Goal: Task Accomplishment & Management: Complete application form

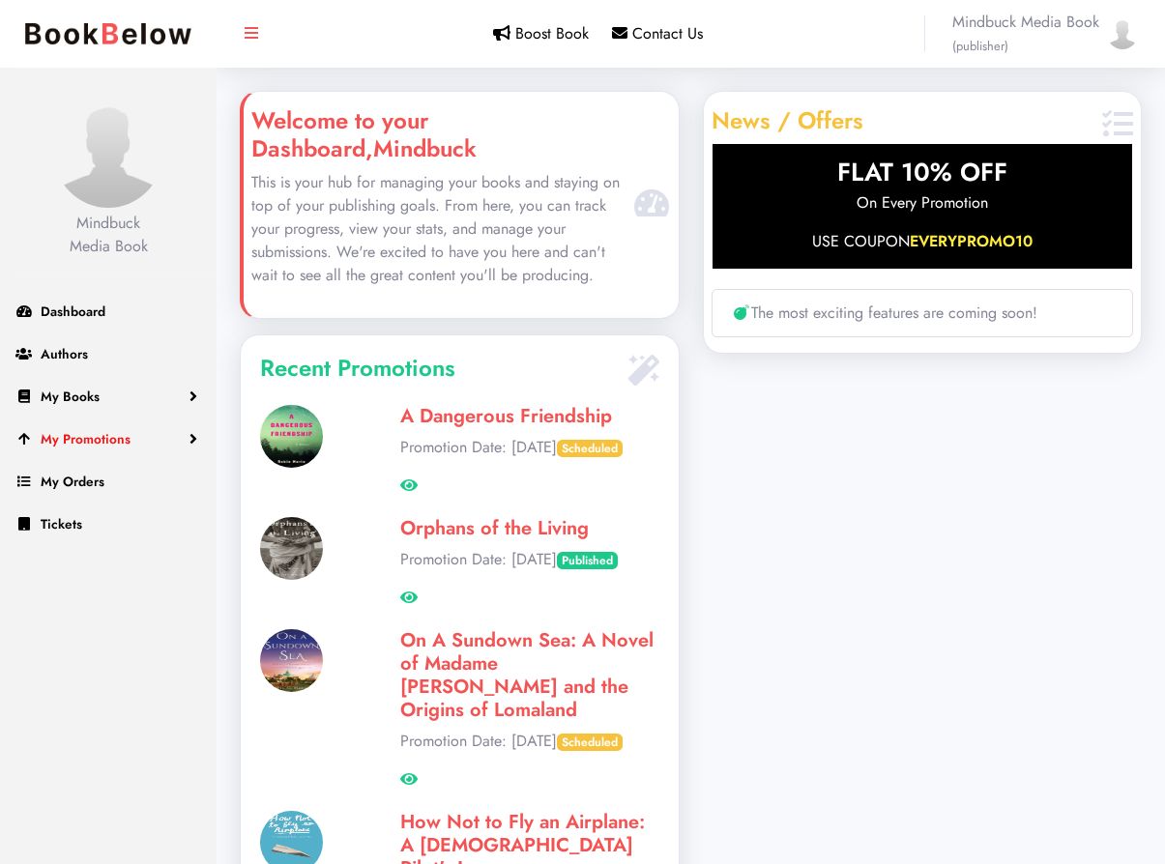
click at [170, 445] on link "My Promotions" at bounding box center [108, 439] width 217 height 43
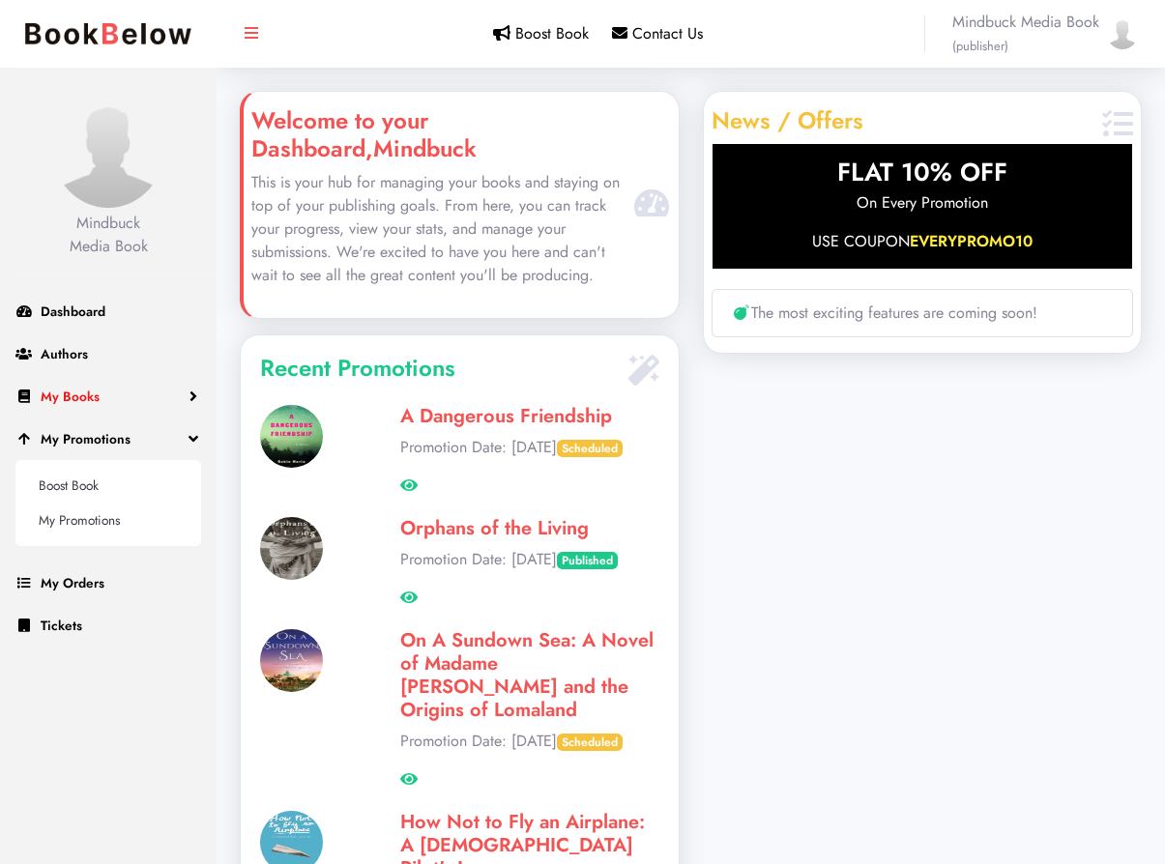
click at [130, 394] on link "My Books" at bounding box center [108, 396] width 217 height 43
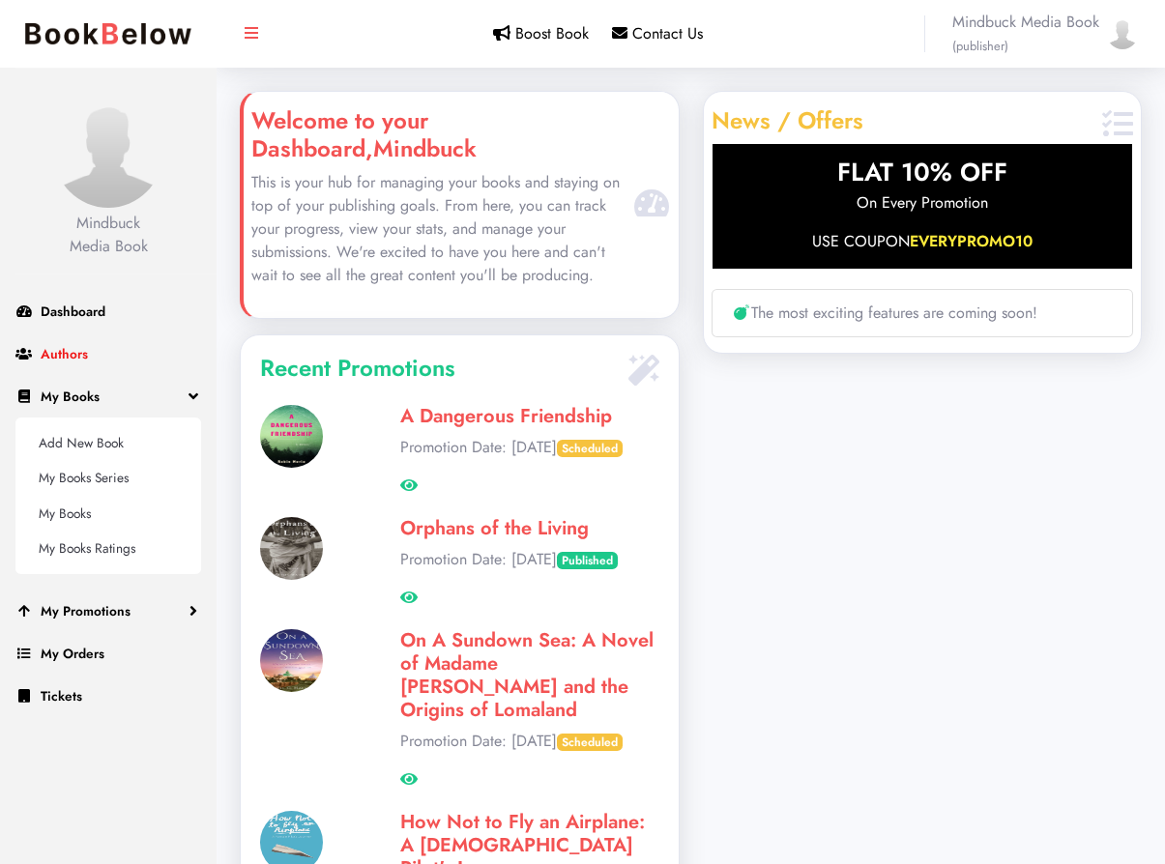
click at [118, 355] on link "Authors" at bounding box center [108, 353] width 217 height 43
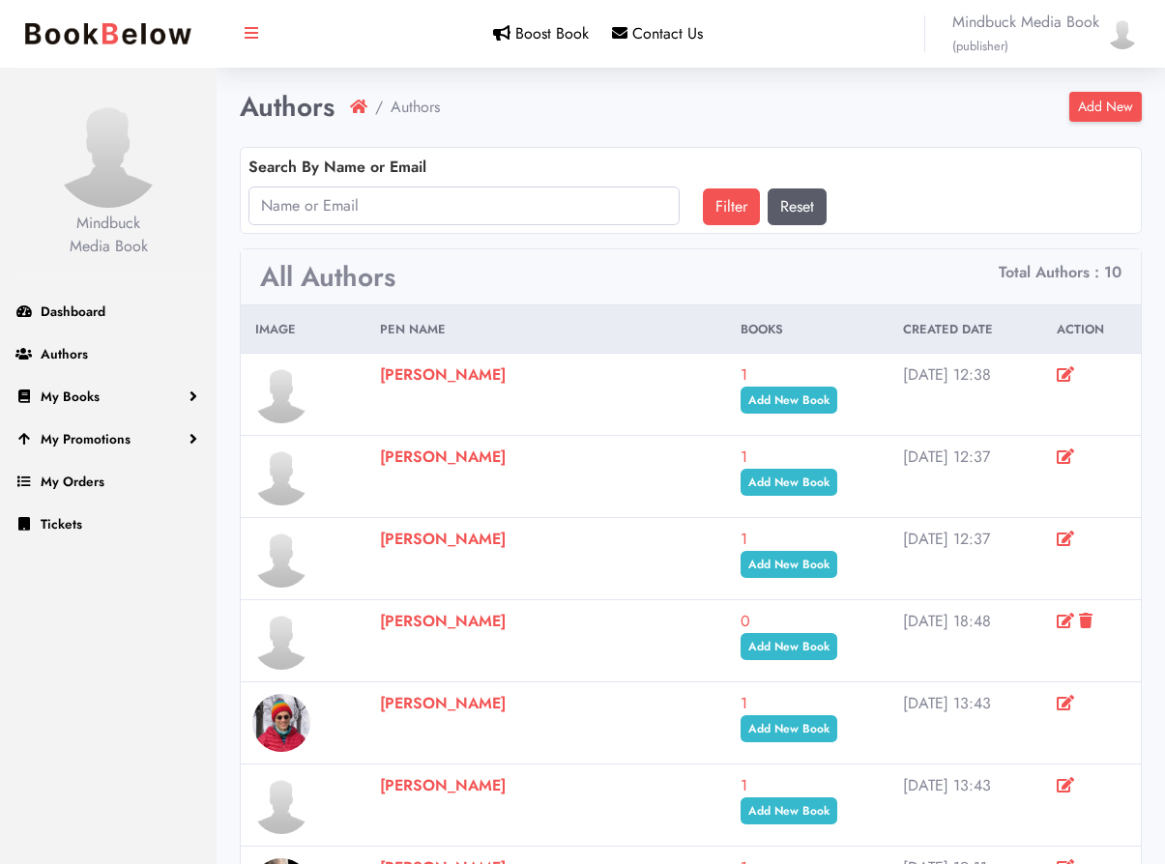
click at [1111, 114] on link "Add New" at bounding box center [1105, 107] width 72 height 30
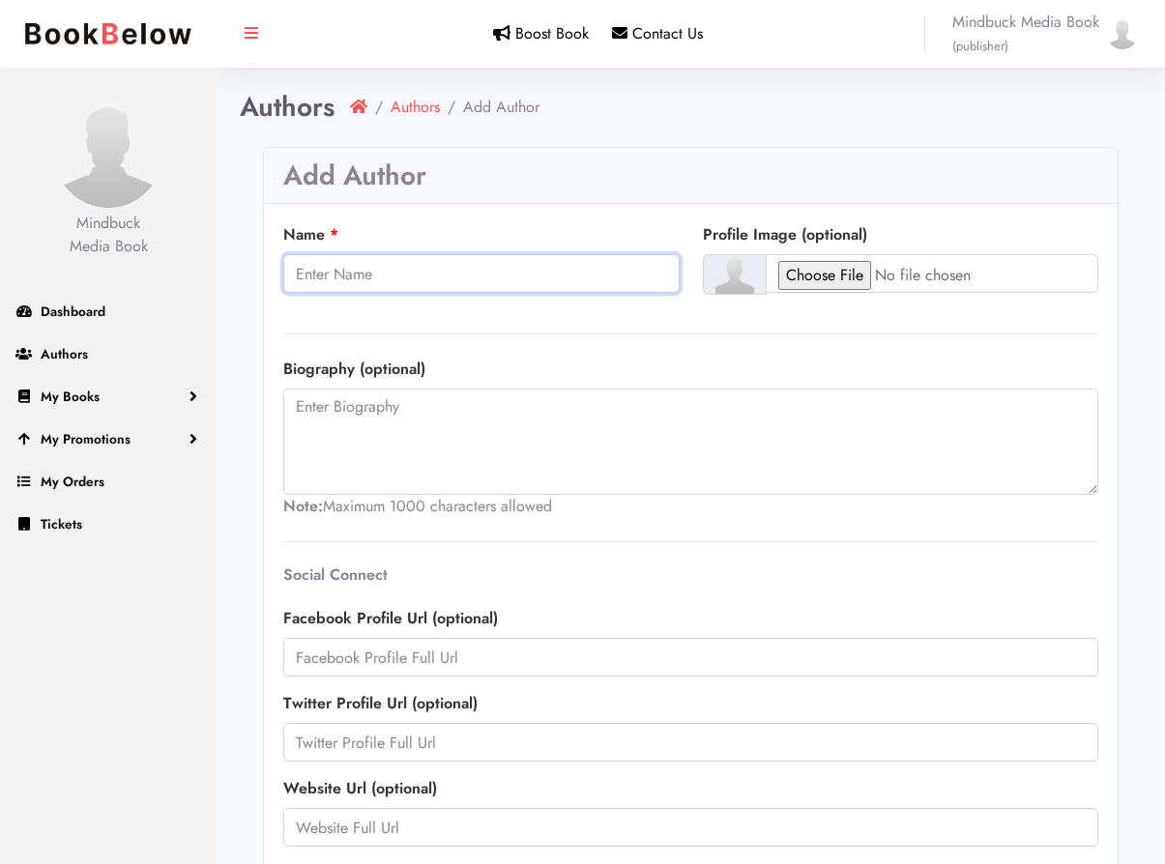
click at [429, 274] on input "Name" at bounding box center [481, 273] width 396 height 39
type input "[PERSON_NAME]"
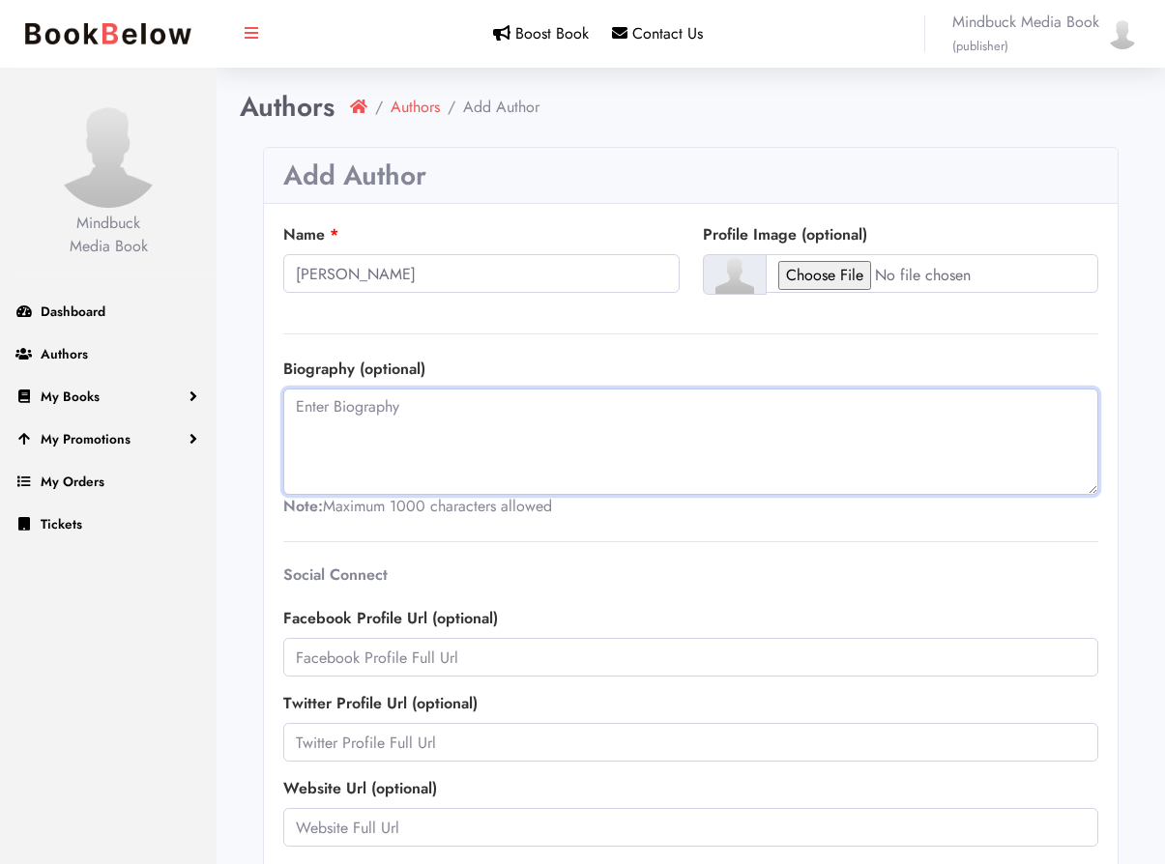
scroll to position [241, 0]
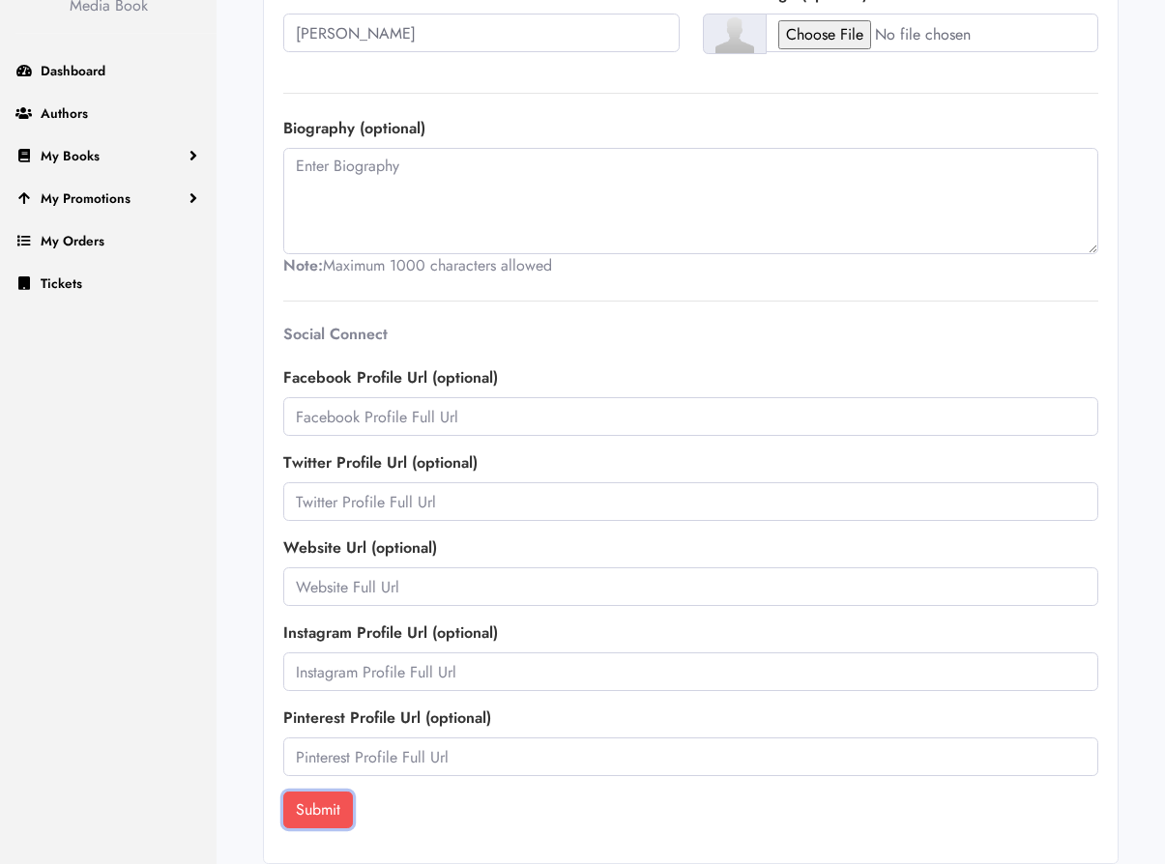
click at [317, 803] on button "Submit" at bounding box center [318, 810] width 70 height 37
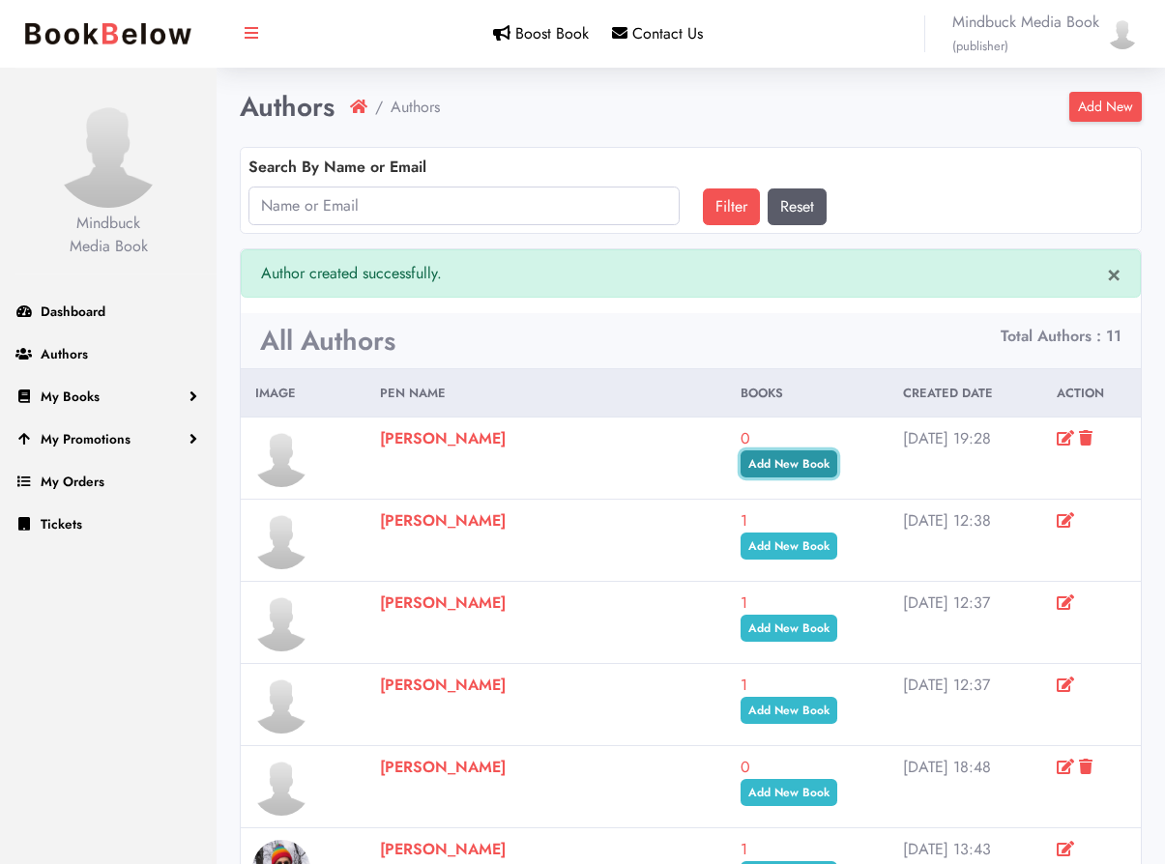
click at [740, 466] on link "Add New Book" at bounding box center [788, 463] width 97 height 27
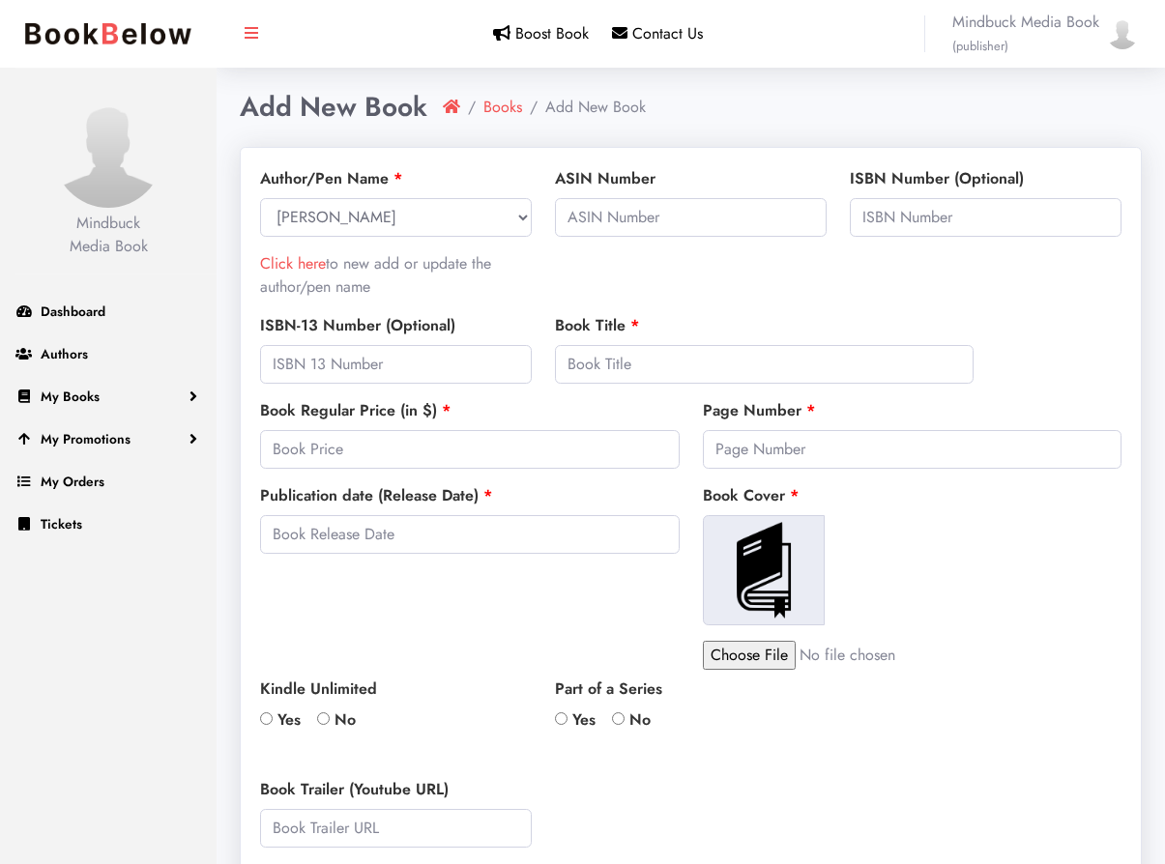
select select
click at [925, 217] on input "text" at bounding box center [986, 217] width 272 height 39
paste input "9781960573698"
type input "9781960573698"
click at [448, 356] on input "text" at bounding box center [396, 364] width 272 height 39
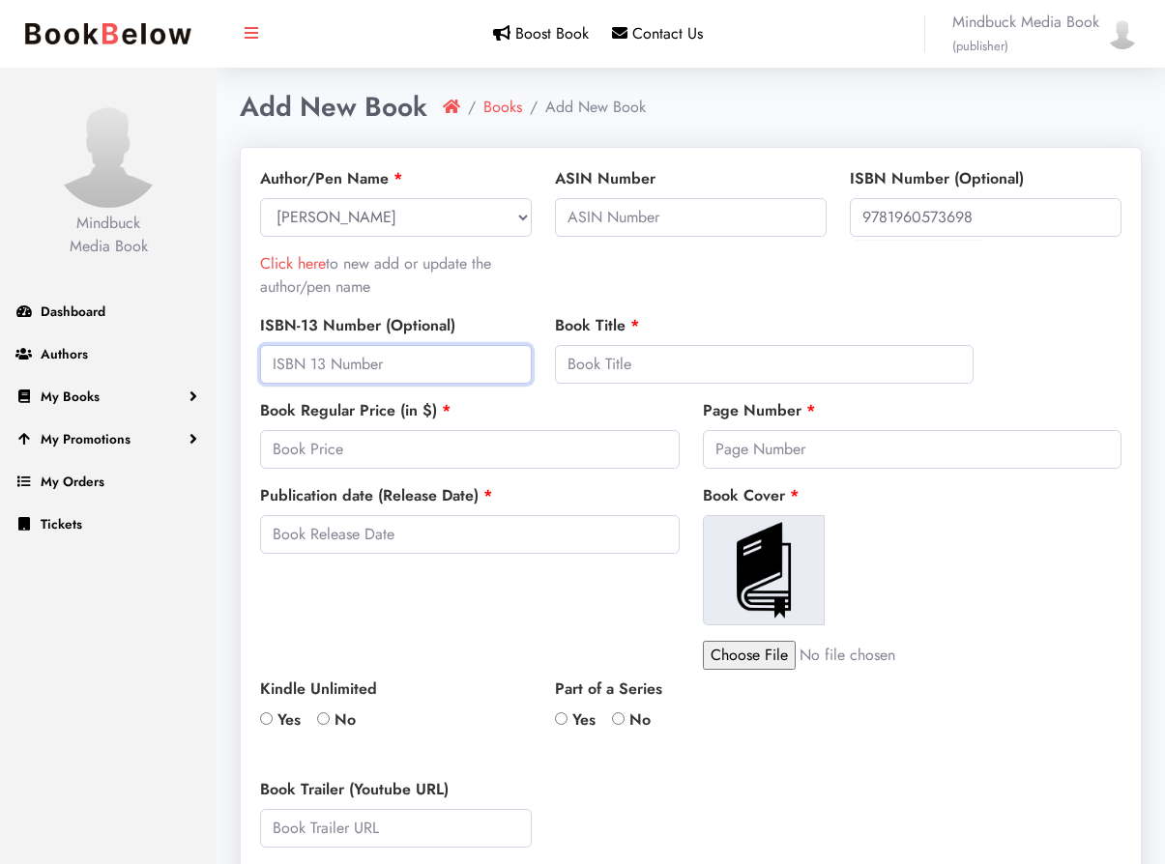
paste input "9781960573698"
type input "9781960573698"
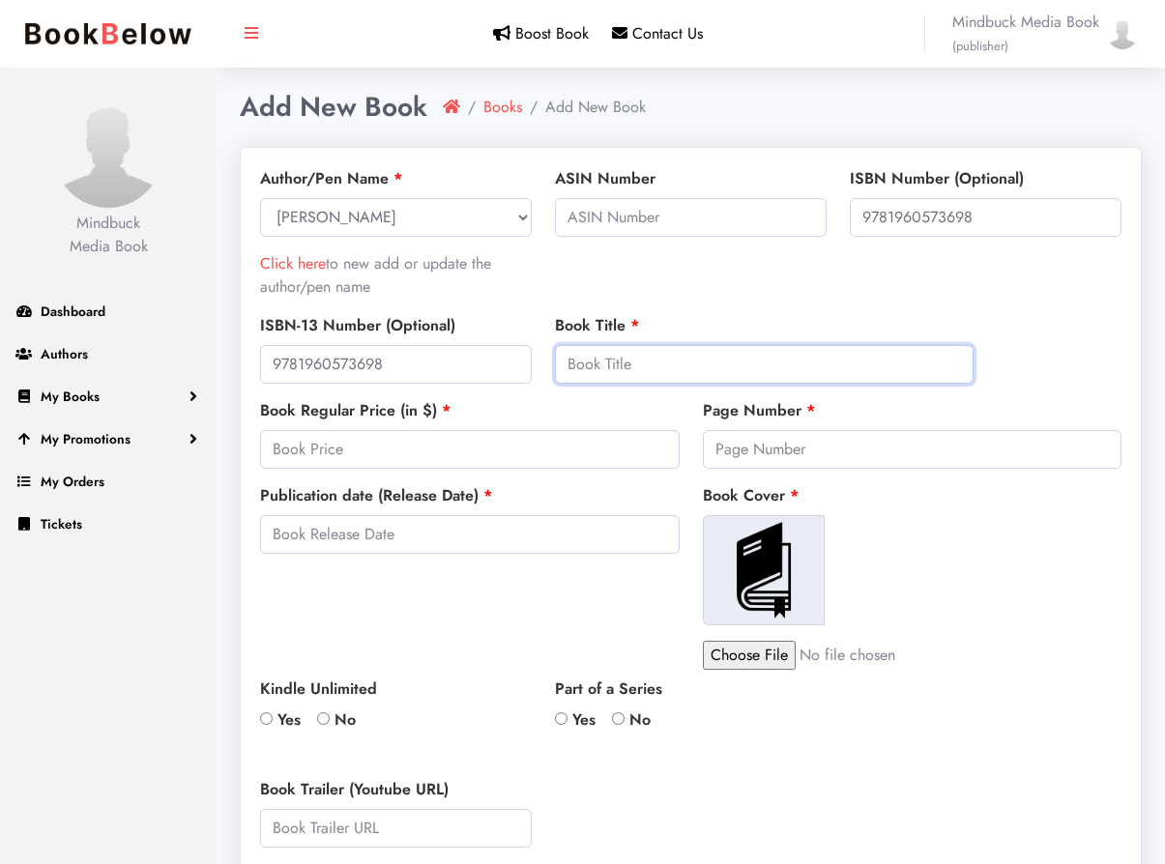
click at [650, 371] on input "text" at bounding box center [764, 364] width 419 height 39
type input "Harvesting History While Farming the Flats"
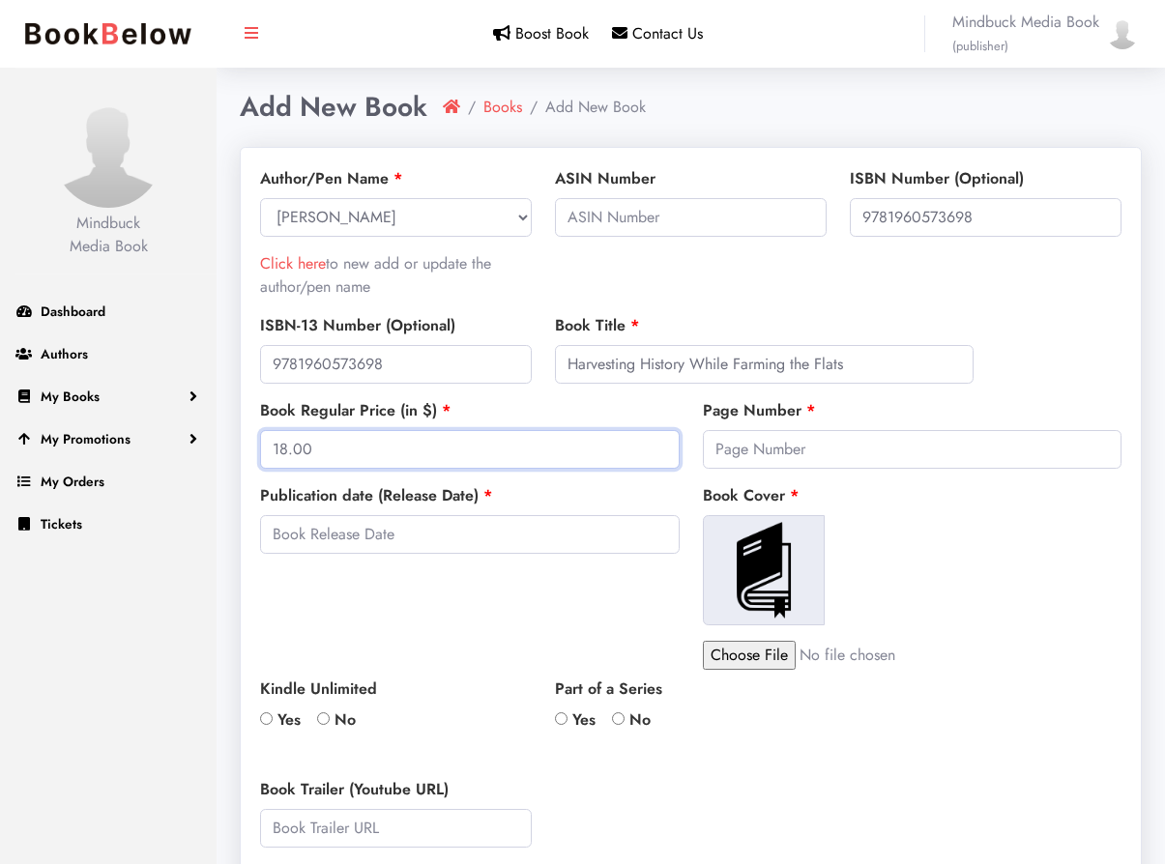
type input "18.00"
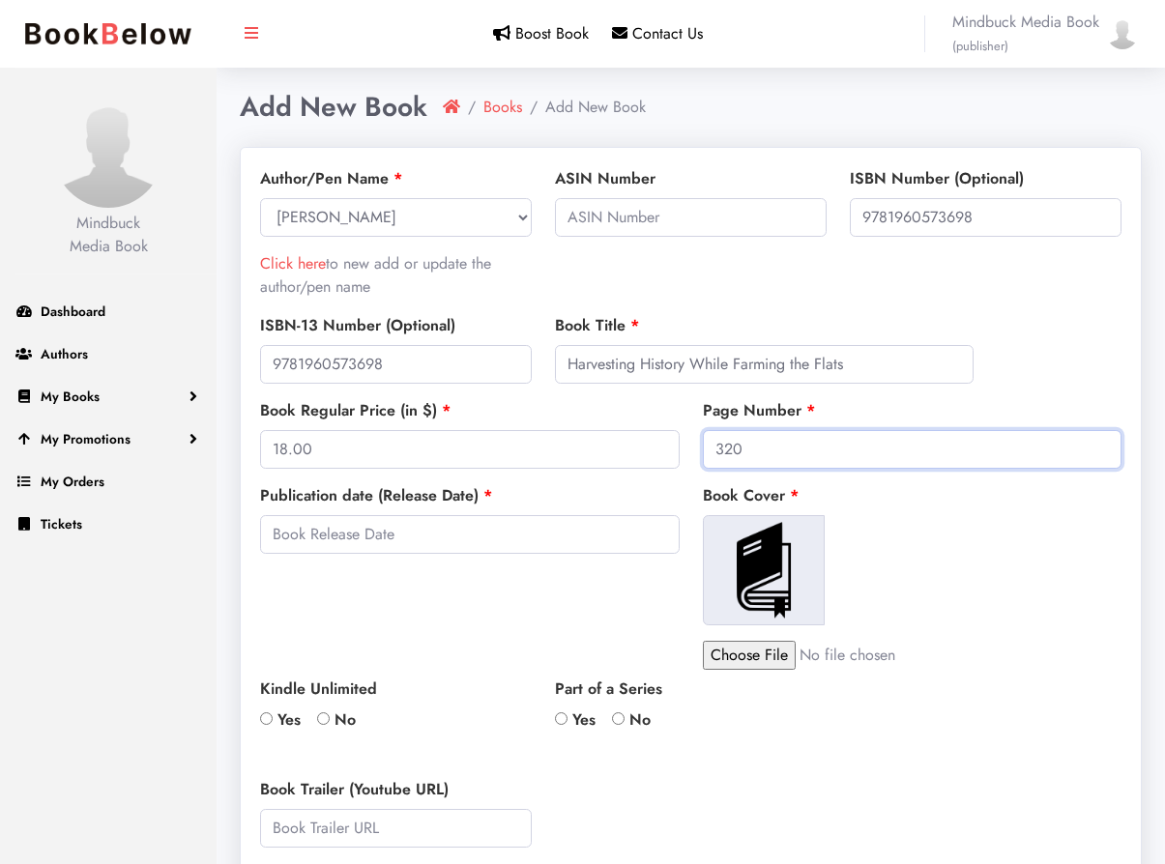
type input "320"
click at [761, 656] on input "file" at bounding box center [867, 655] width 329 height 29
type input "C:\fakepath\cover.jpg"
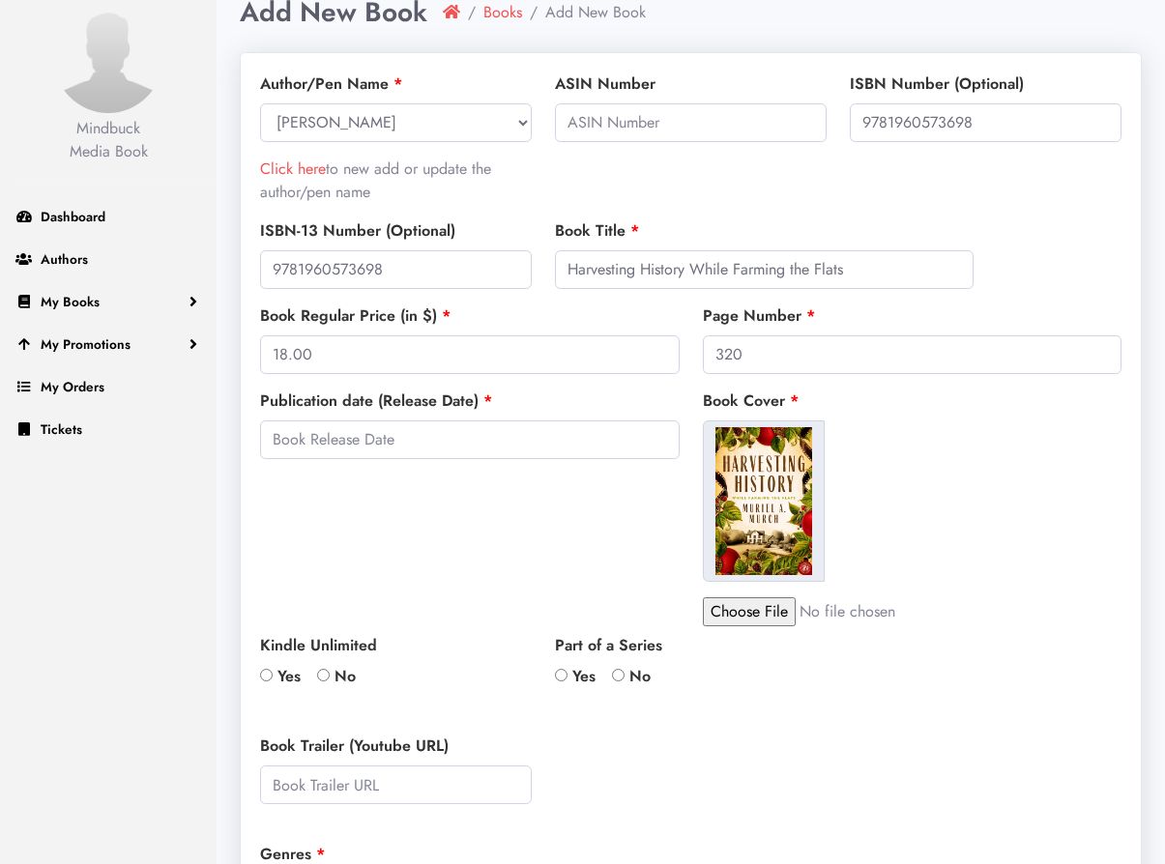
scroll to position [101, 0]
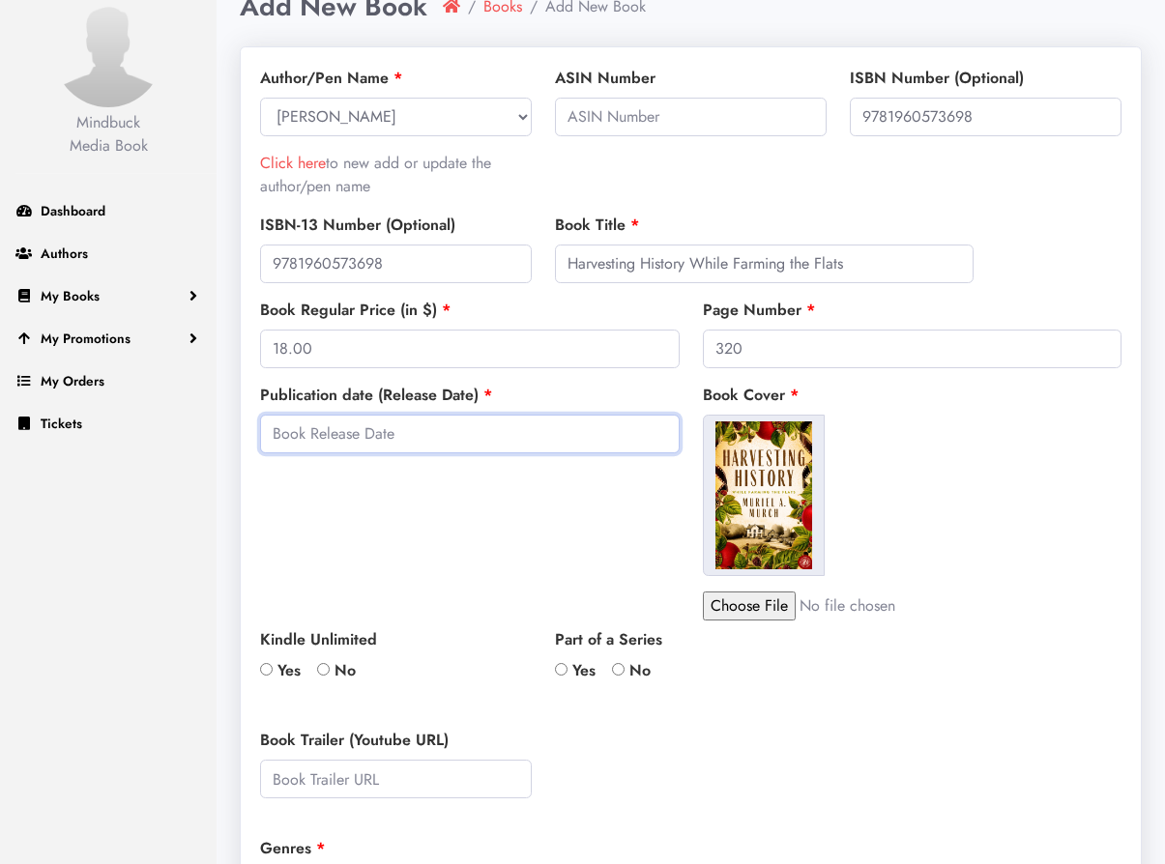
click at [546, 428] on input "text" at bounding box center [469, 434] width 419 height 39
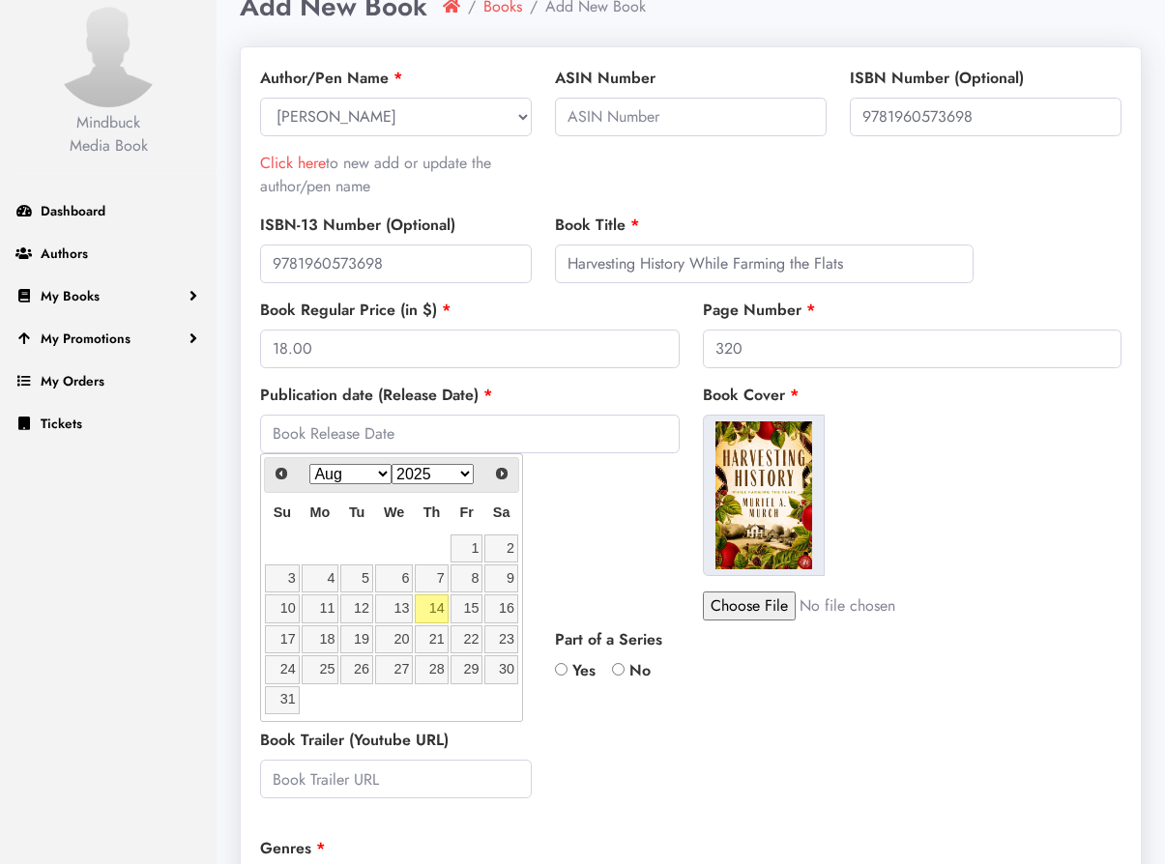
click at [616, 488] on div "Publication date (Release Date)" at bounding box center [469, 502] width 443 height 237
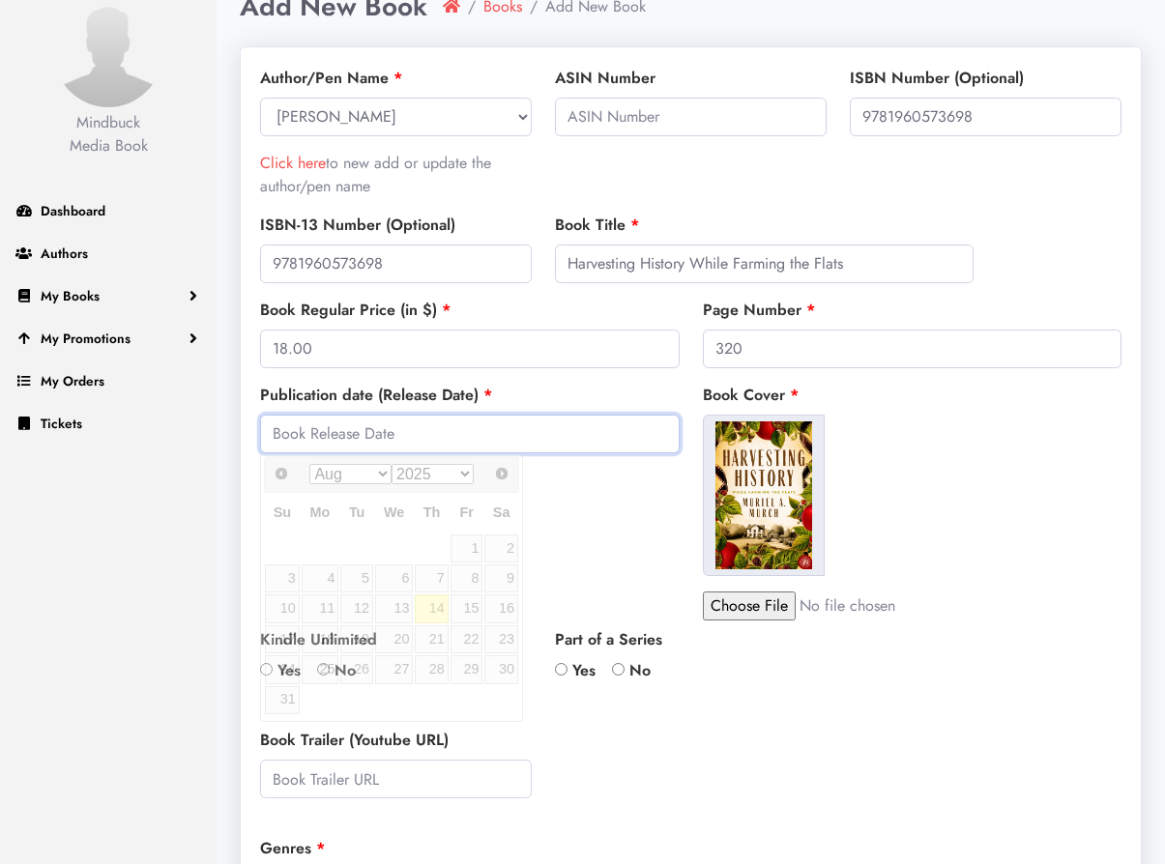
click at [587, 436] on input "text" at bounding box center [469, 434] width 419 height 39
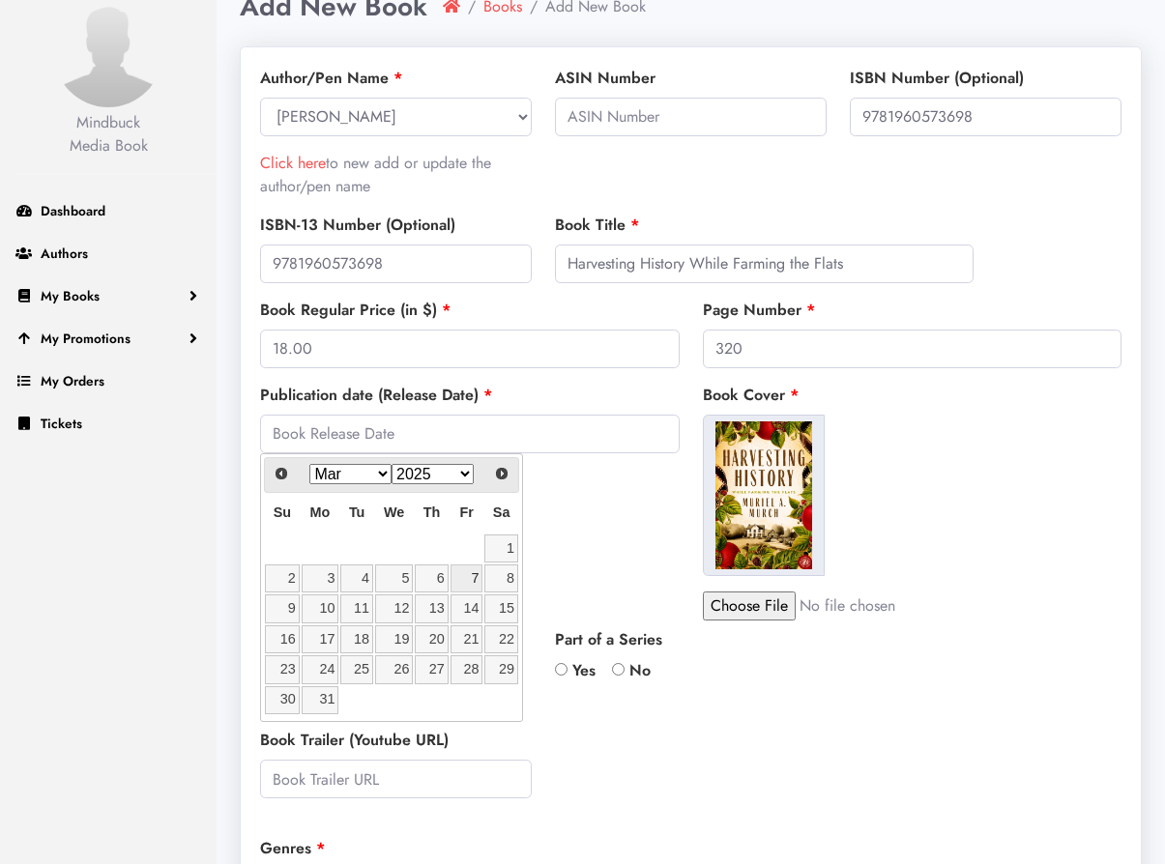
click at [472, 579] on link "7" at bounding box center [466, 578] width 33 height 28
type input "2025-03-07"
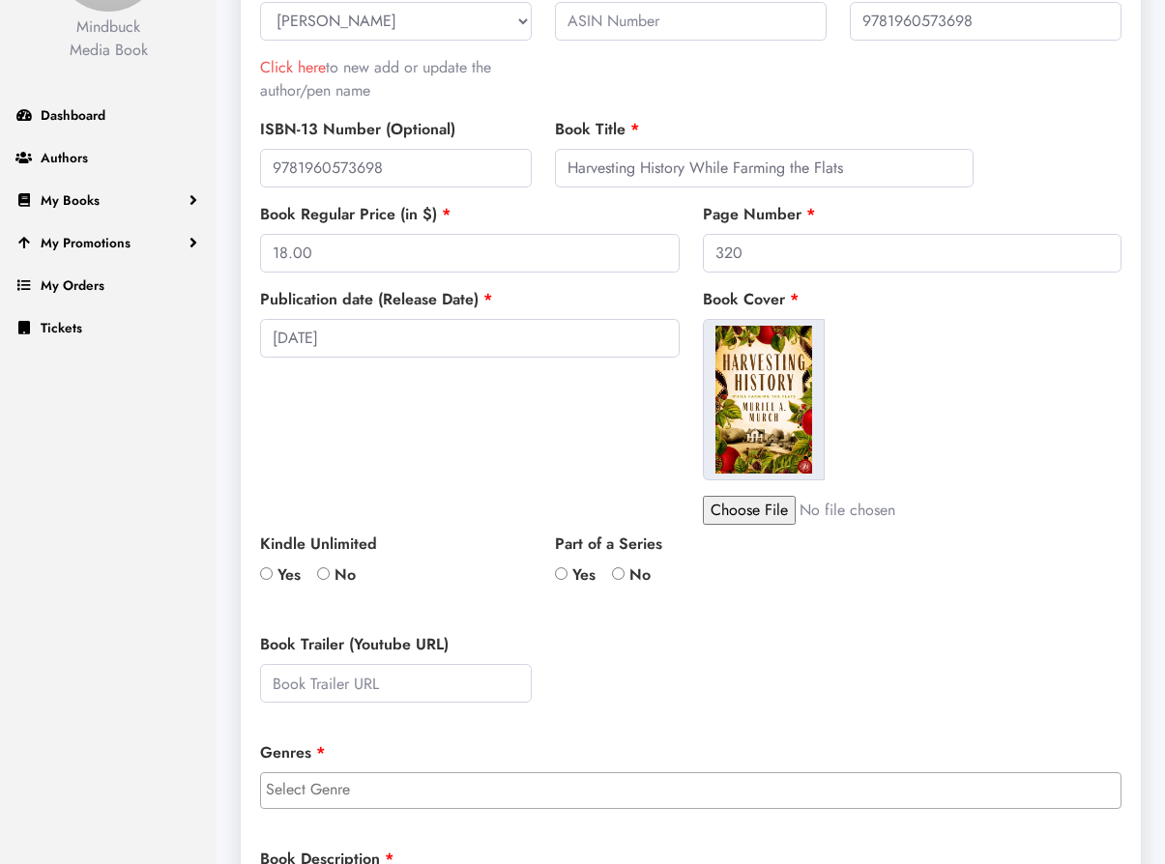
scroll to position [360, 0]
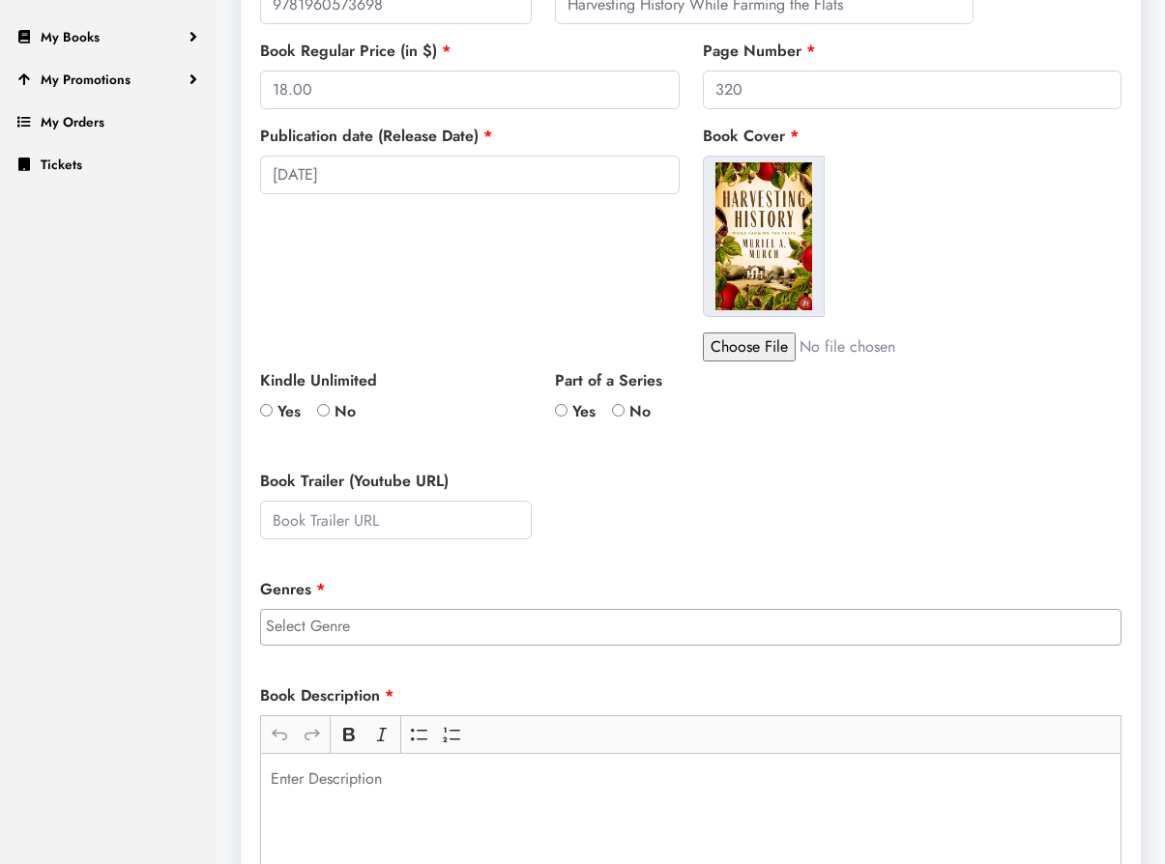
click at [325, 411] on input "No" at bounding box center [323, 410] width 13 height 13
radio input "true"
click at [617, 409] on input "No" at bounding box center [618, 410] width 13 height 13
radio input "true"
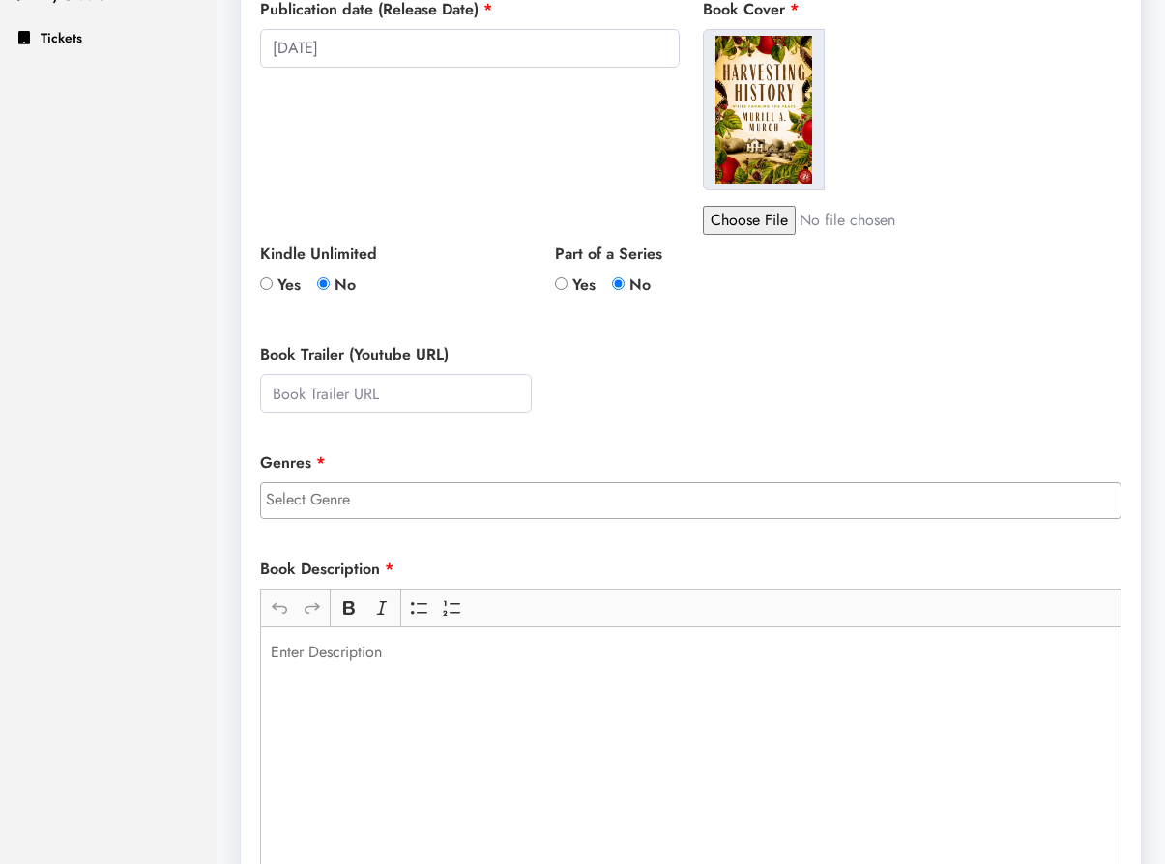
scroll to position [515, 0]
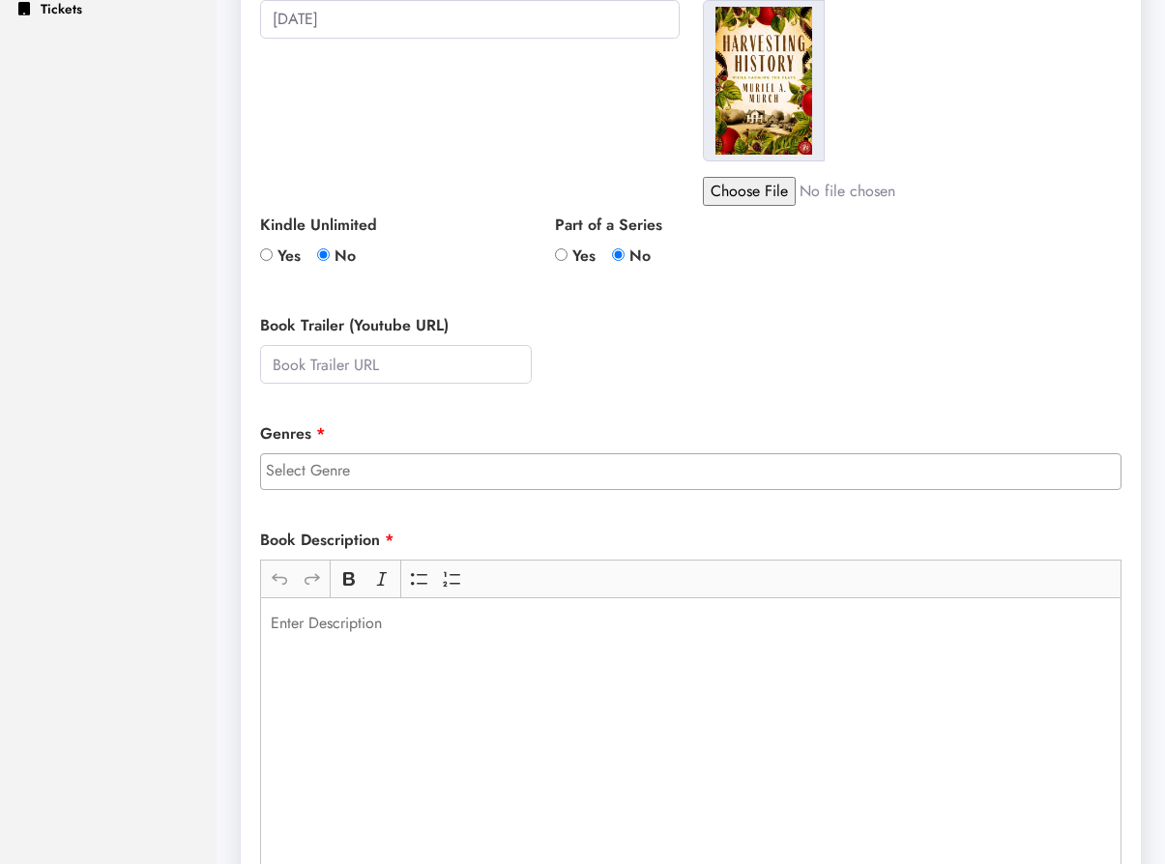
click at [507, 474] on input "search" at bounding box center [695, 470] width 859 height 23
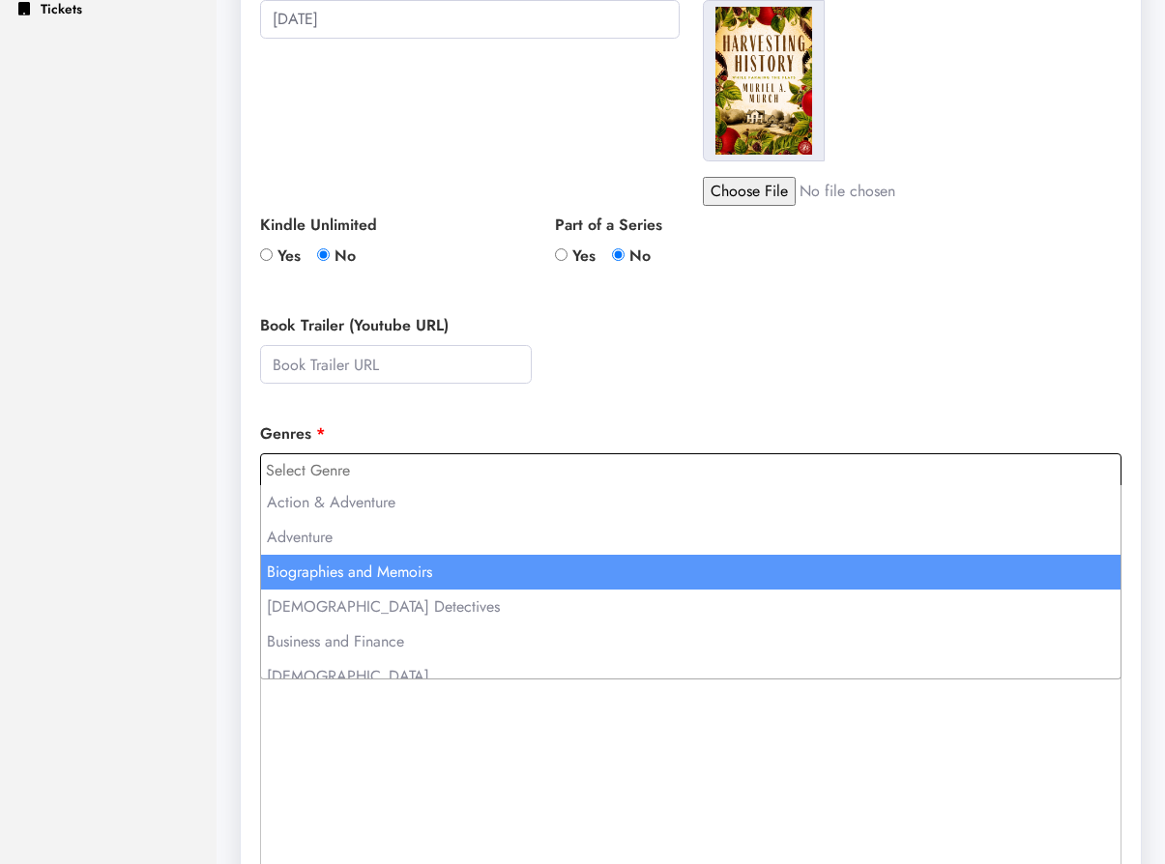
select select "2"
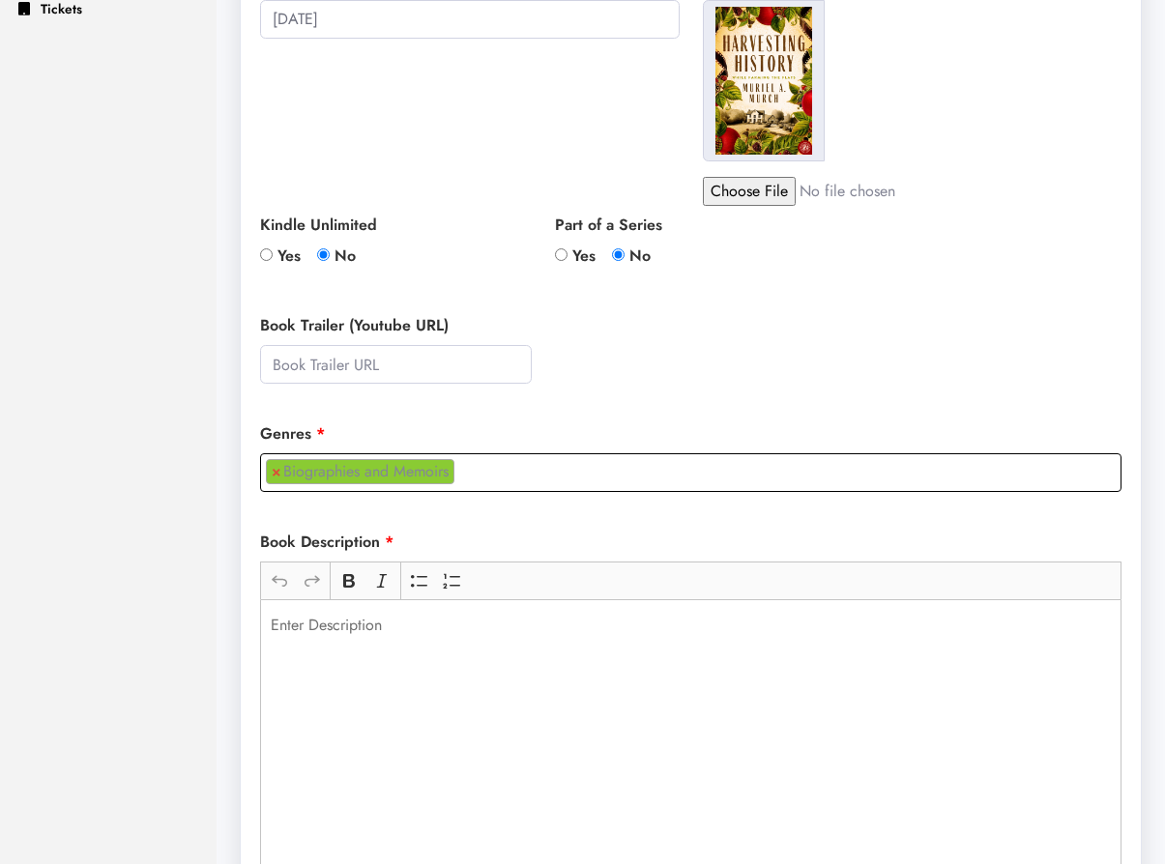
click at [509, 695] on div "Rich Text Editor, main" at bounding box center [690, 744] width 861 height 290
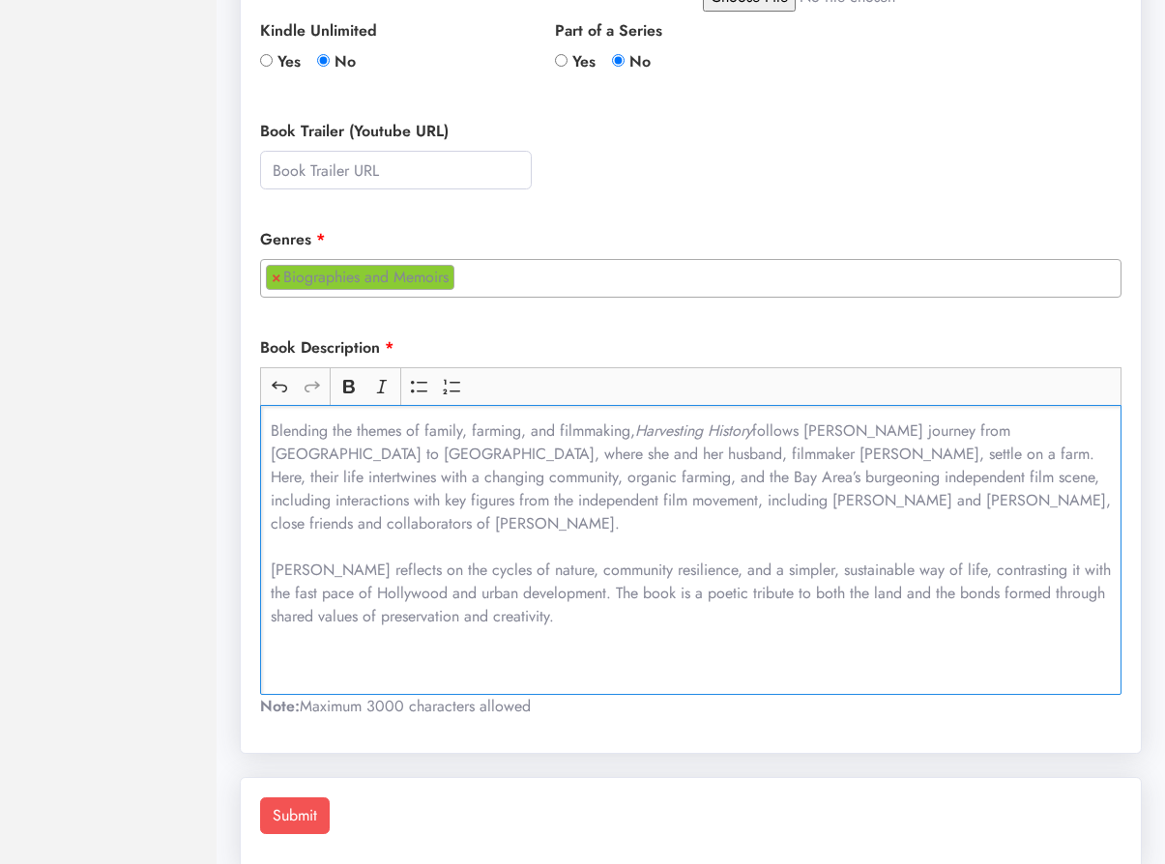
scroll to position [734, 0]
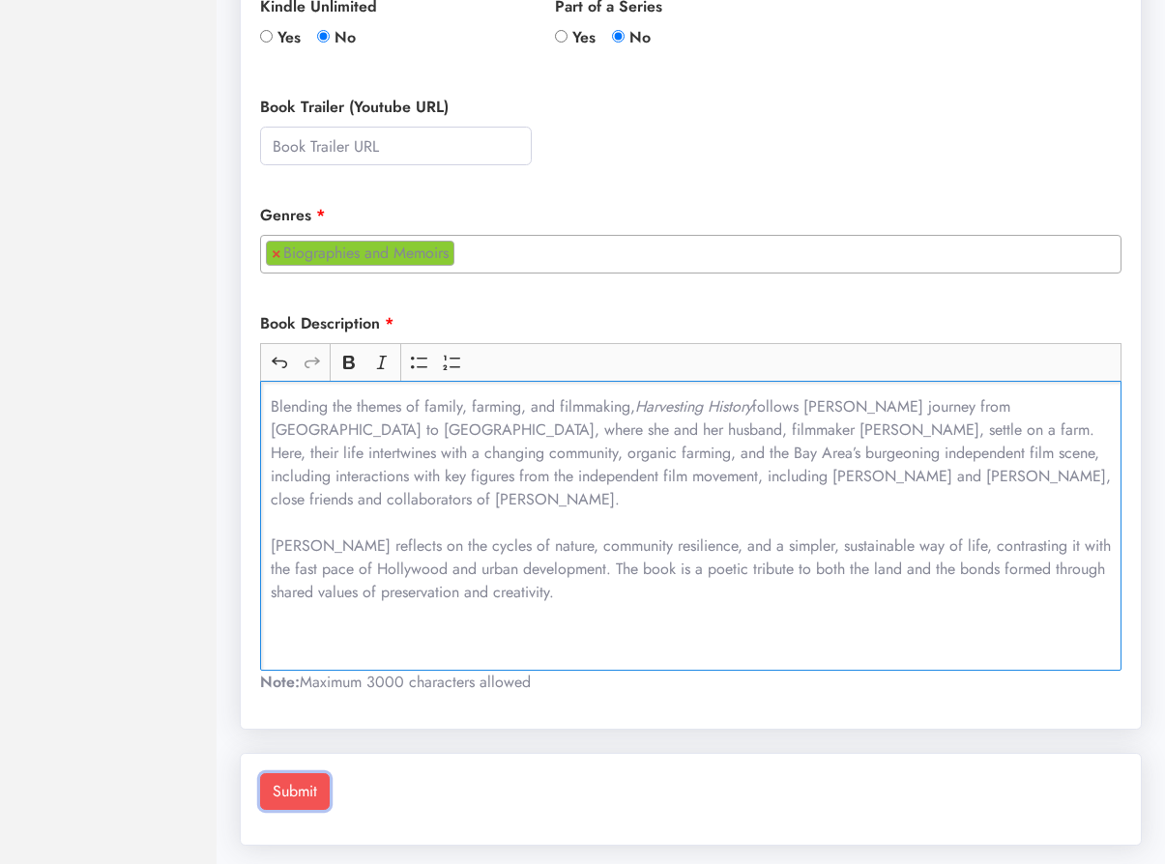
click at [304, 795] on button "Submit" at bounding box center [295, 791] width 70 height 37
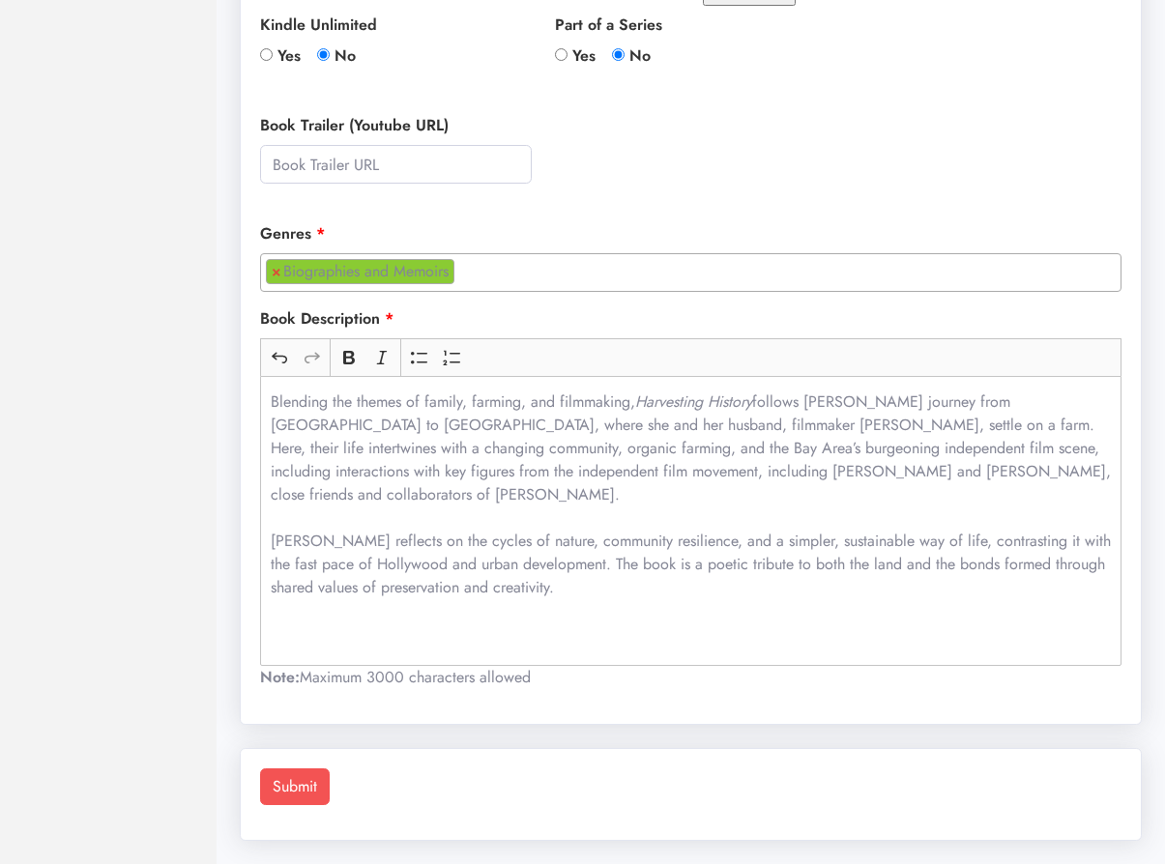
scroll to position [0, 0]
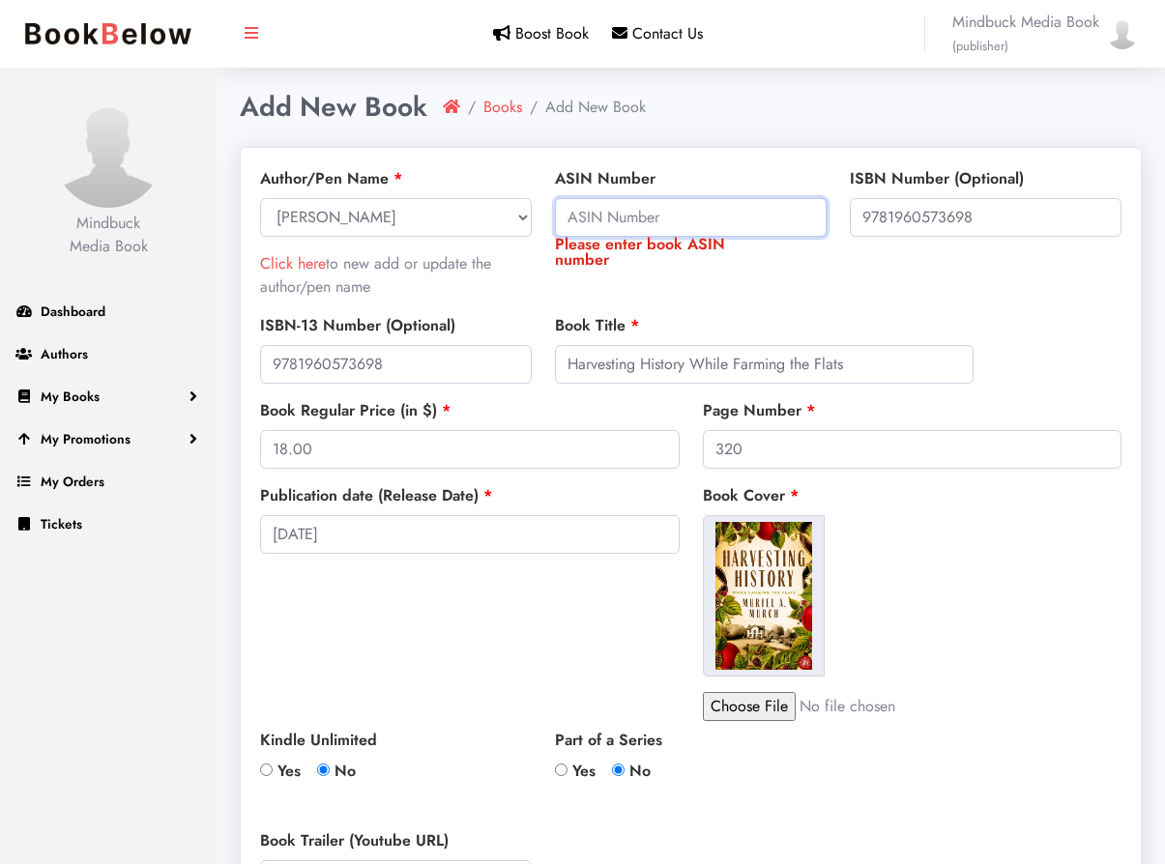
paste input "B0DVCDJ9LS"
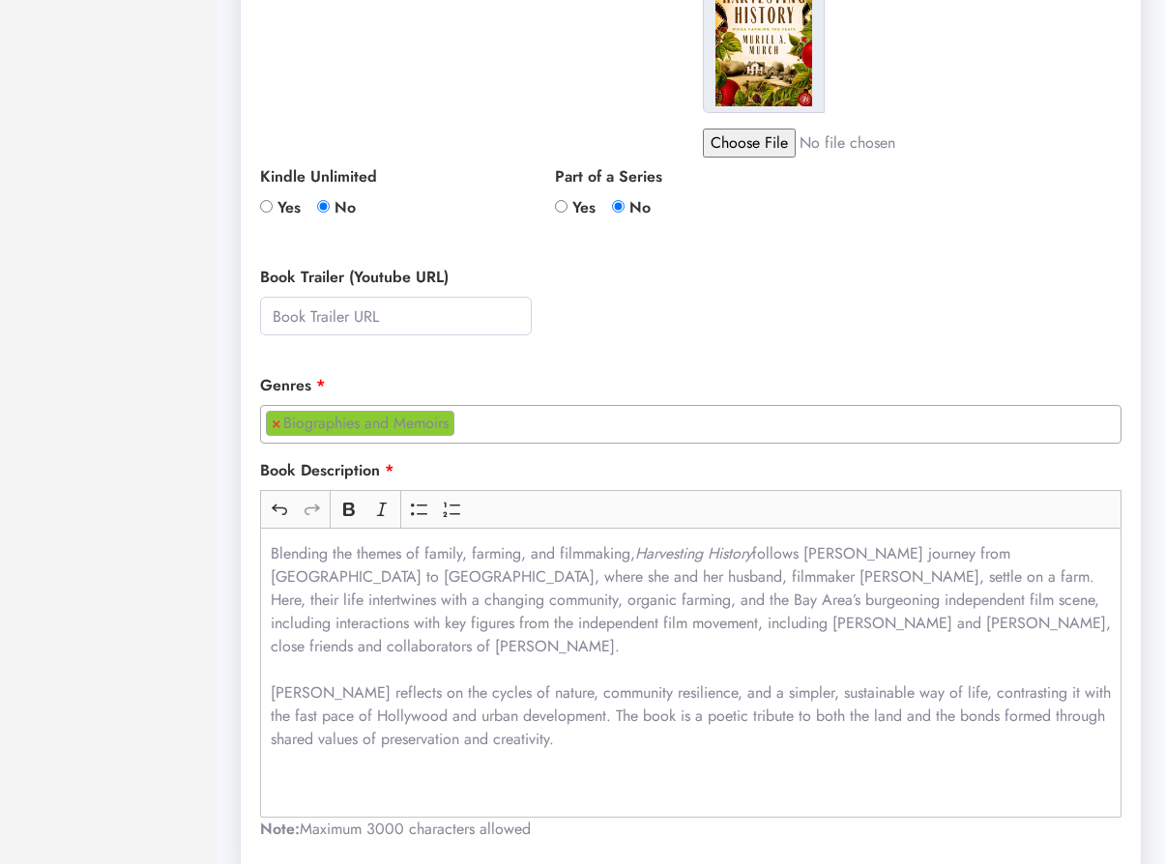
scroll to position [710, 0]
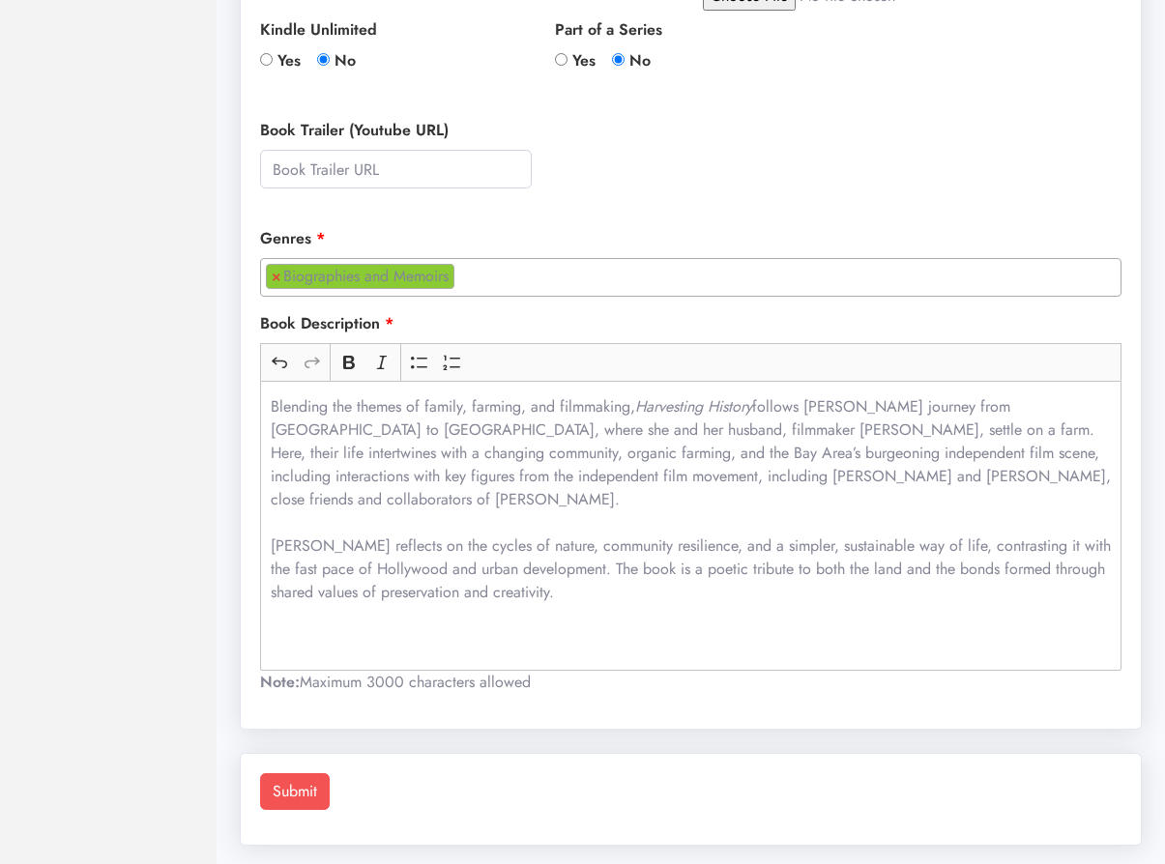
type input "B0DVCDJ9LS"
click at [302, 786] on body "Please don't refresh or leave this page. We're redirecting to PayPal. Mindbuck …" at bounding box center [582, 79] width 1165 height 1579
click at [299, 795] on button "Submit" at bounding box center [295, 791] width 70 height 37
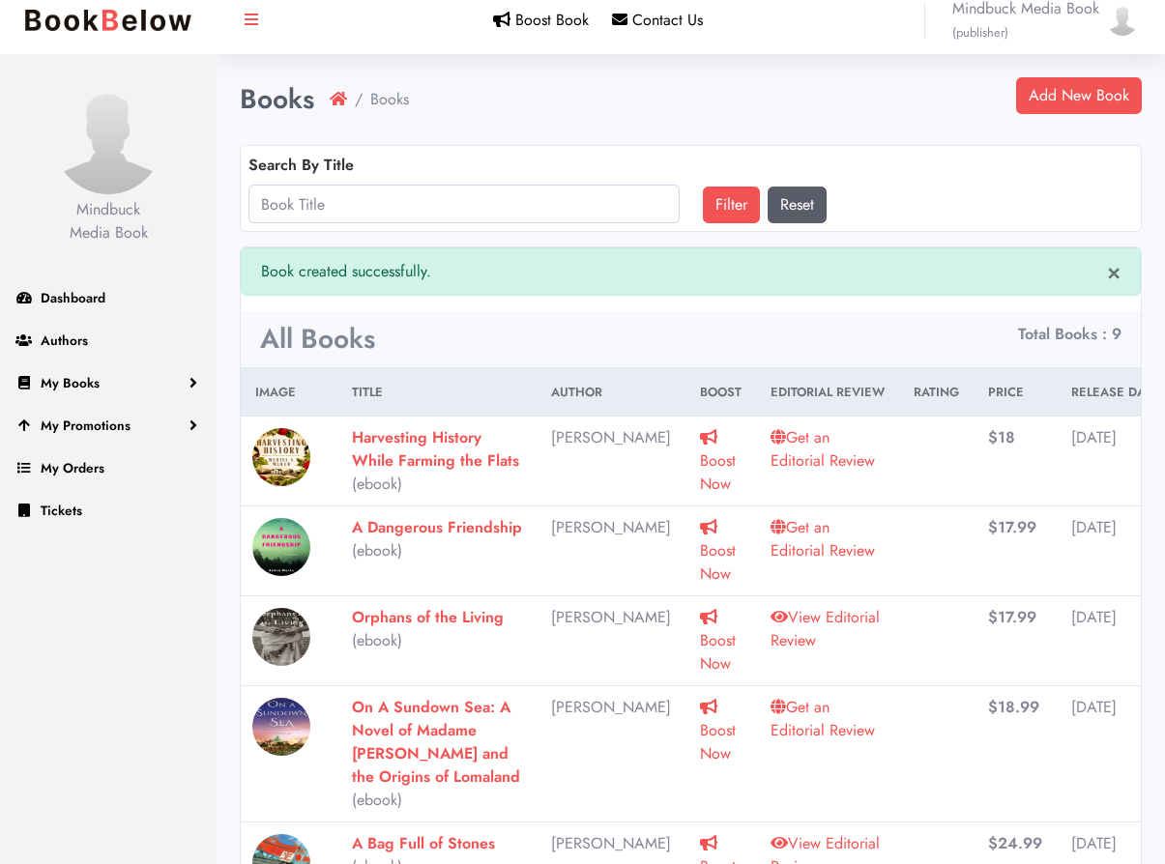
scroll to position [17, 0]
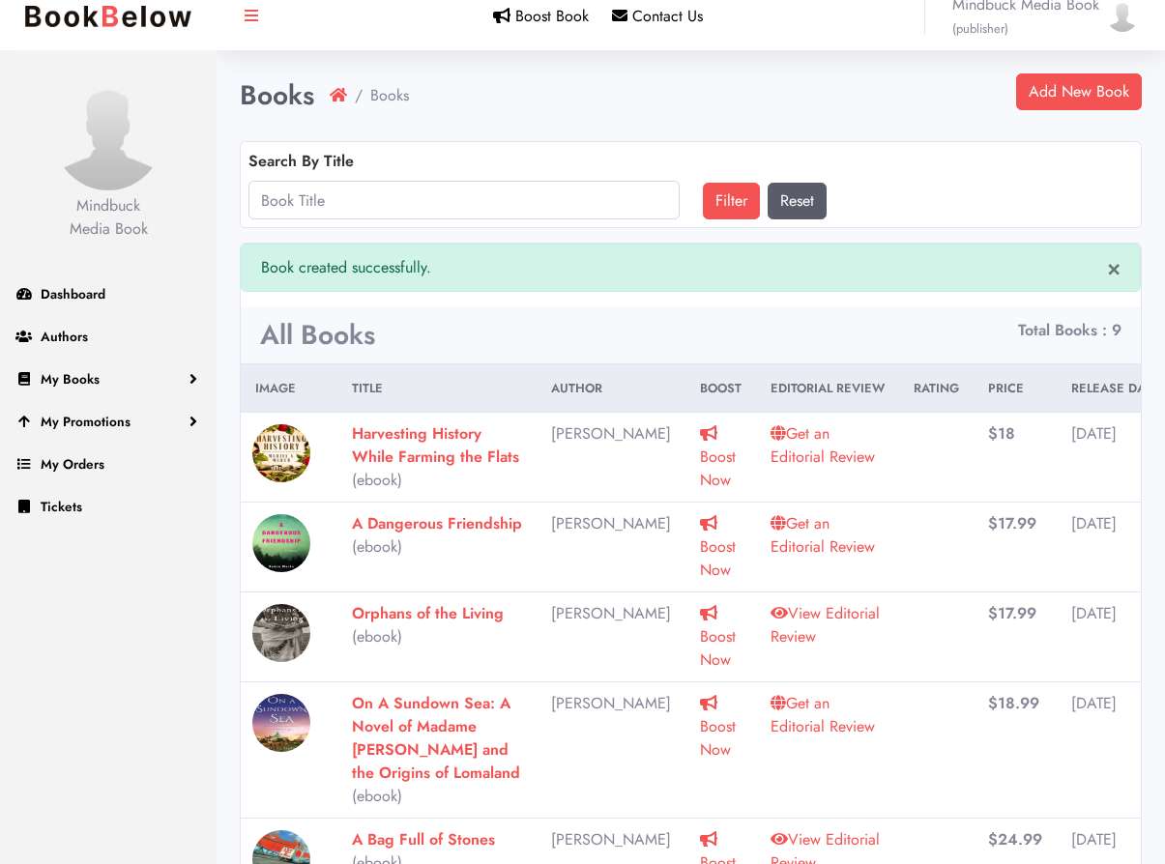
click at [770, 456] on link "Get an Editorial Review" at bounding box center [822, 444] width 104 height 45
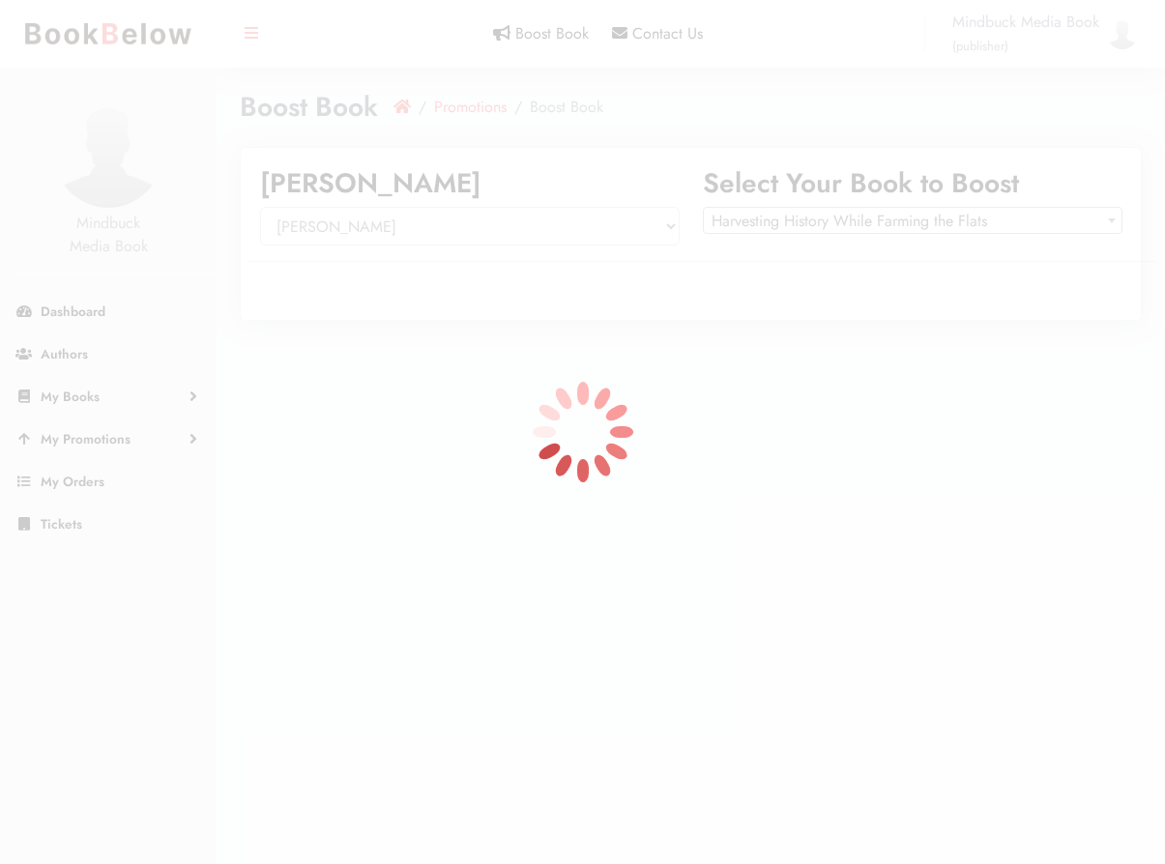
select select "150360"
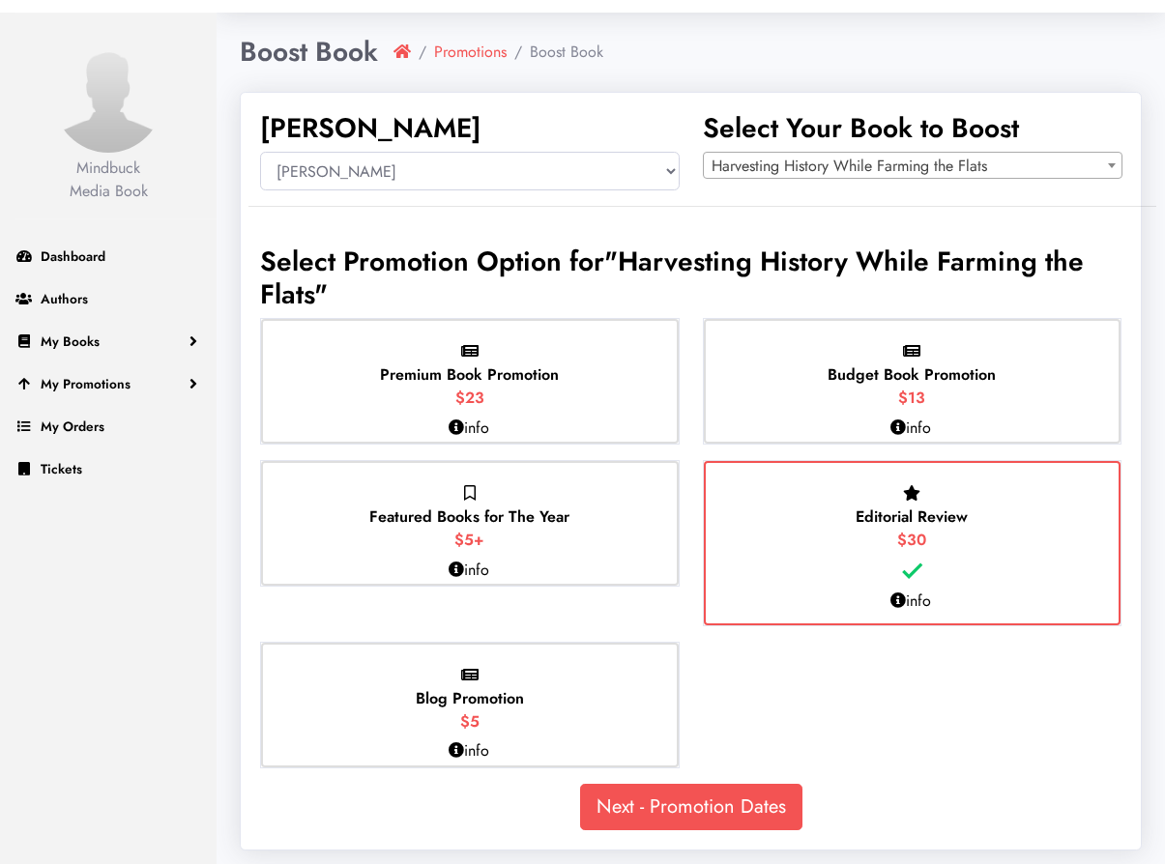
scroll to position [65, 0]
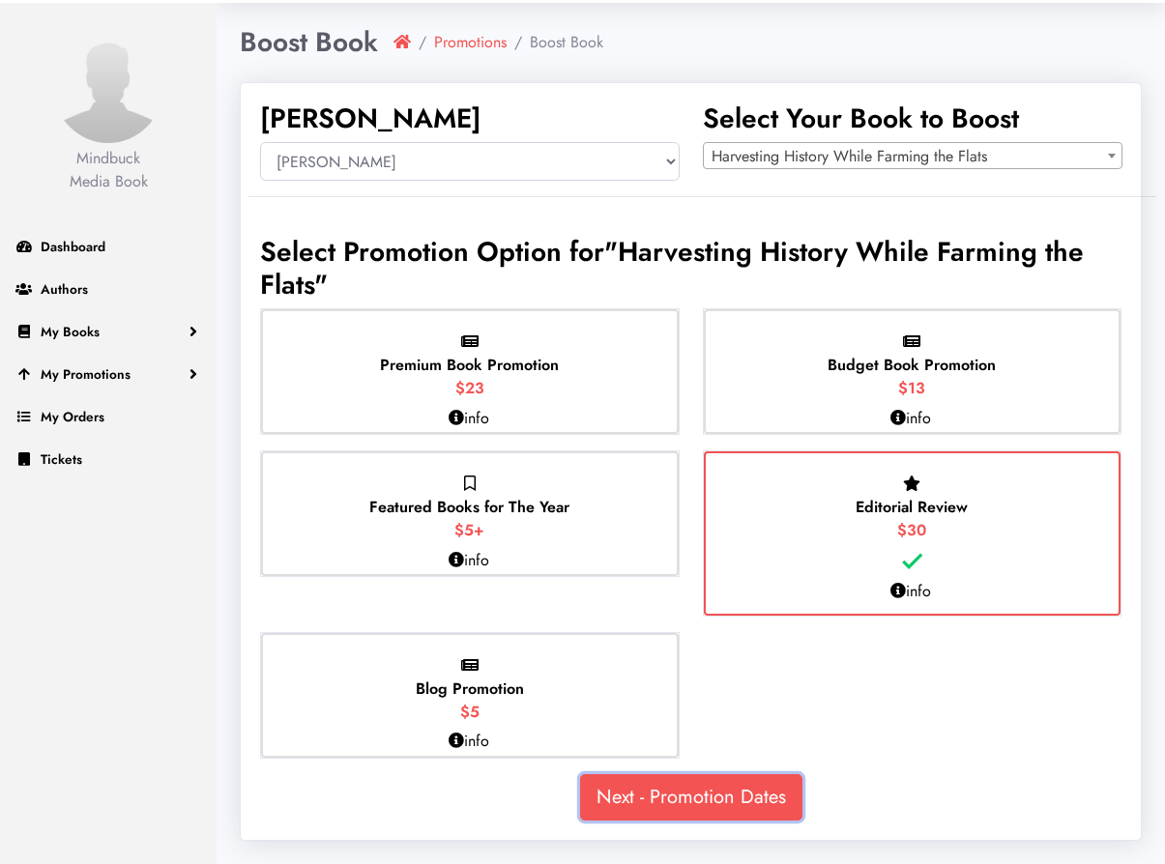
click at [710, 792] on link "Next - Promotion Dates" at bounding box center [691, 797] width 222 height 46
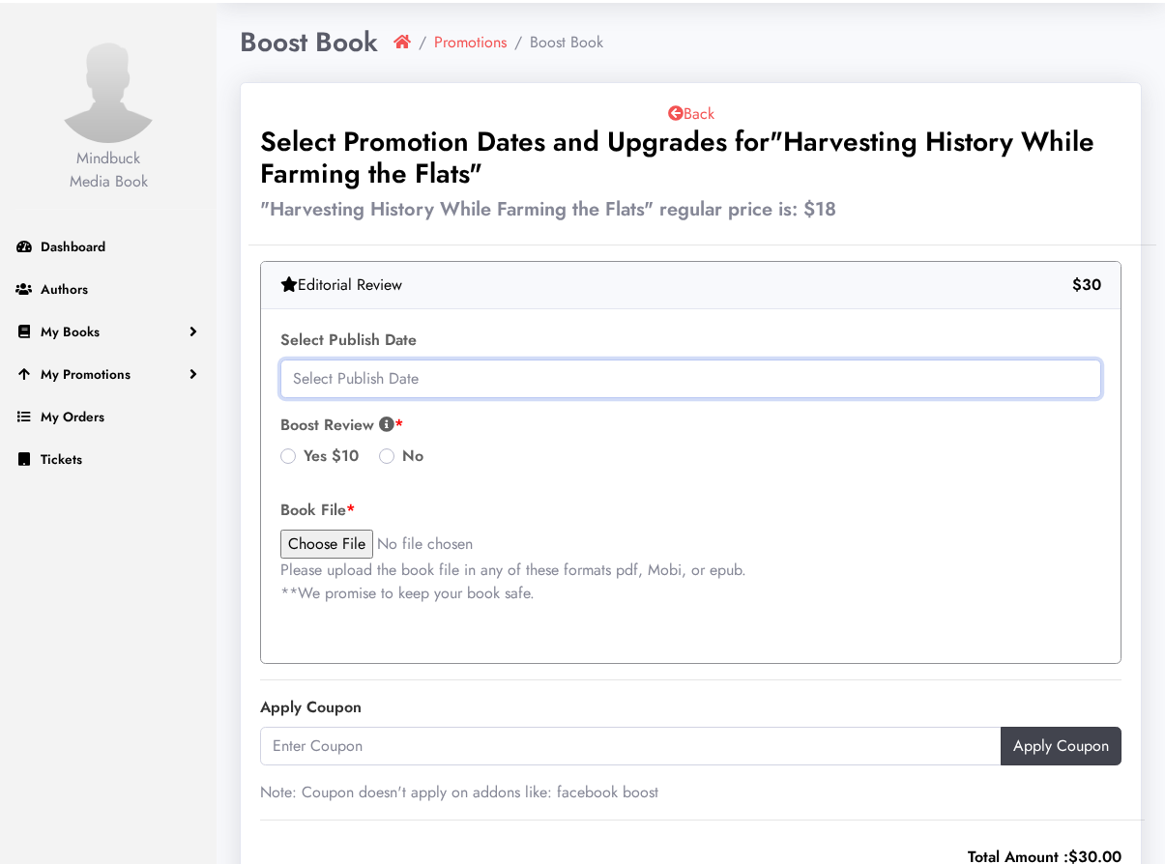
click at [702, 378] on input "text" at bounding box center [690, 379] width 821 height 39
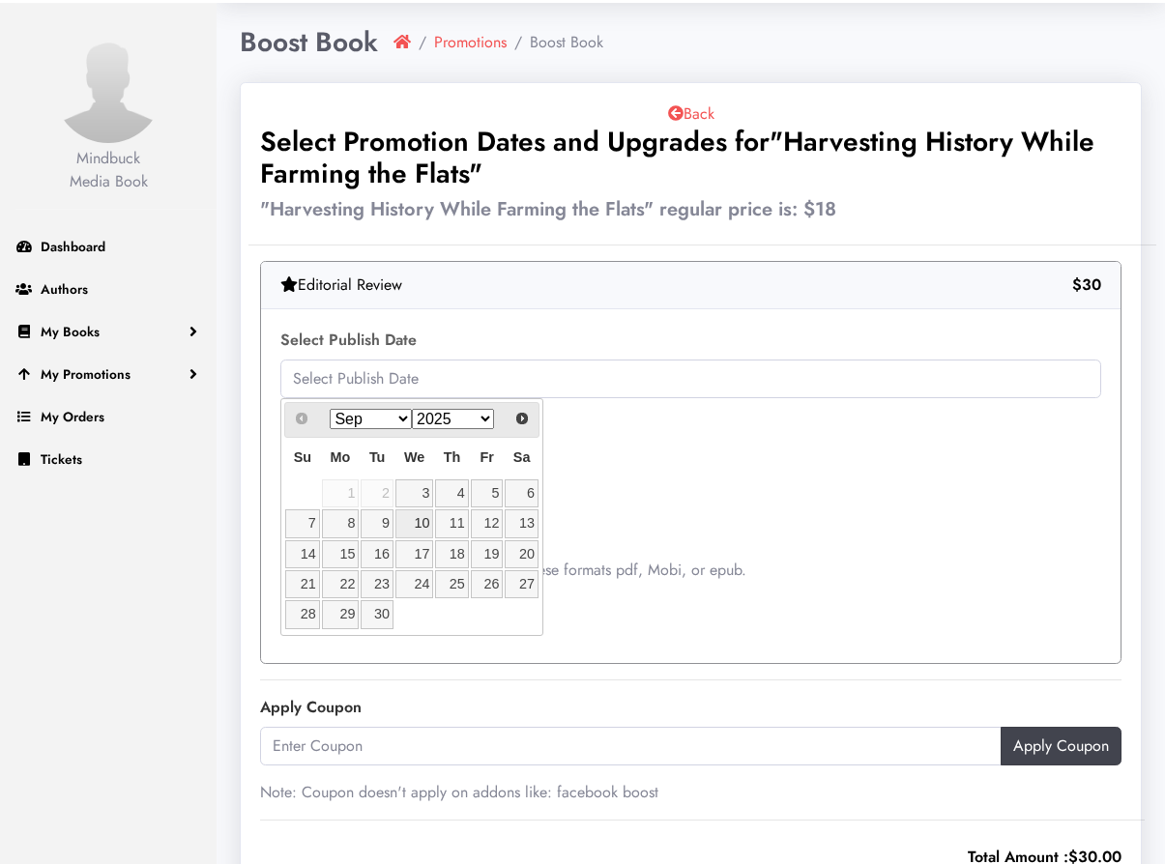
click at [418, 523] on link "10" at bounding box center [414, 523] width 38 height 28
type input "2025-09-10"
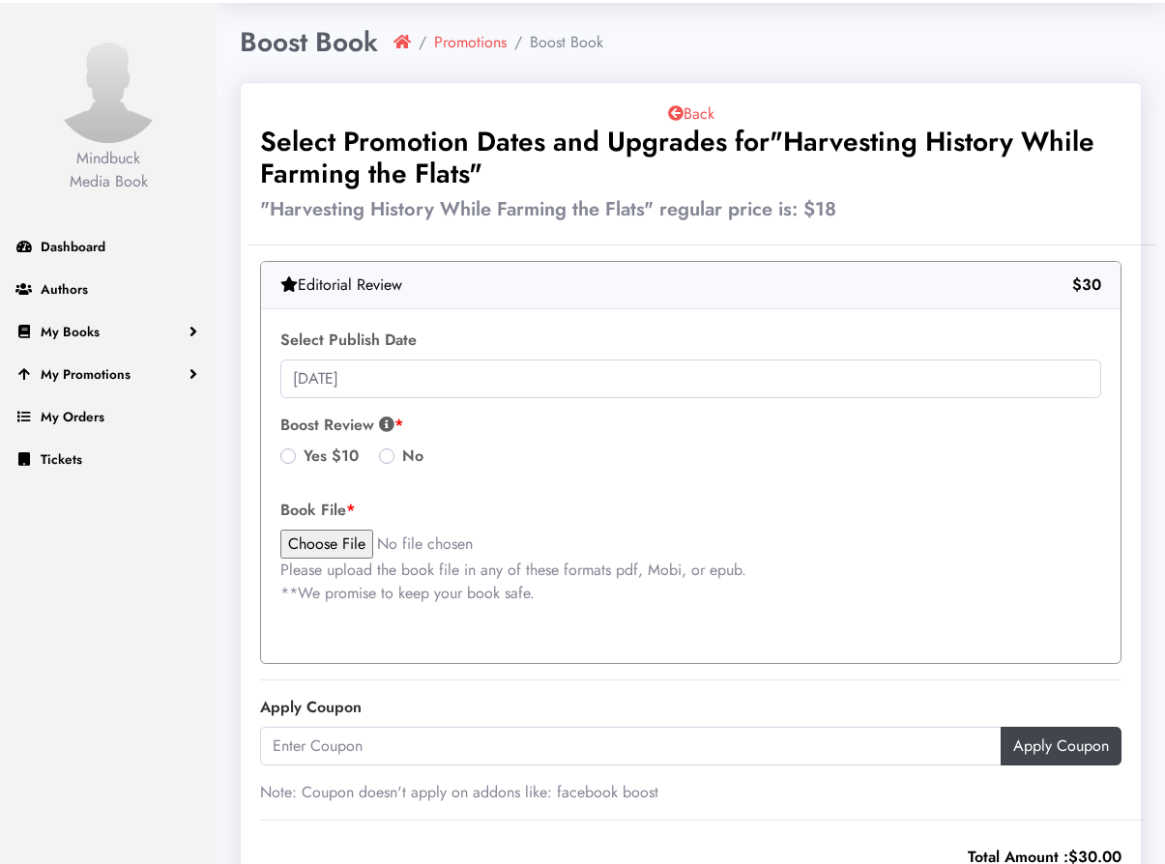
click at [402, 454] on label "No" at bounding box center [412, 456] width 21 height 23
click at [383, 454] on input "No" at bounding box center [386, 454] width 15 height 19
radio input "true"
click at [322, 552] on input "file" at bounding box center [444, 544] width 329 height 29
type input "C:\fakepath\Harvesting History - Muriel A. Murch.epub"
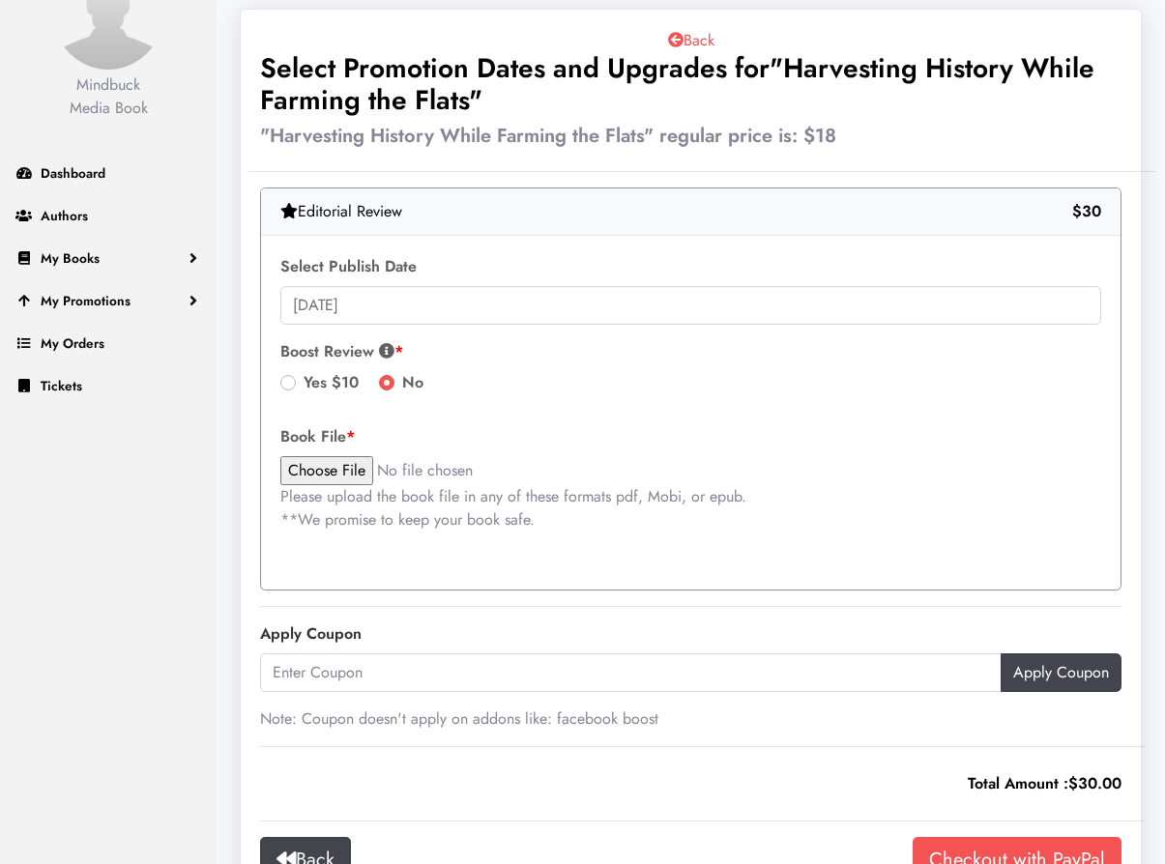
scroll to position [303, 0]
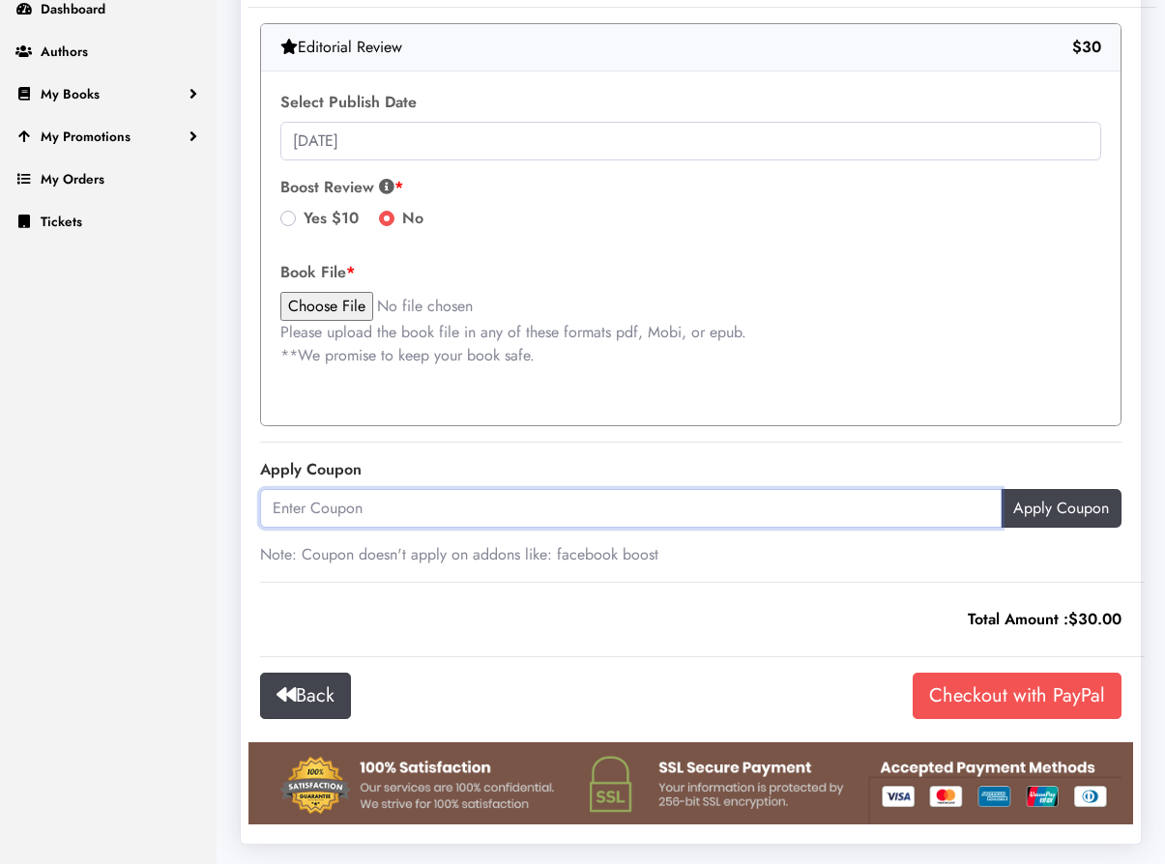
click at [643, 520] on input "text" at bounding box center [630, 508] width 741 height 39
paste input "EVERYPROMO10"
type input "EVERYPROMO10"
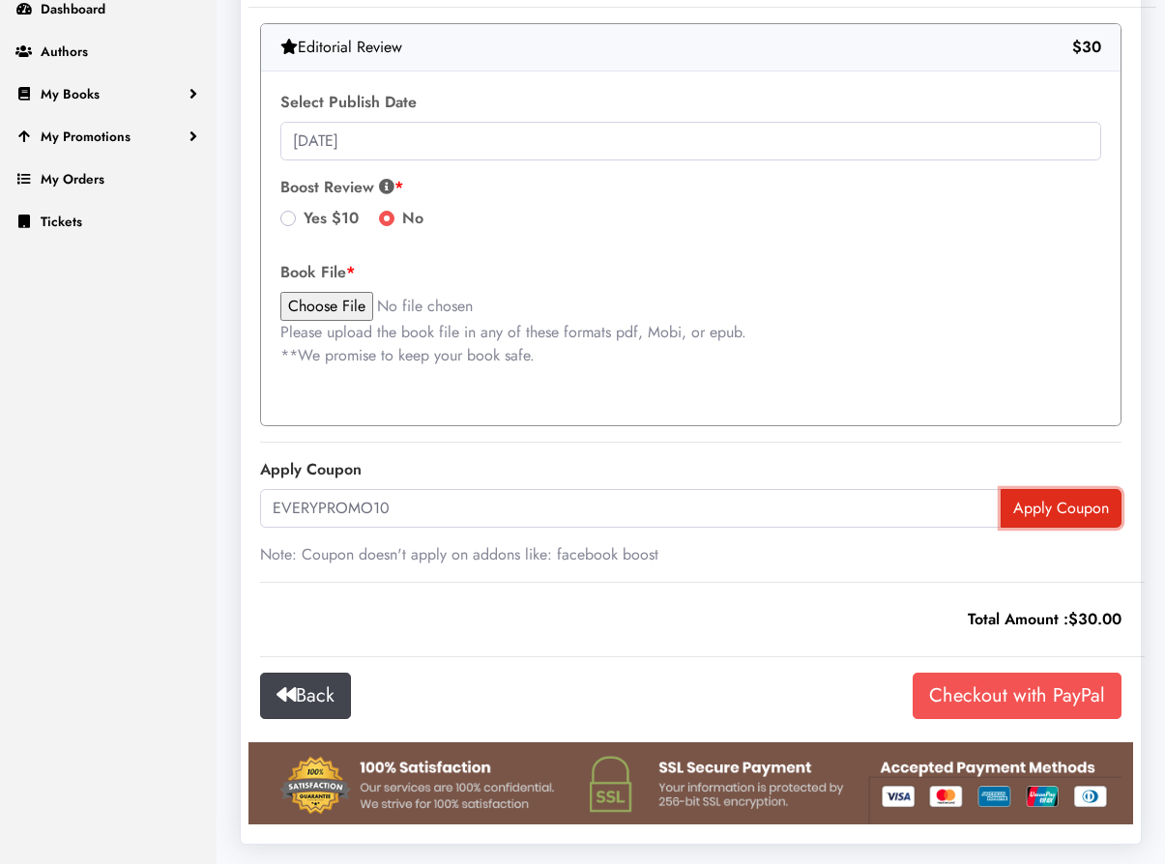
click at [1050, 509] on input "Apply Coupon" at bounding box center [1060, 508] width 121 height 39
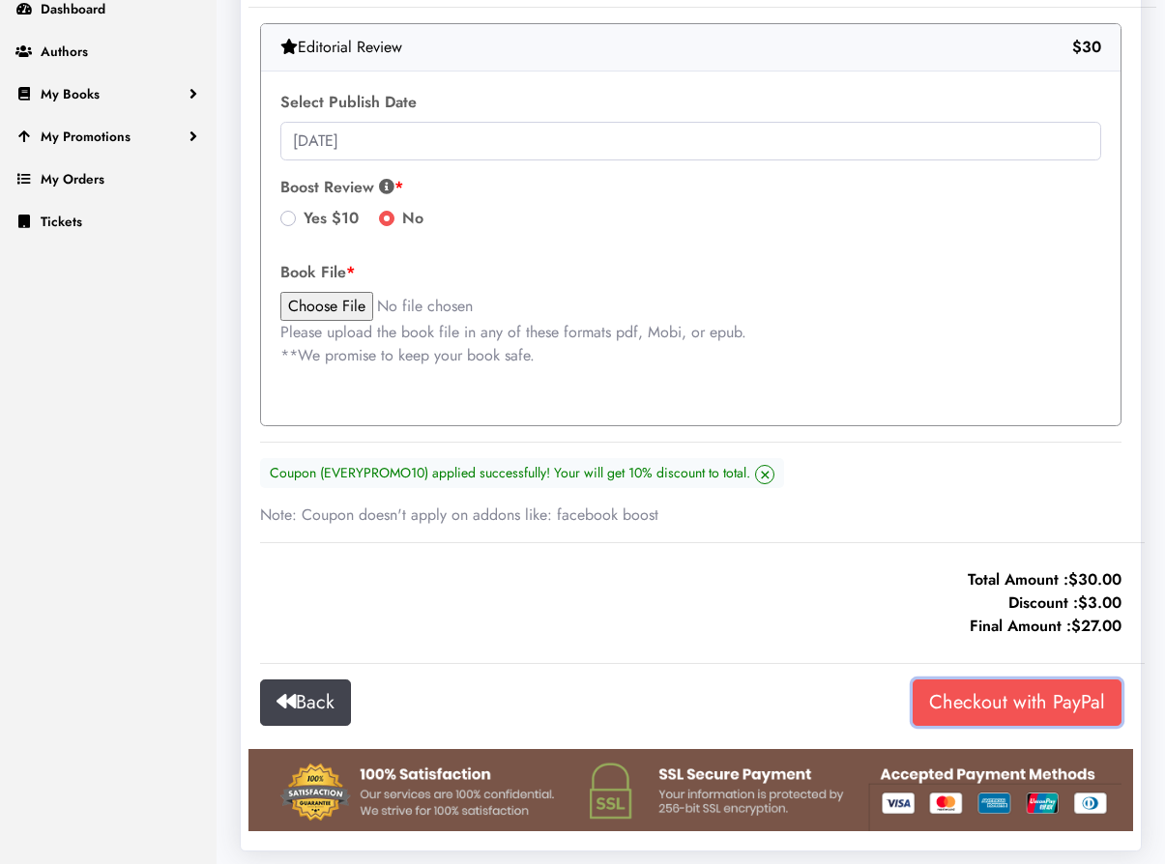
click at [1023, 705] on input "Checkout with PayPal" at bounding box center [1016, 702] width 209 height 46
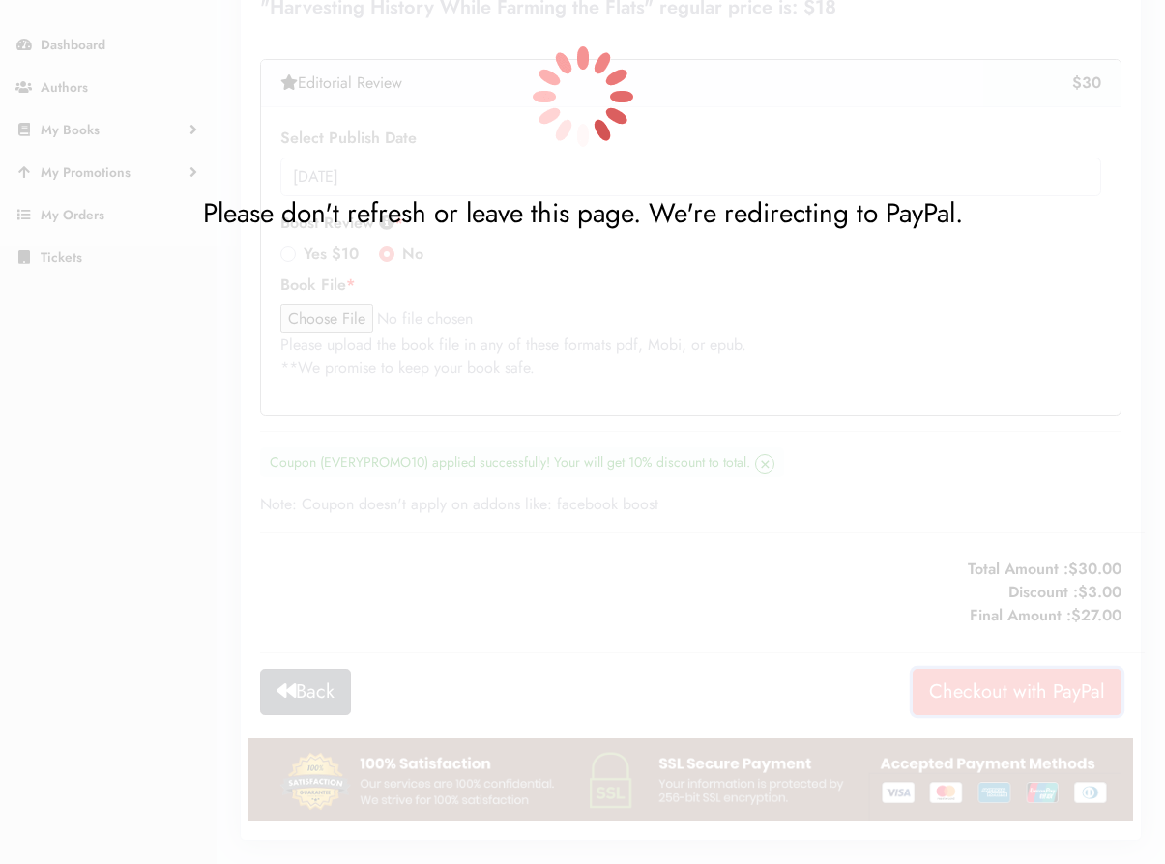
scroll to position [263, 0]
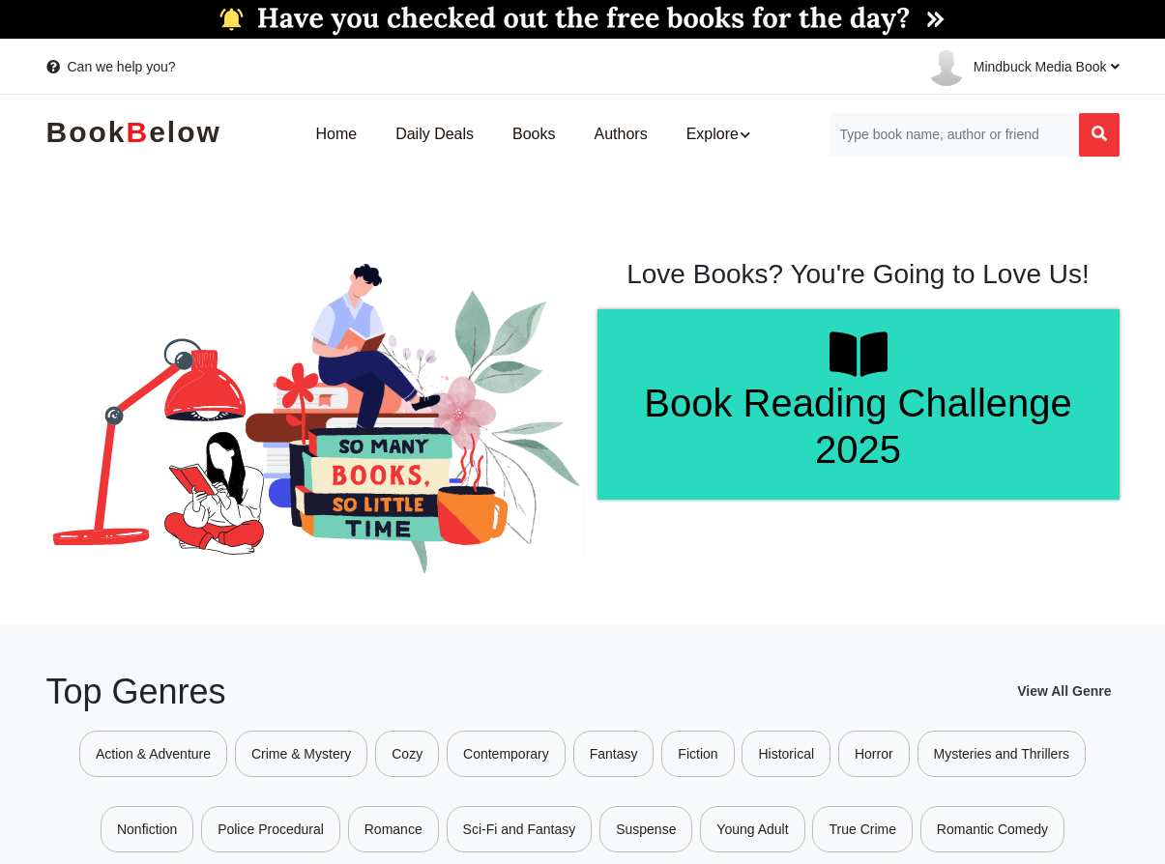
click at [171, 128] on link "Book B elow" at bounding box center [133, 135] width 175 height 46
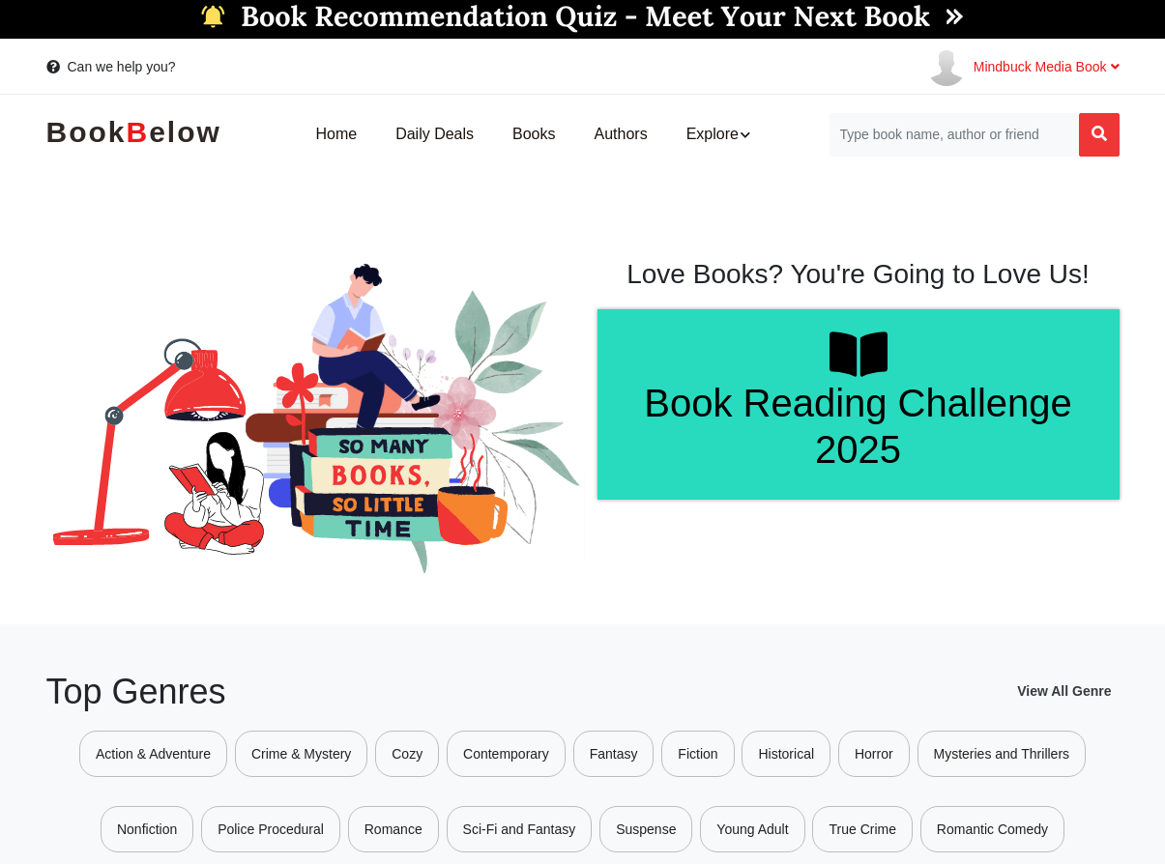
click at [987, 62] on span "Mindbuck Media Book" at bounding box center [1046, 66] width 146 height 15
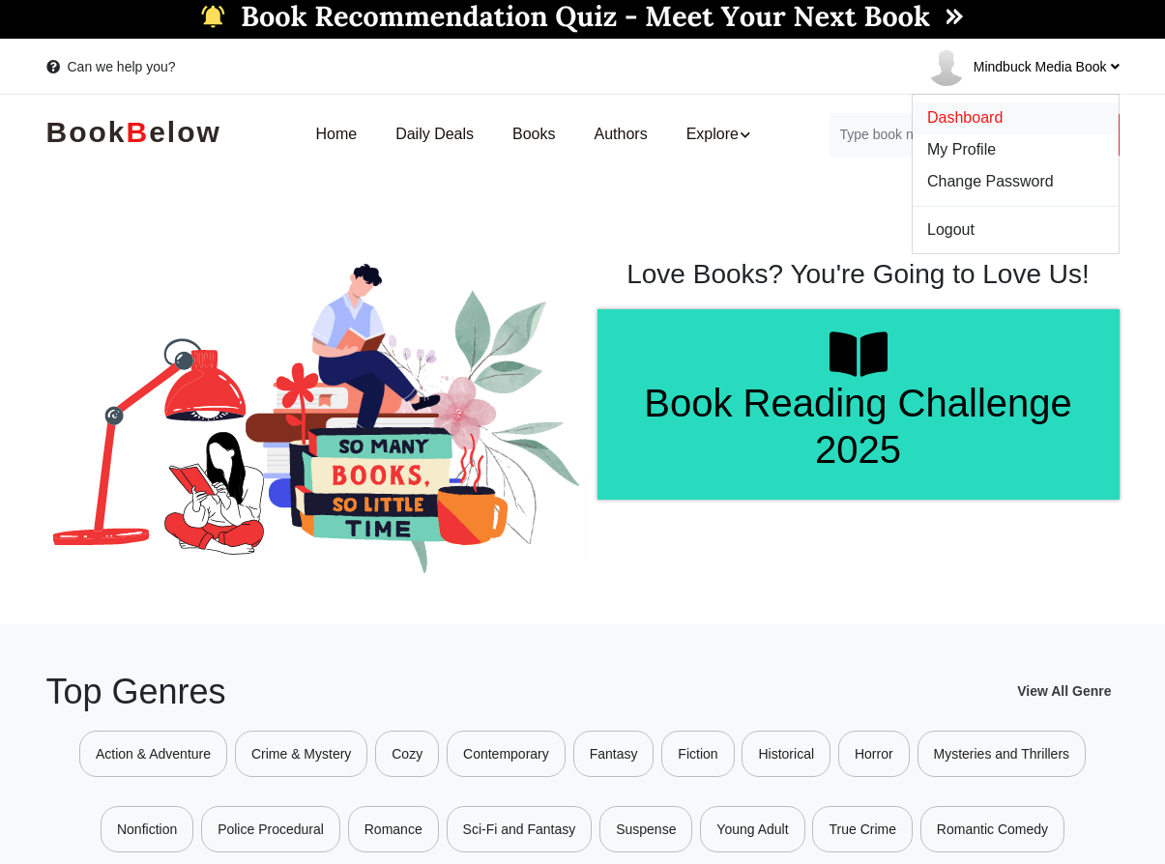
click at [989, 115] on span "Dashboard" at bounding box center [964, 117] width 75 height 16
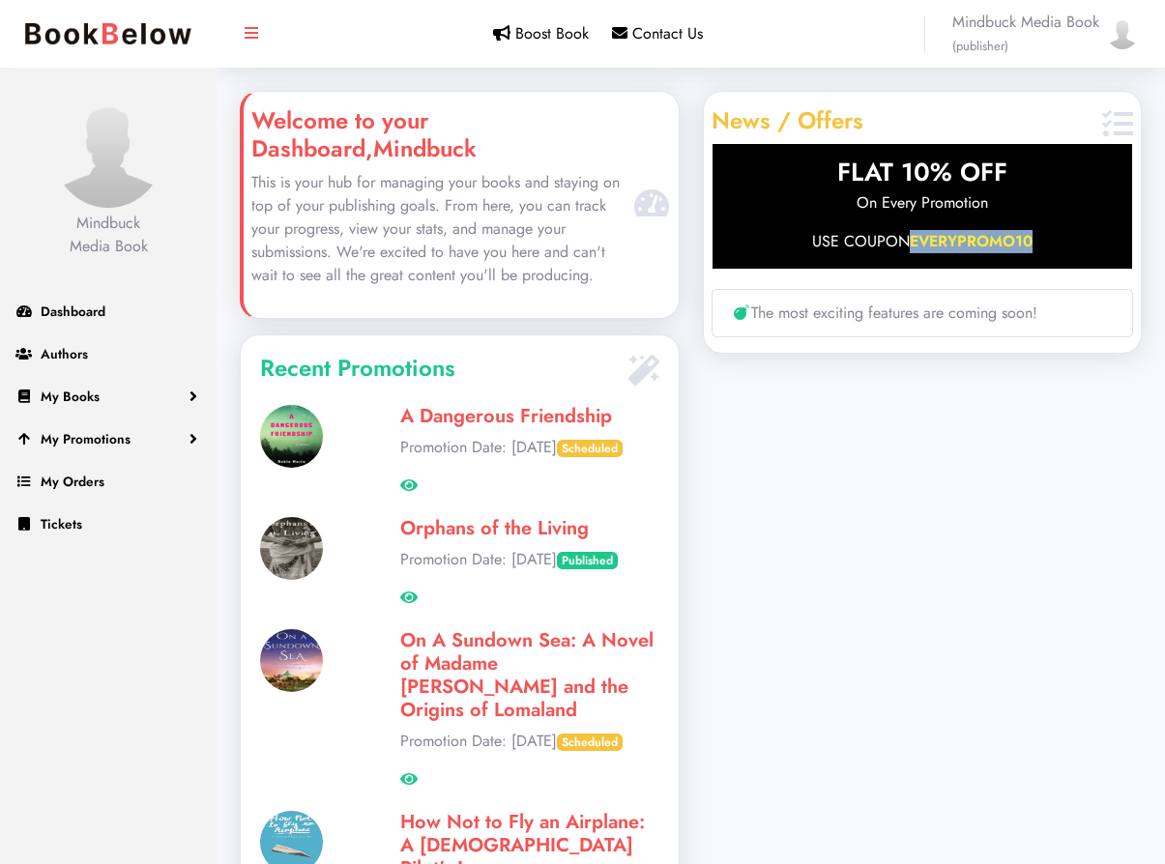
drag, startPoint x: 1045, startPoint y: 245, endPoint x: 913, endPoint y: 249, distance: 131.5
click at [913, 249] on p "USE COUPON EVERYPROMO10" at bounding box center [922, 241] width 420 height 23
copy span "EVERYPROMO10"
click at [108, 342] on link "Authors" at bounding box center [108, 353] width 217 height 43
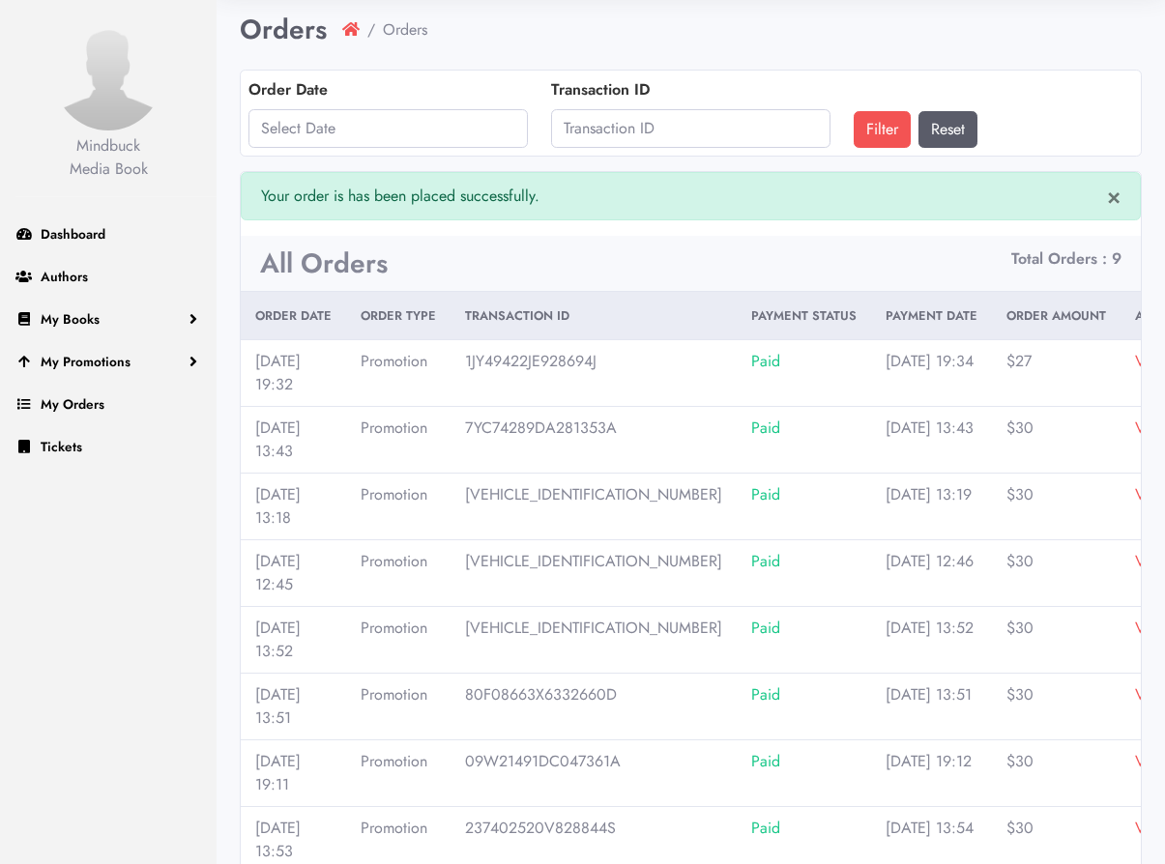
scroll to position [78, 0]
click at [1135, 360] on link "View" at bounding box center [1151, 360] width 33 height 22
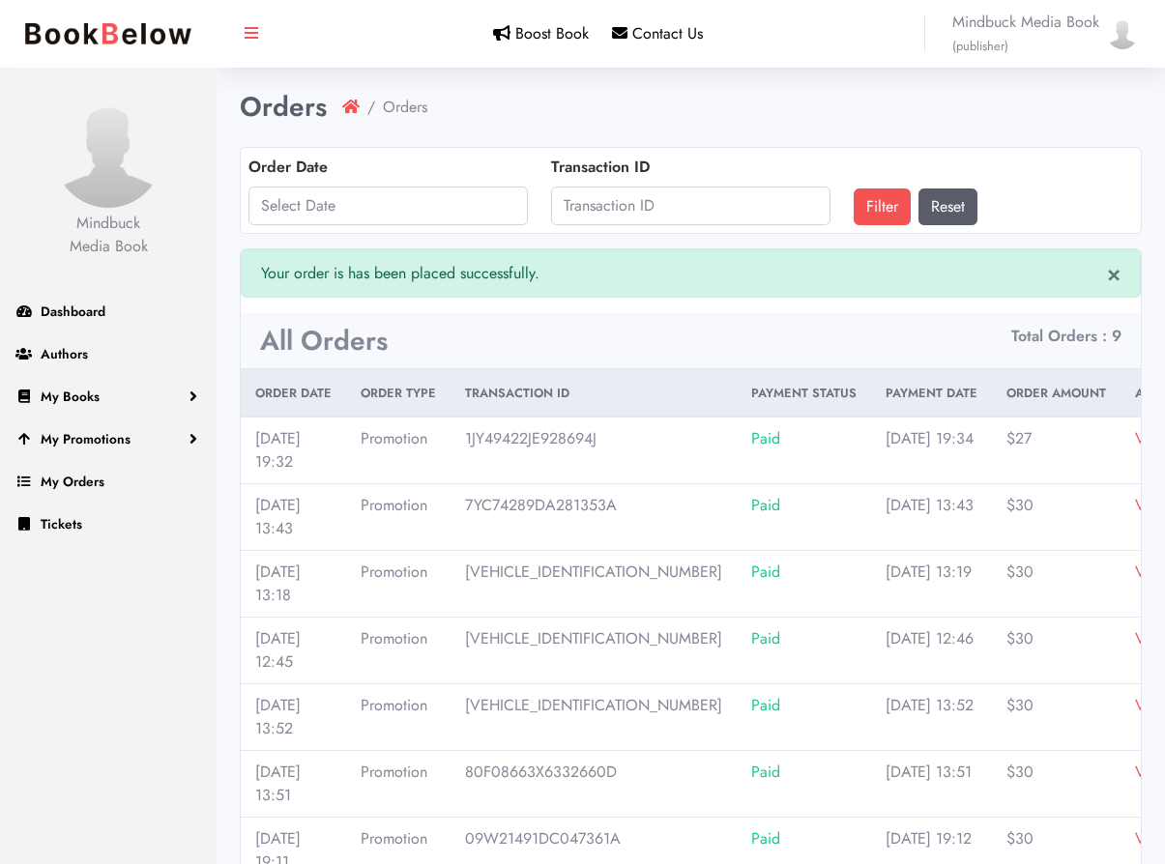
scroll to position [78, 0]
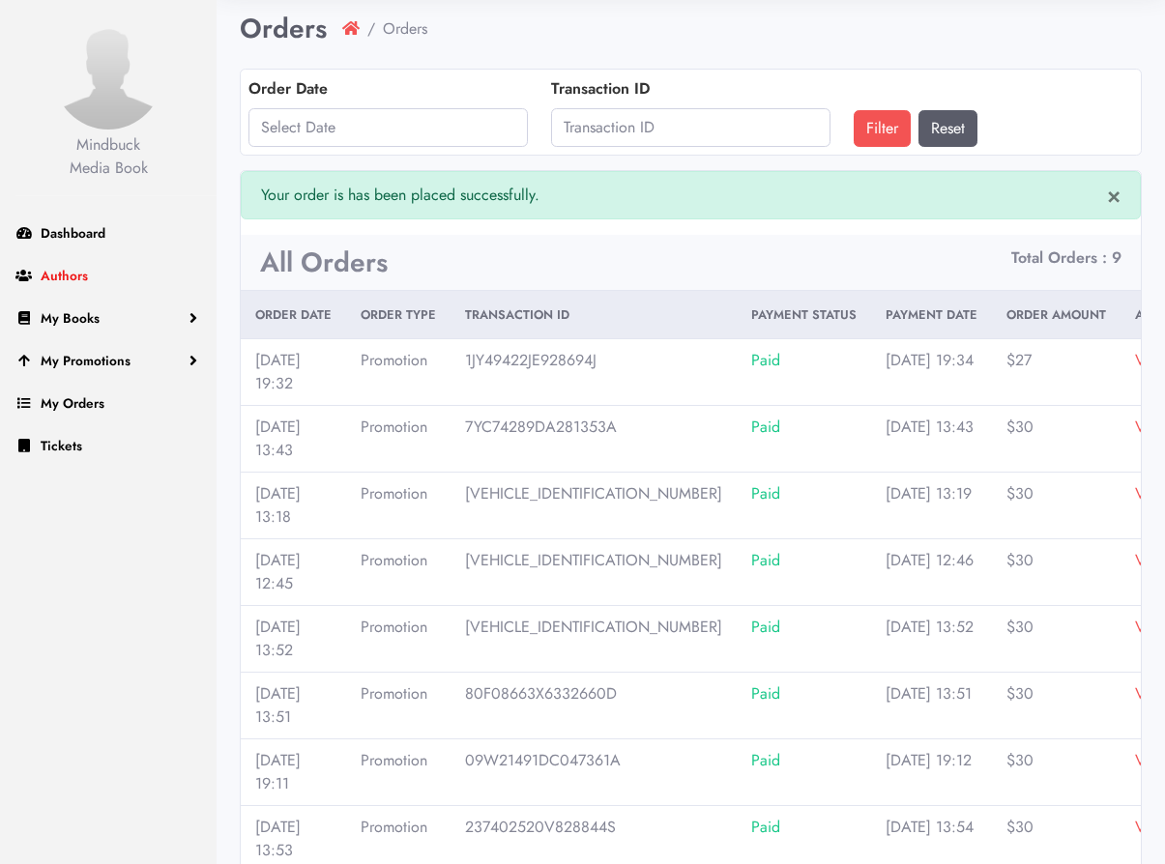
click at [94, 278] on link "Authors" at bounding box center [108, 275] width 217 height 43
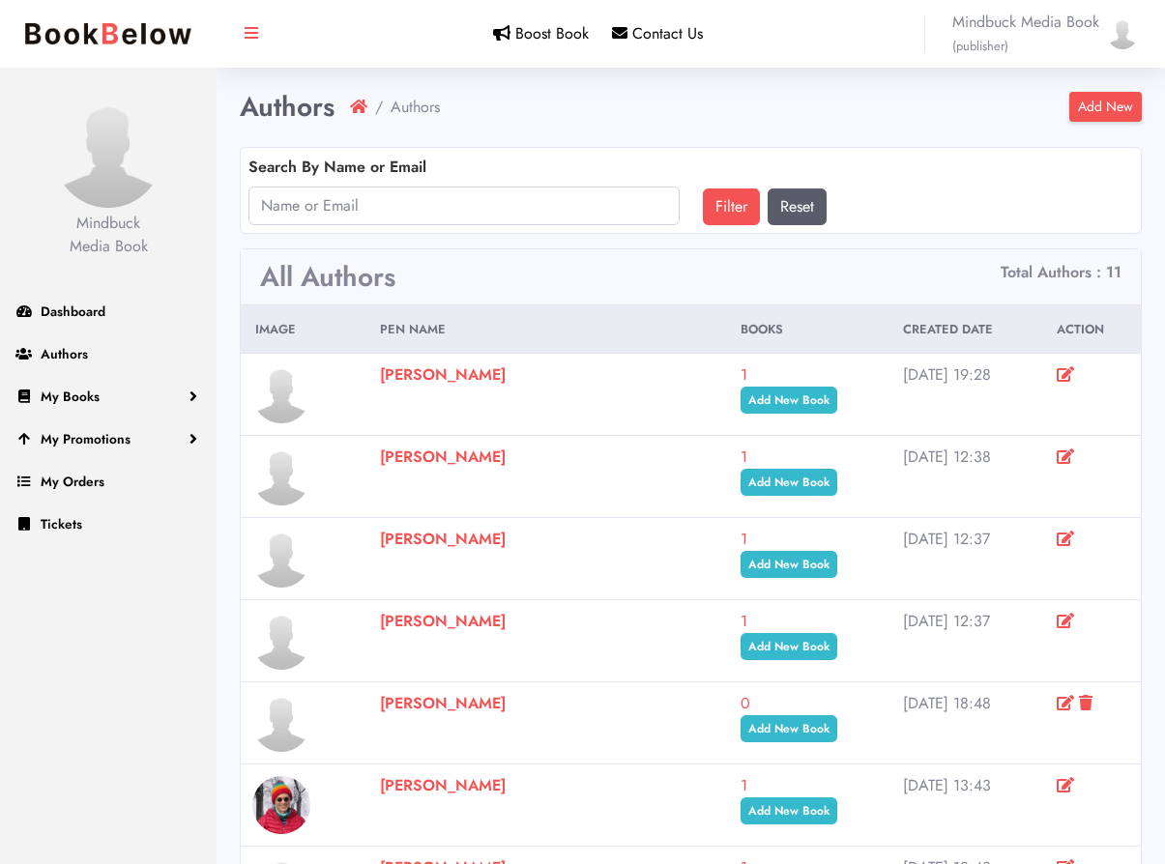
click at [993, 22] on span "Mindbuck Media Book (publisher)" at bounding box center [1025, 34] width 147 height 46
click at [159, 28] on img at bounding box center [108, 34] width 186 height 41
click at [137, 120] on img at bounding box center [108, 154] width 108 height 108
click at [171, 41] on img at bounding box center [108, 34] width 186 height 41
click at [101, 401] on link "My Books" at bounding box center [108, 396] width 217 height 43
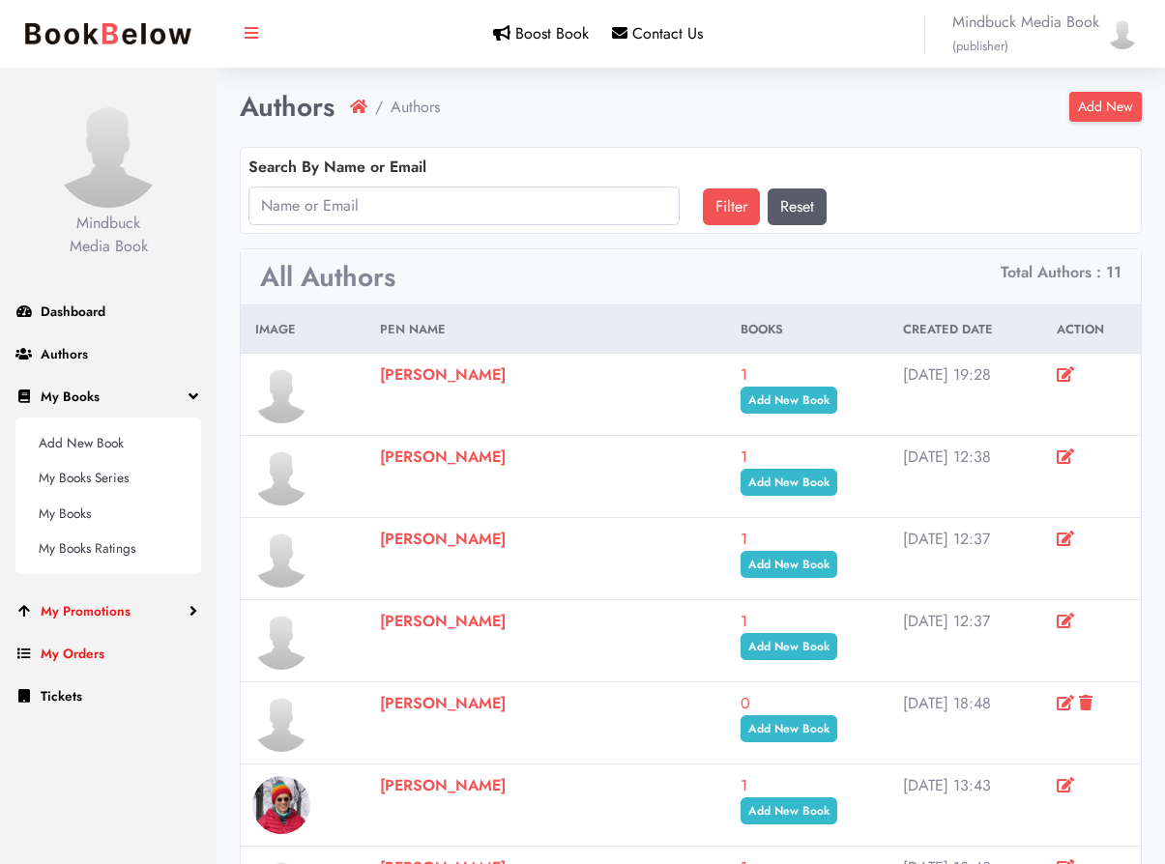
click at [140, 604] on link "My Promotions" at bounding box center [108, 611] width 217 height 43
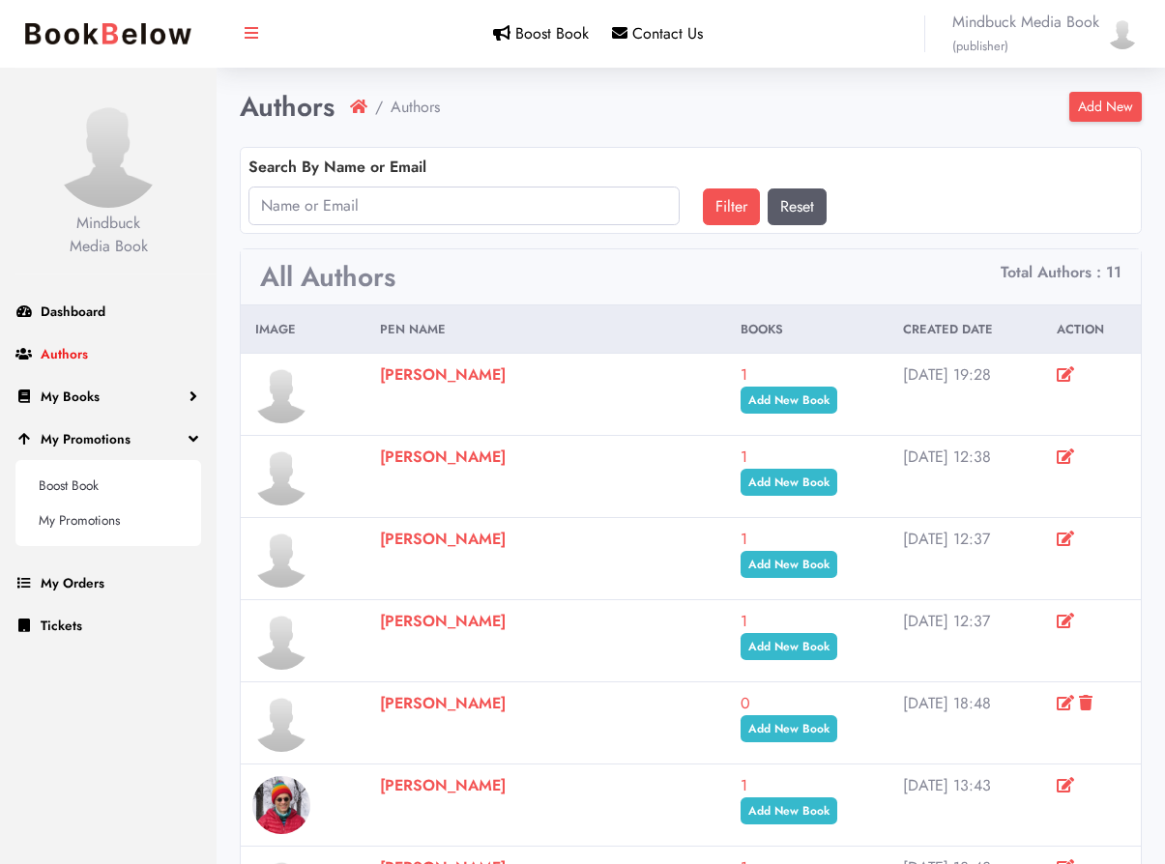
click at [140, 353] on link "Authors" at bounding box center [108, 353] width 217 height 43
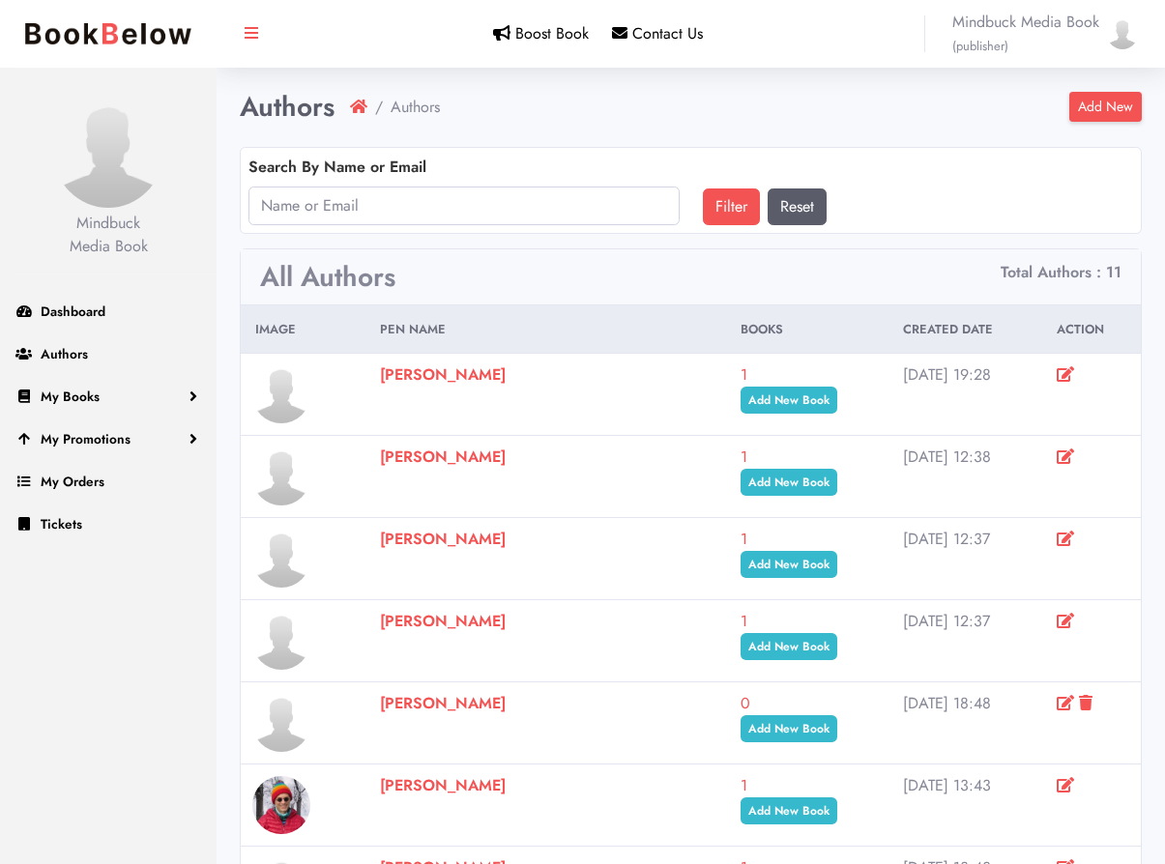
click at [1109, 116] on link "Add New" at bounding box center [1105, 107] width 72 height 30
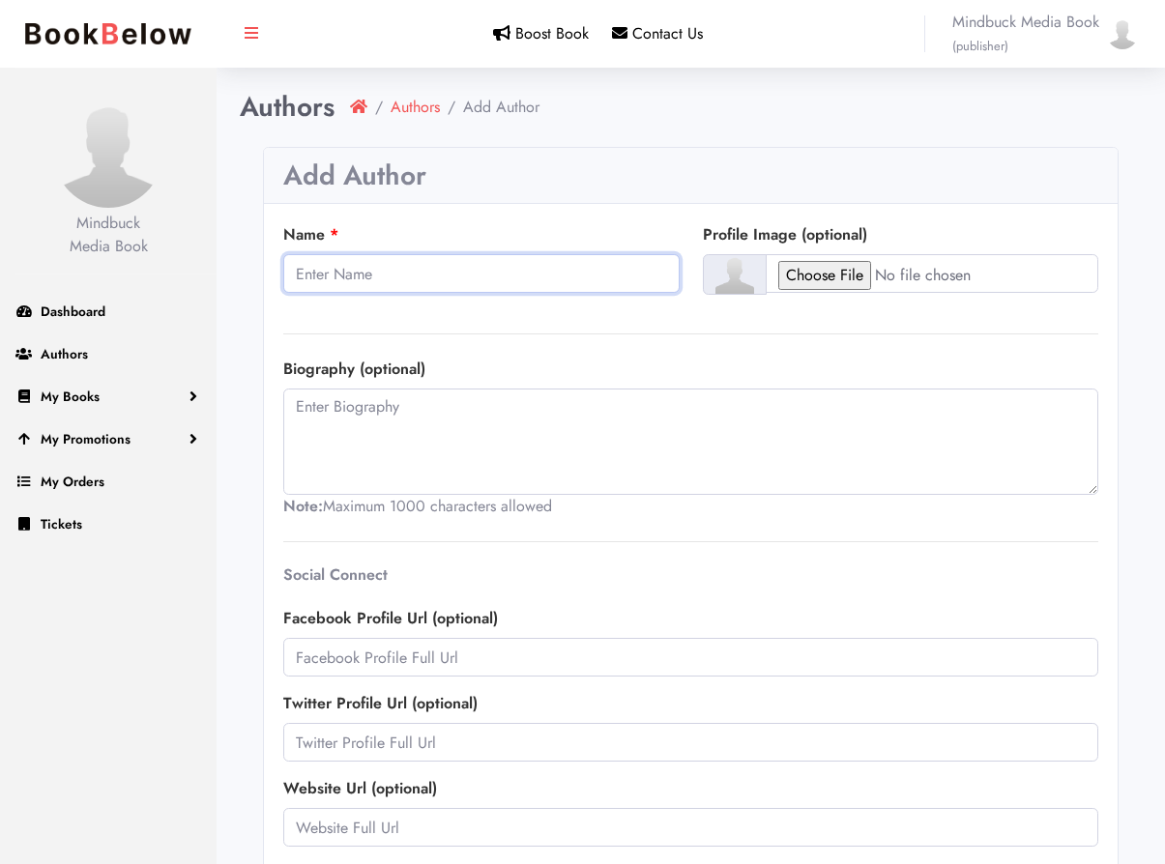
click at [535, 268] on input "Name" at bounding box center [481, 273] width 396 height 39
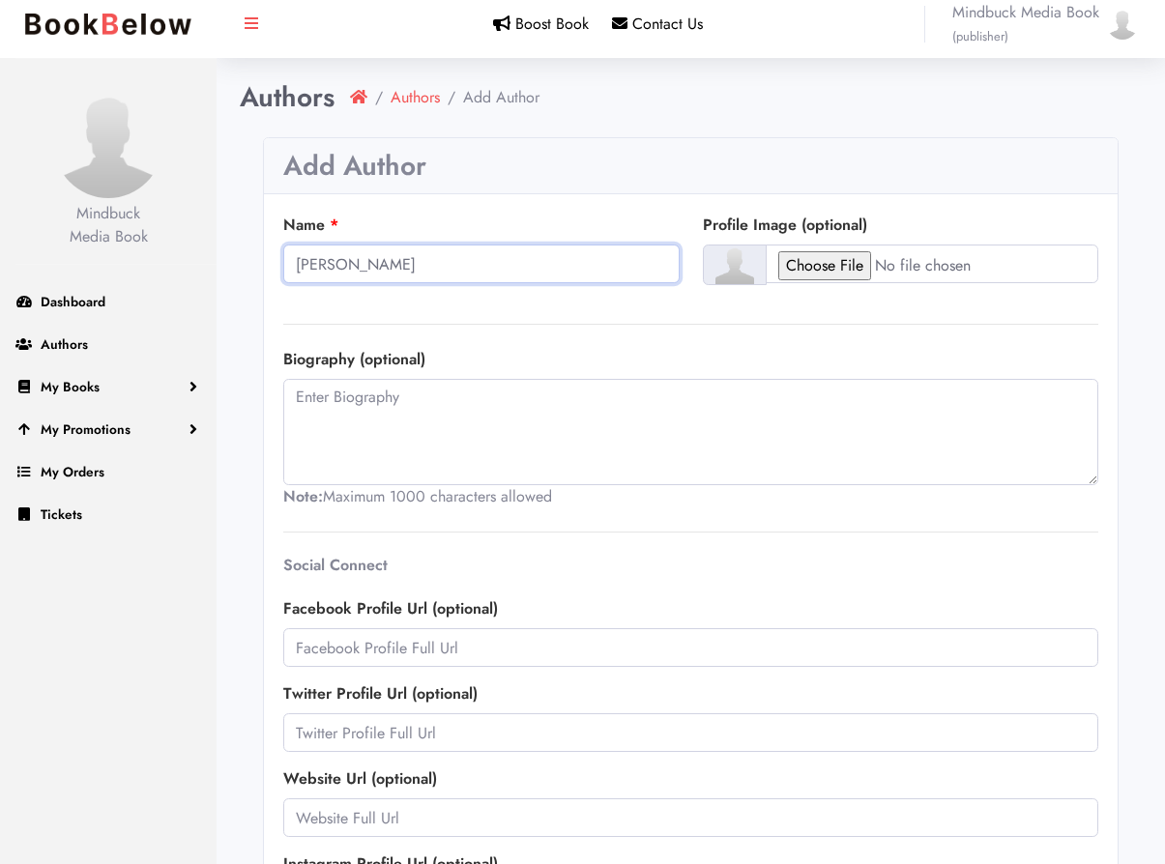
paste input "[PERSON_NAME]"
drag, startPoint x: 322, startPoint y: 268, endPoint x: 245, endPoint y: 270, distance: 77.3
click at [283, 270] on input "[PERSON_NAME] [PERSON_NAME]" at bounding box center [481, 264] width 396 height 39
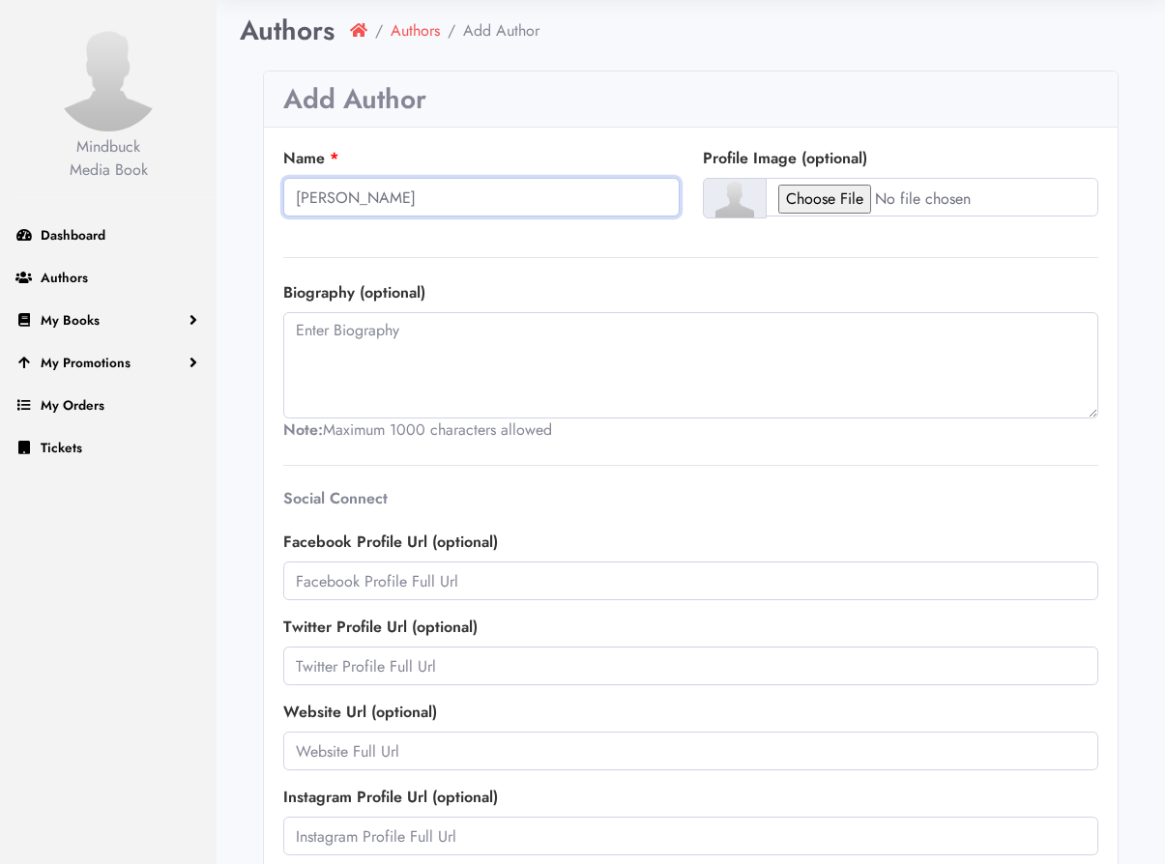
scroll to position [225, 0]
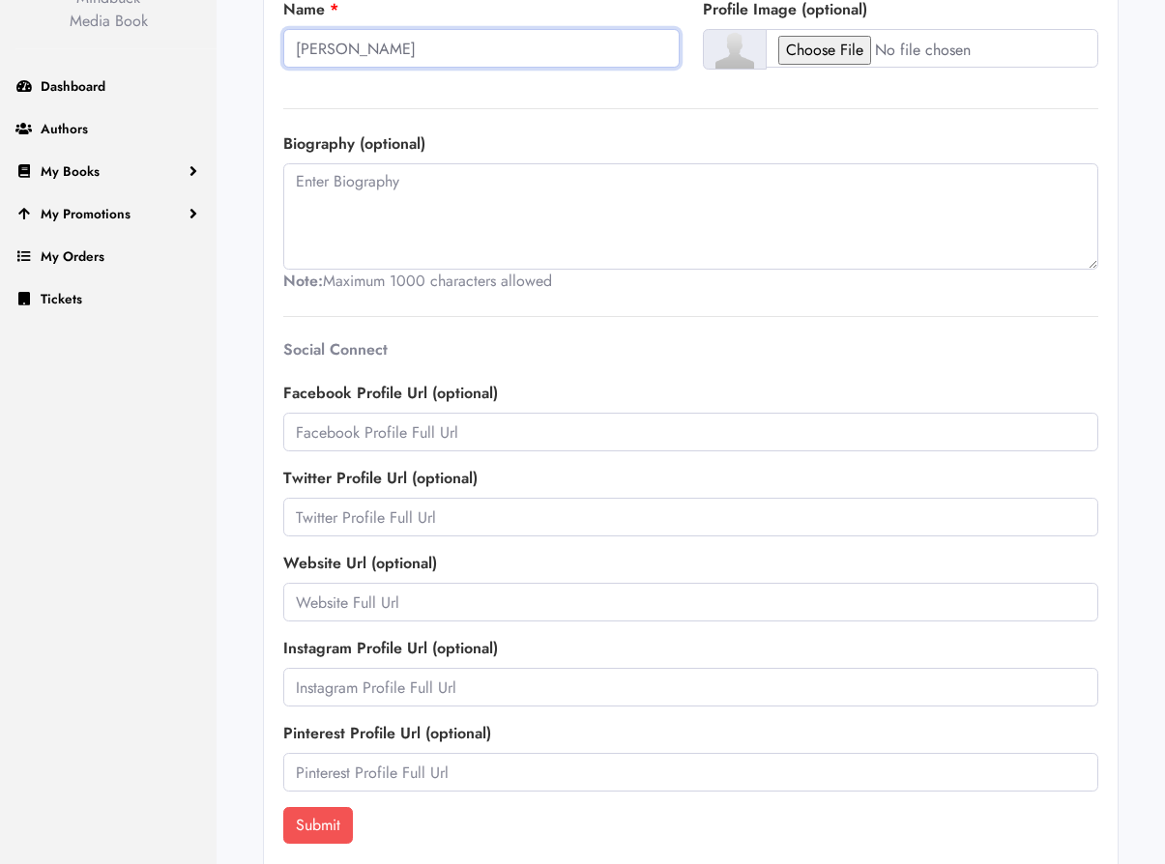
type input "[PERSON_NAME]"
click at [338, 821] on button "Submit" at bounding box center [318, 825] width 70 height 37
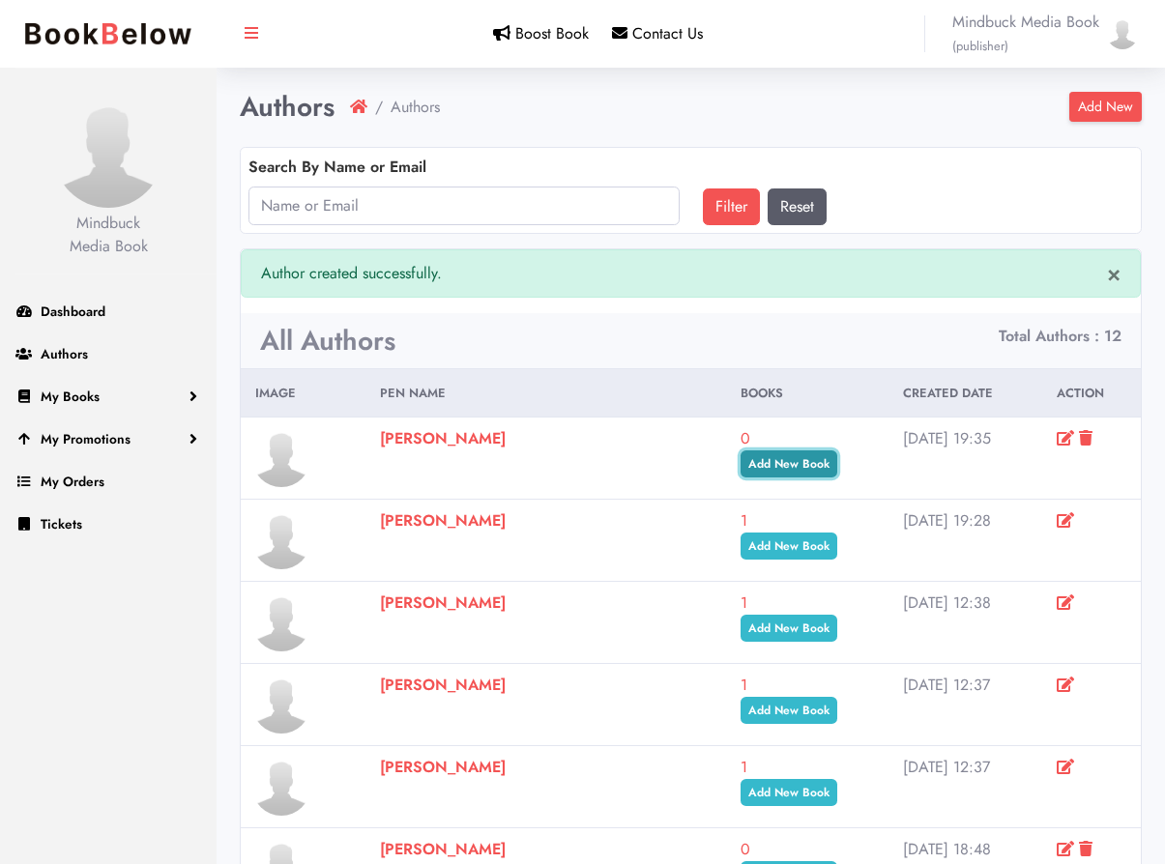
click at [740, 466] on link "Add New Book" at bounding box center [788, 463] width 97 height 27
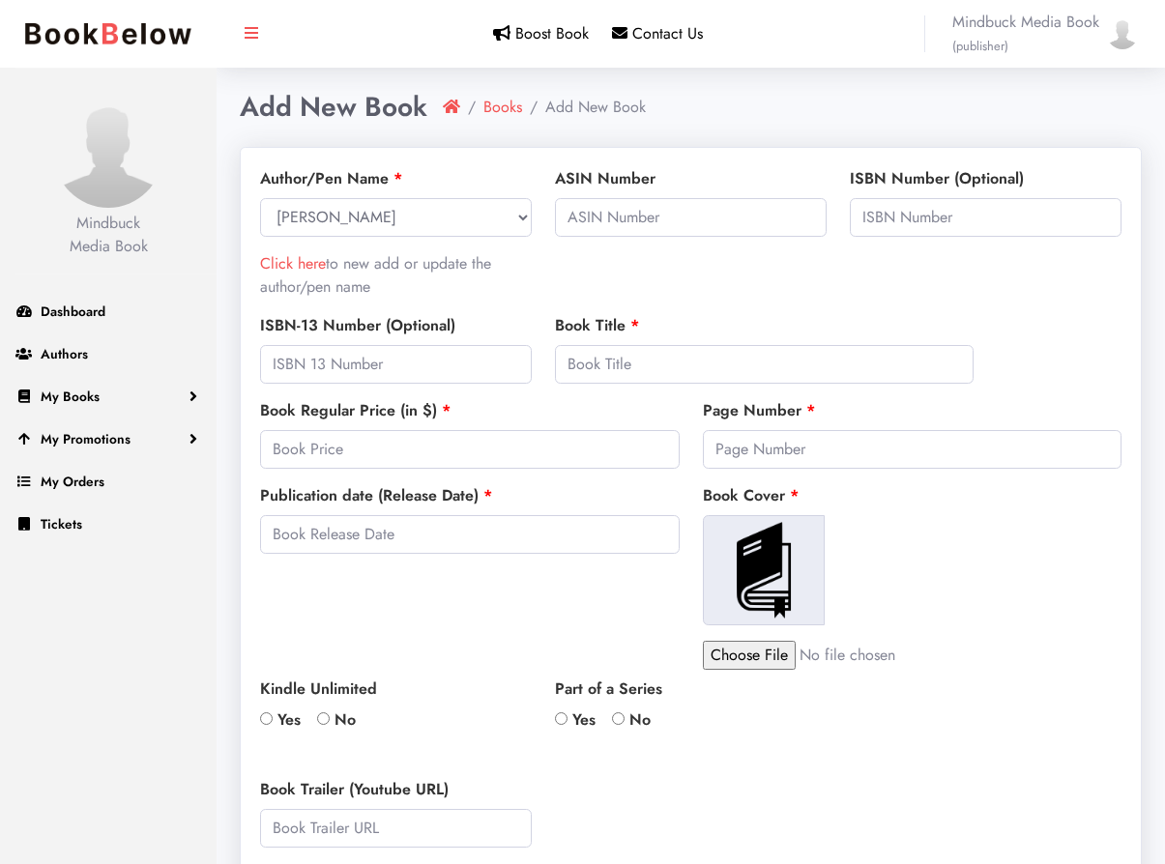
select select
click at [755, 221] on input "text" at bounding box center [691, 217] width 272 height 39
paste input "B0FLDZNSDY"
type input "B0FLDZNSDY"
click at [902, 219] on input "text" at bounding box center [986, 217] width 272 height 39
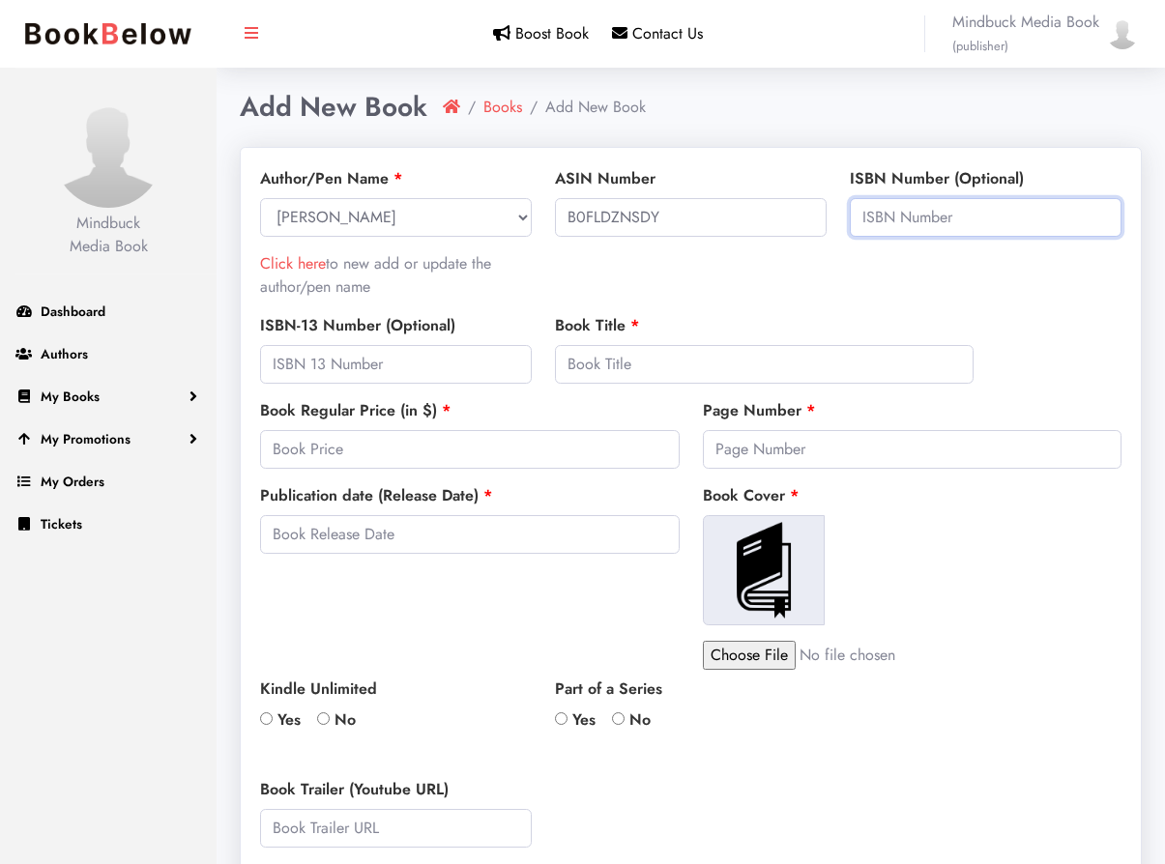
paste input "9798897409709"
type input "9798897409709"
click at [496, 369] on input "text" at bounding box center [396, 364] width 272 height 39
paste input "9798897409709"
type input "9798897409709"
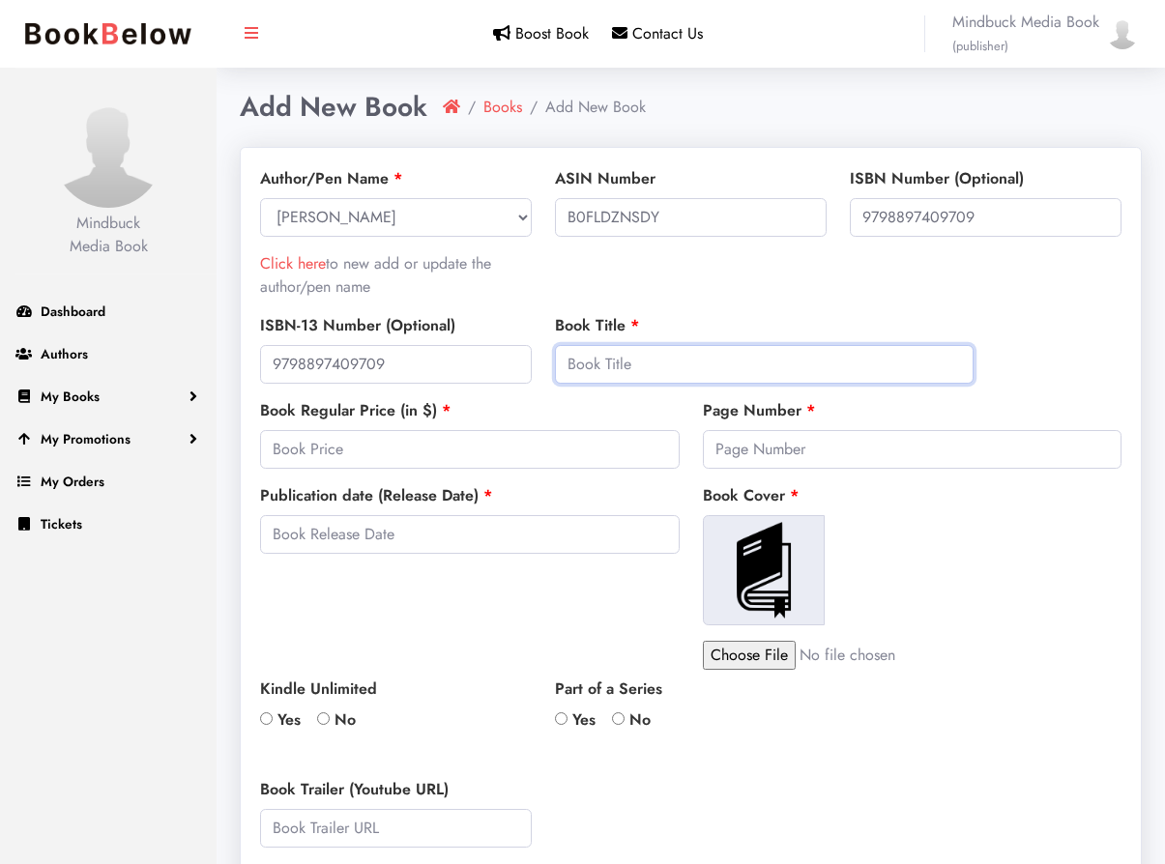
click at [662, 373] on input "text" at bounding box center [764, 364] width 419 height 39
paste input "The Strength of Water: An [DEMOGRAPHIC_DATA] Coming of Age Memoir"
type input "The Strength of Water: An [DEMOGRAPHIC_DATA] Coming of Age Memoir"
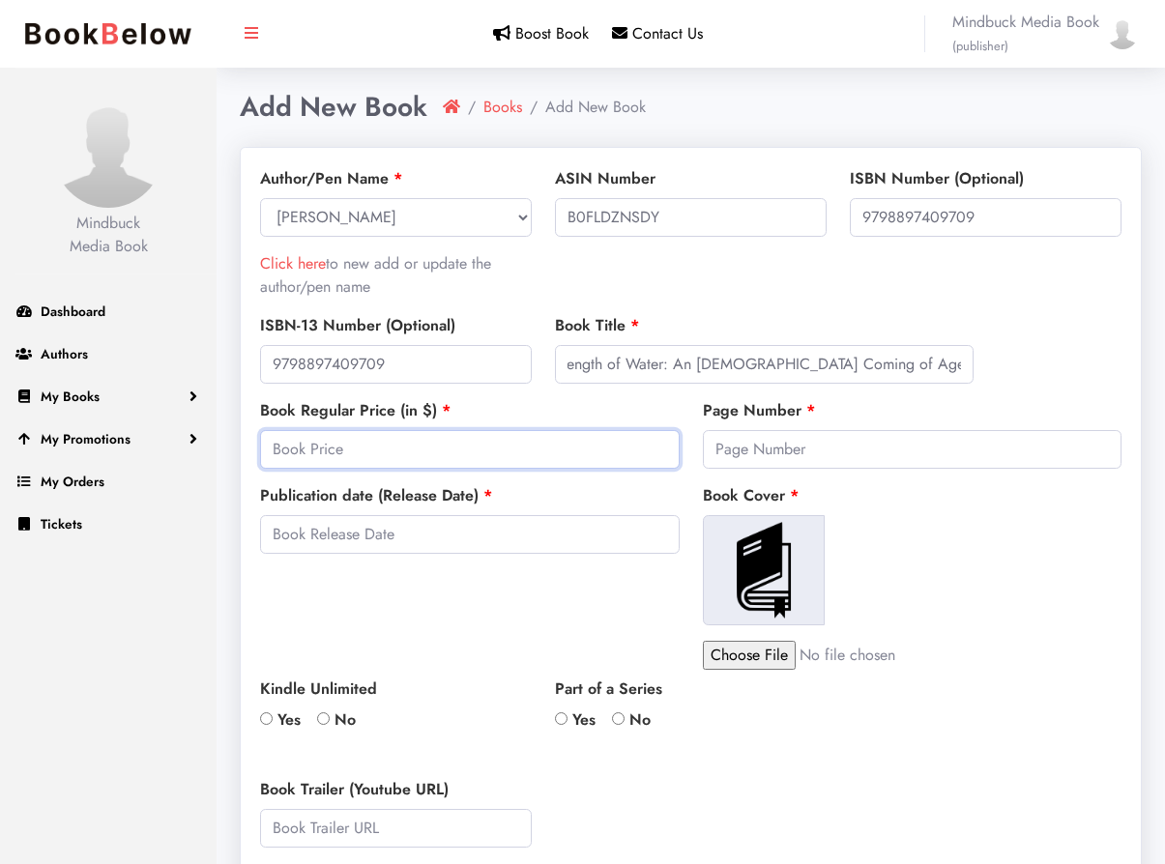
click at [514, 457] on input "number" at bounding box center [469, 449] width 419 height 39
type input "22.00"
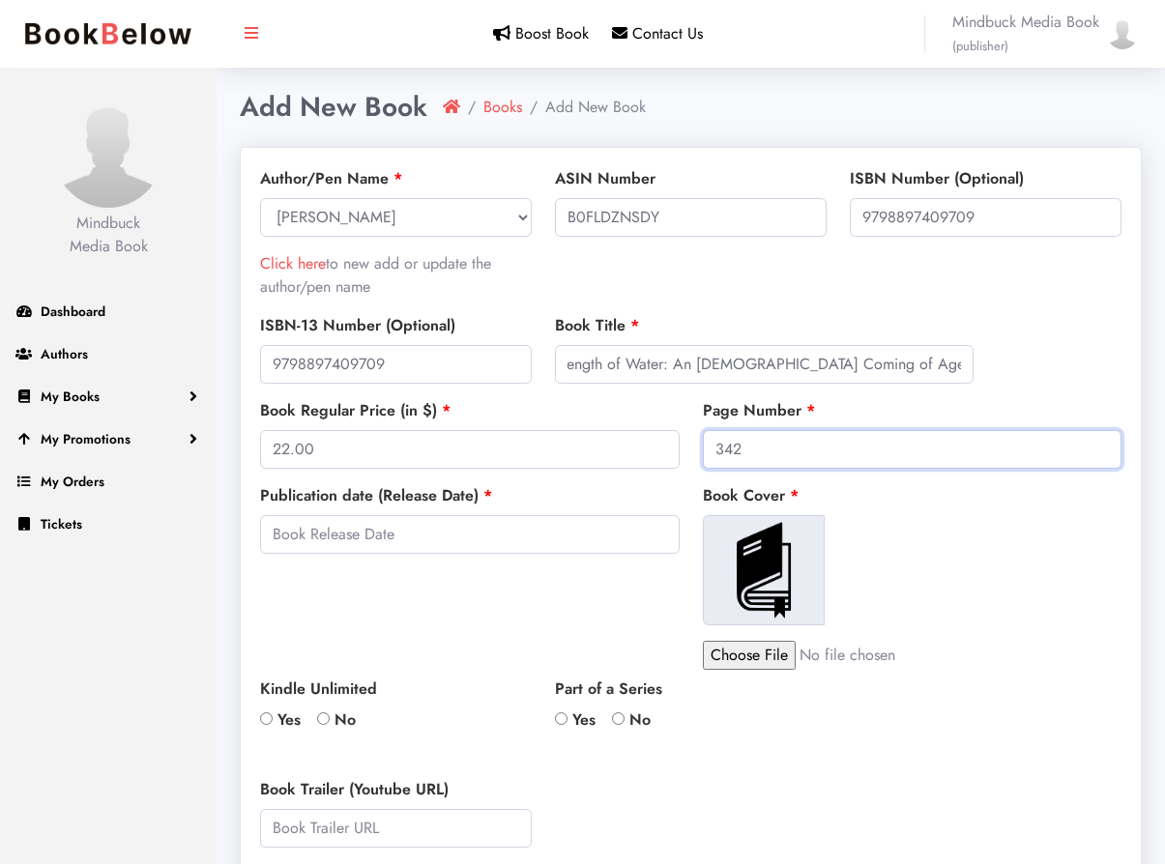
type input "342"
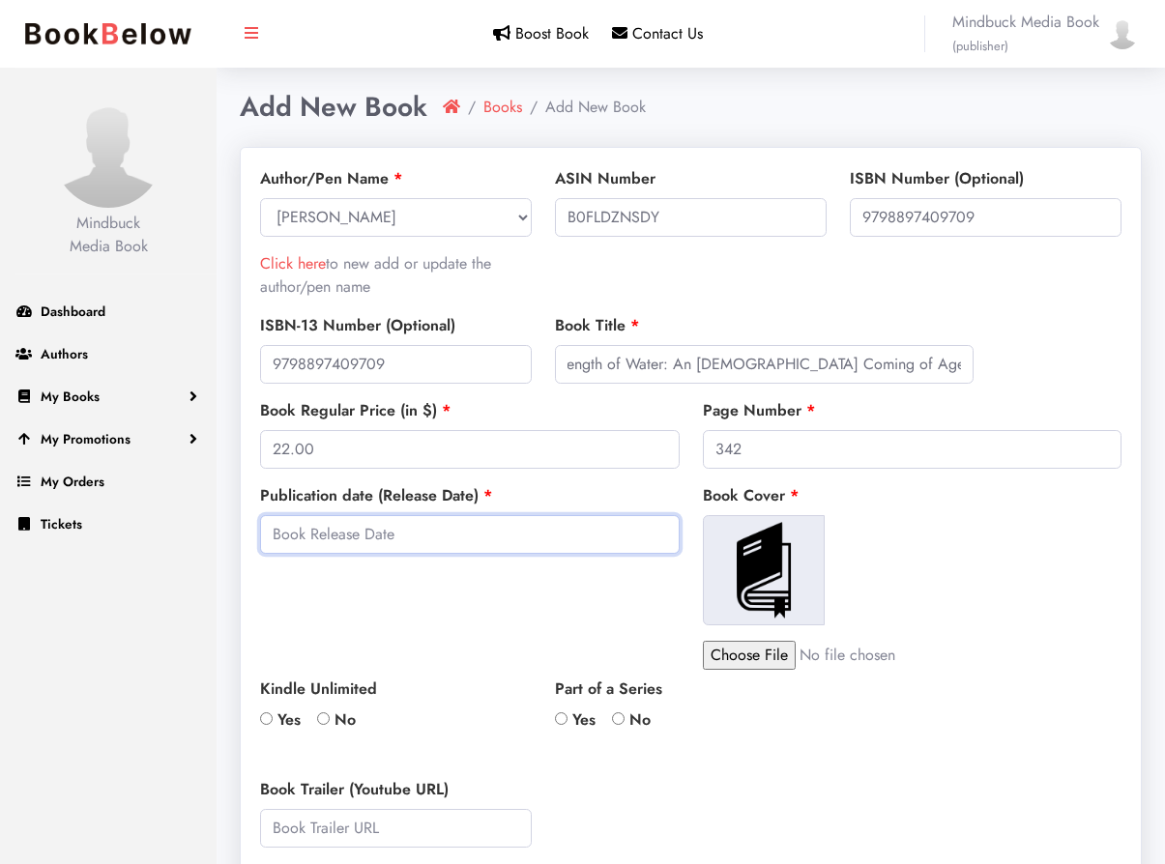
click at [444, 533] on input "text" at bounding box center [469, 534] width 419 height 39
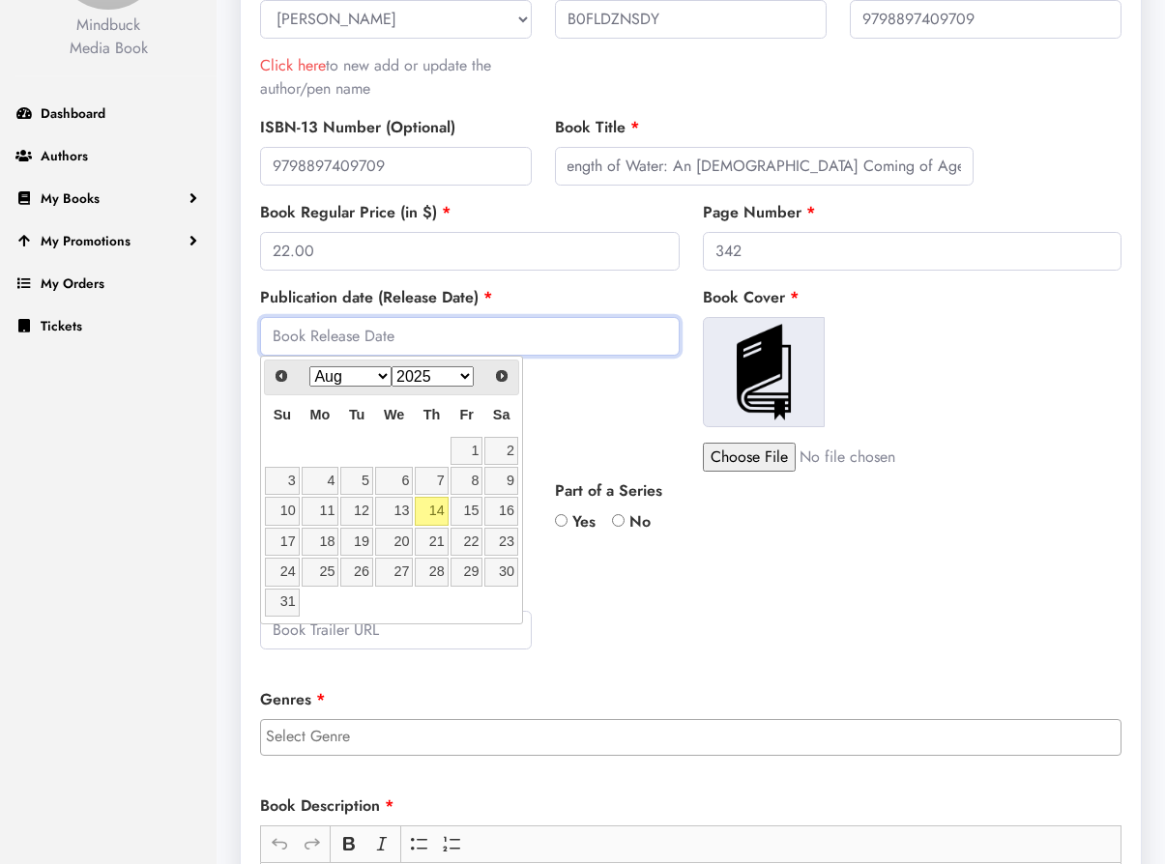
scroll to position [199, 0]
click at [468, 485] on link "7" at bounding box center [466, 480] width 33 height 28
type input "2025-11-07"
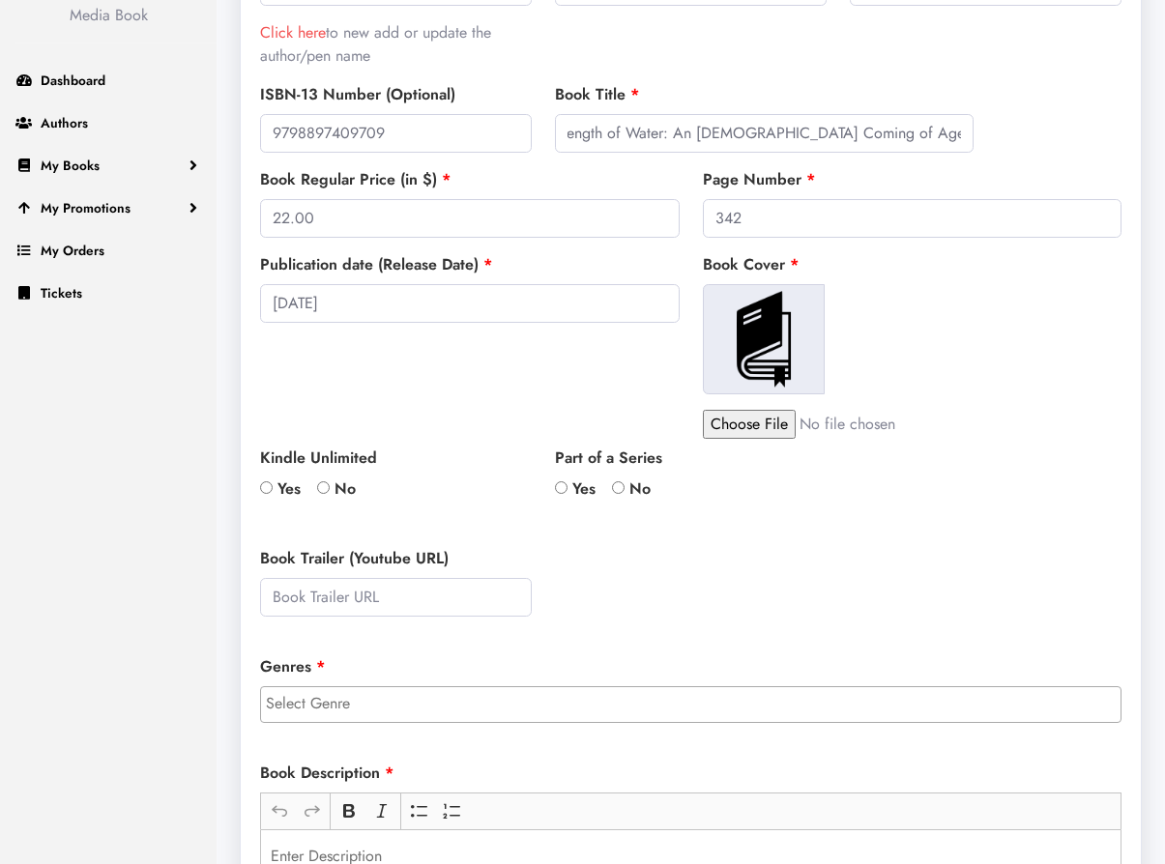
scroll to position [236, 0]
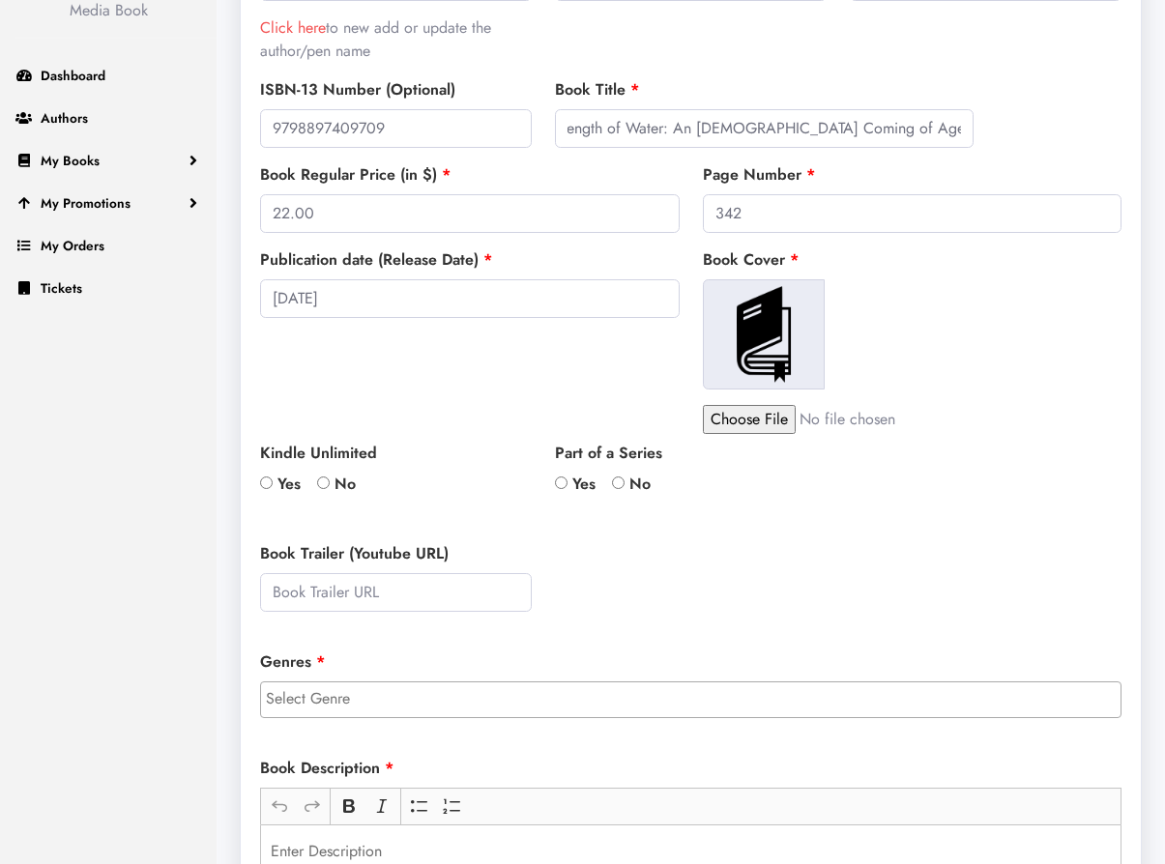
click at [328, 480] on input "No" at bounding box center [323, 483] width 13 height 13
radio input "true"
drag, startPoint x: 621, startPoint y: 480, endPoint x: 611, endPoint y: 488, distance: 12.4
click at [621, 480] on input "No" at bounding box center [618, 483] width 13 height 13
radio input "true"
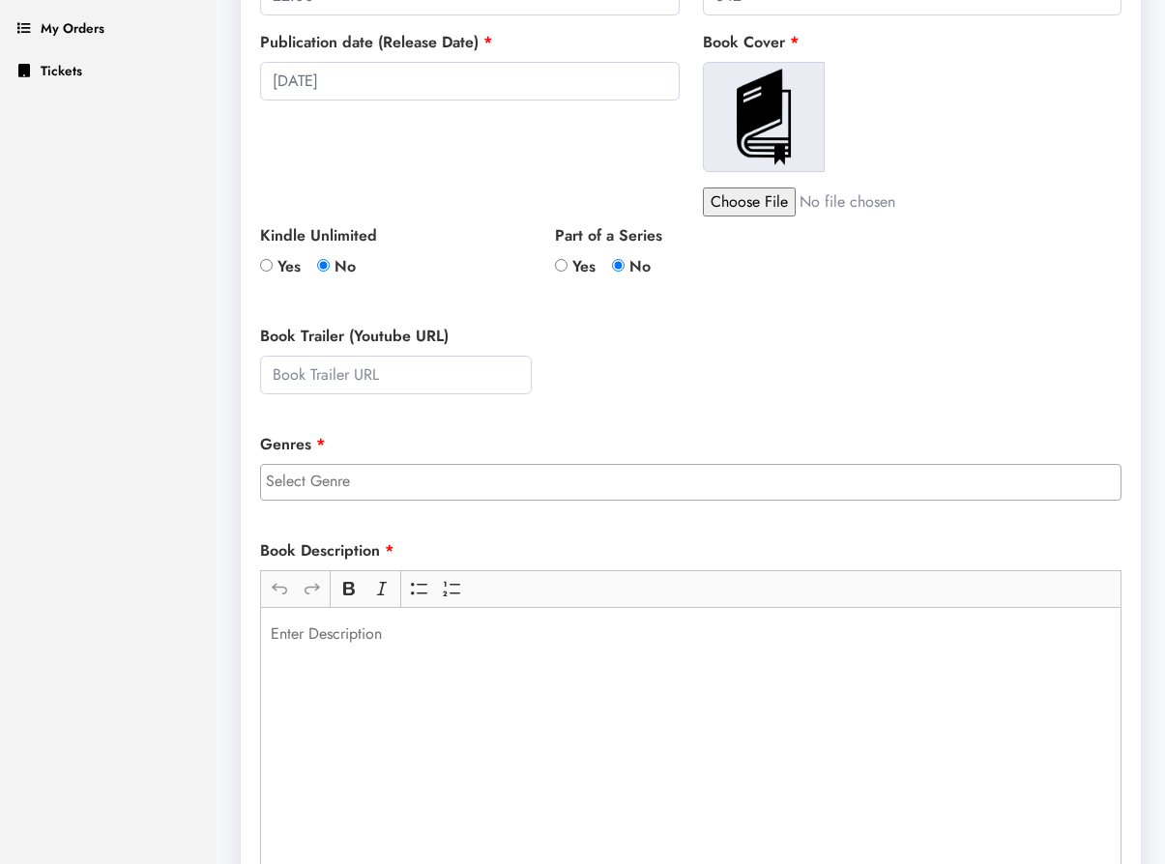
scroll to position [552, 0]
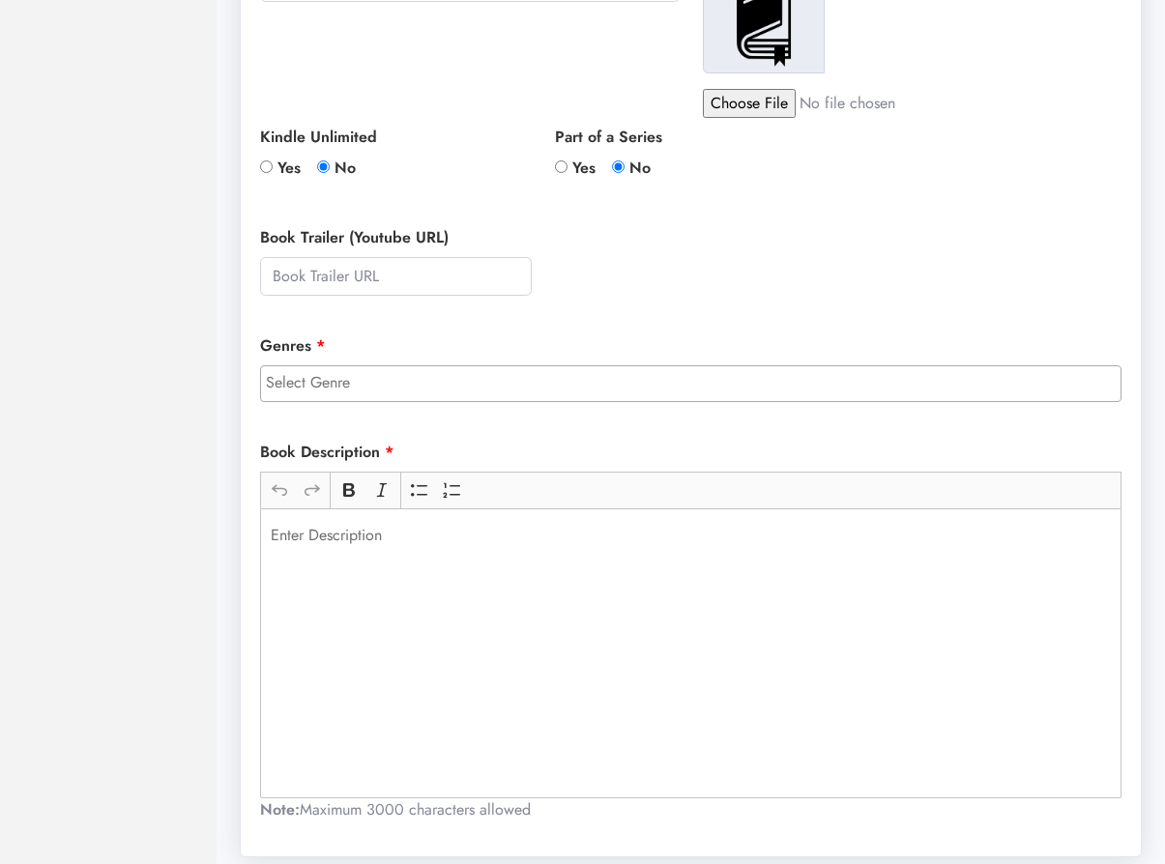
click at [455, 388] on input "search" at bounding box center [695, 382] width 859 height 23
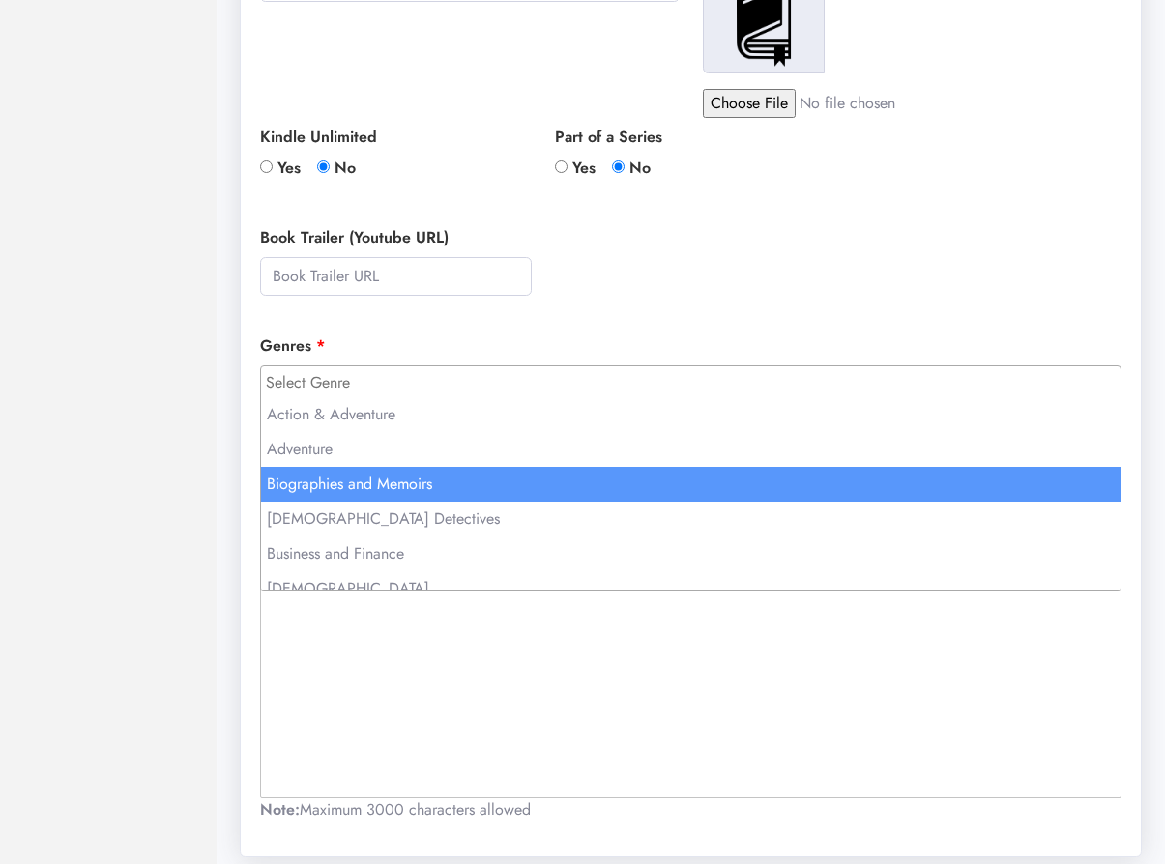
select select "2"
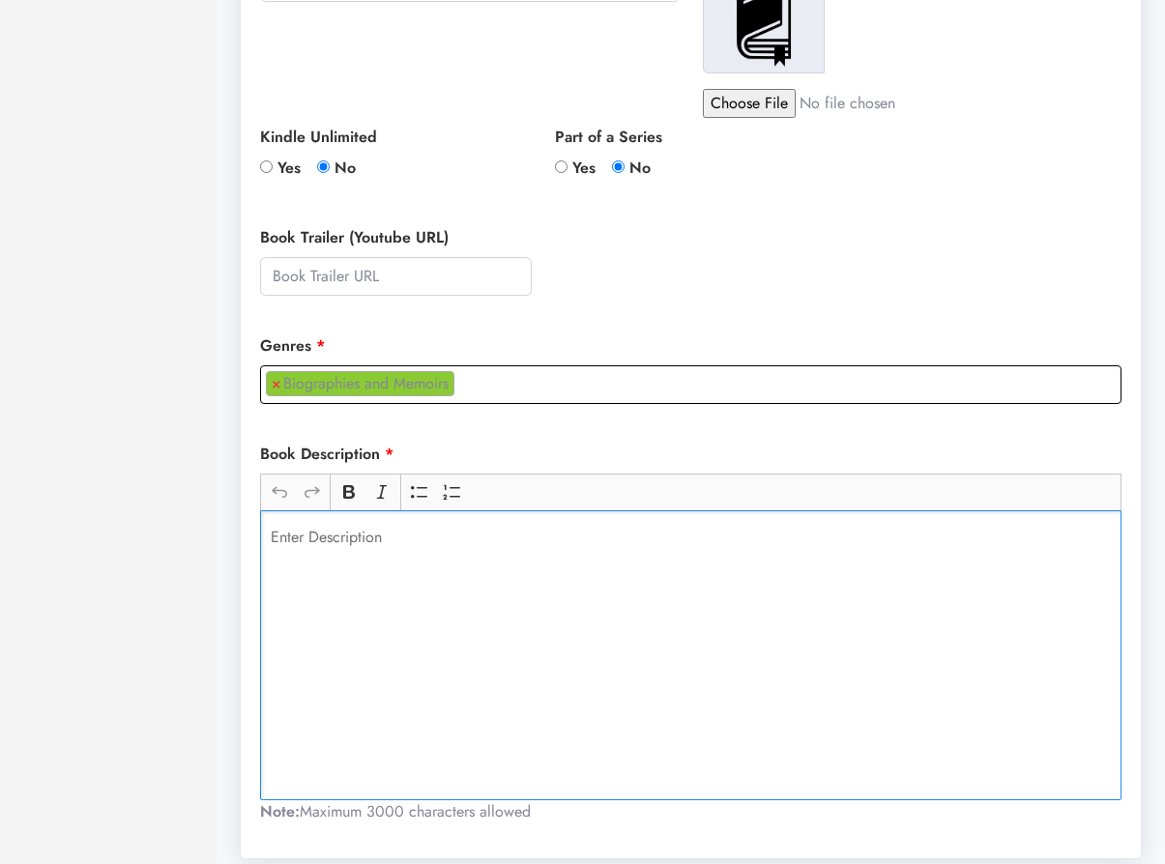
click at [451, 620] on div "Rich Text Editor, main" at bounding box center [690, 655] width 861 height 290
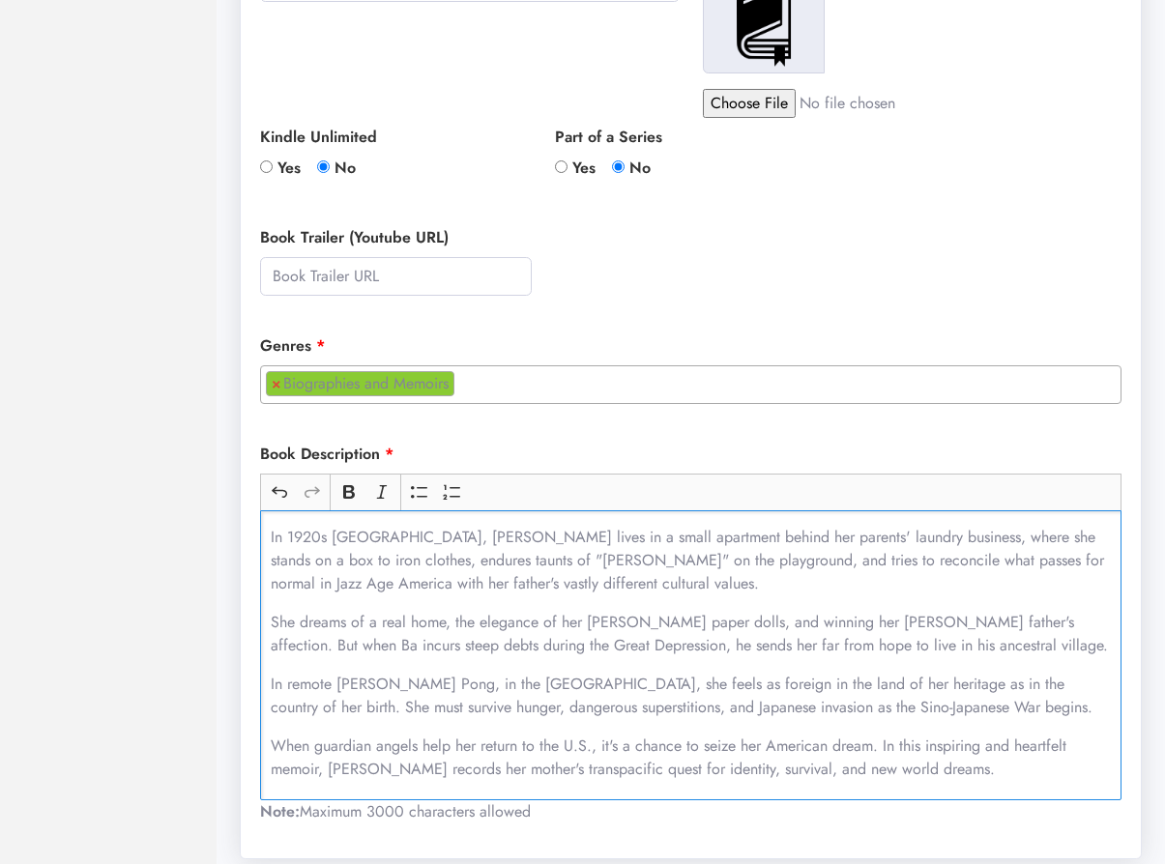
scroll to position [681, 0]
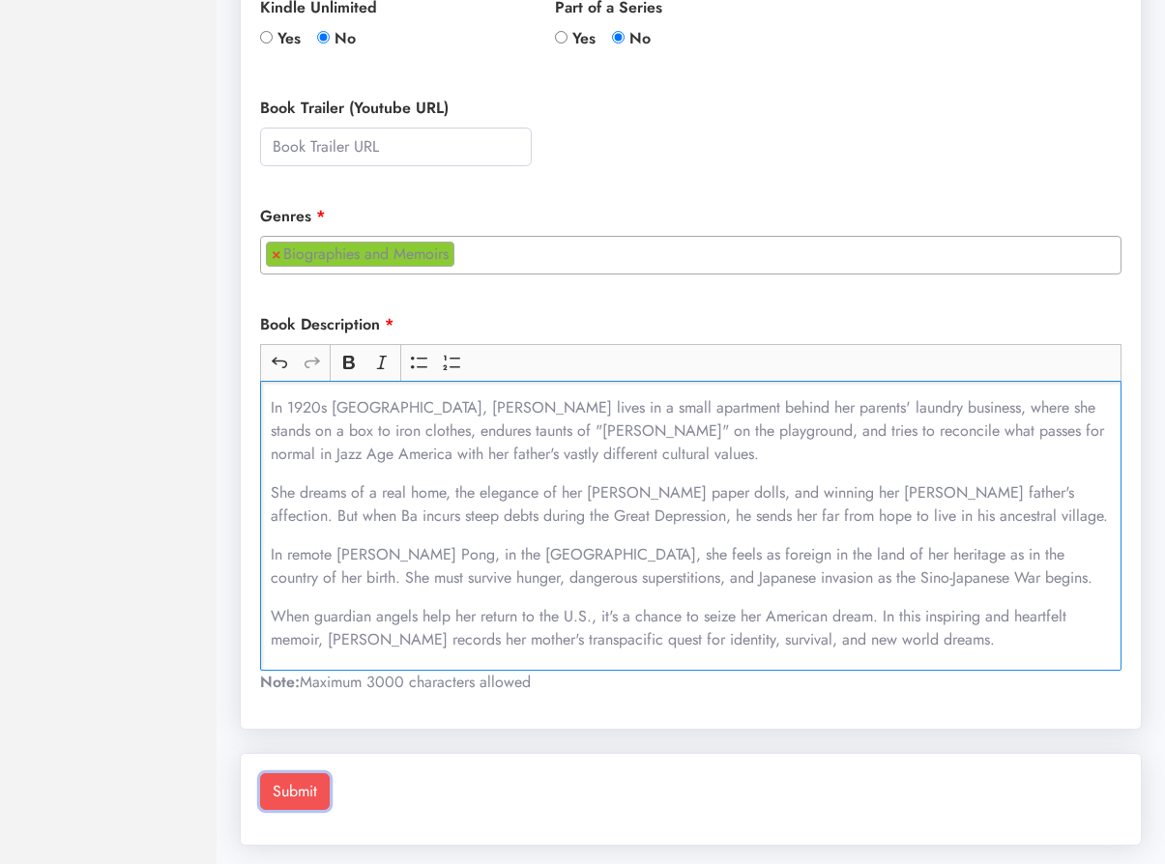
click at [302, 794] on button "Submit" at bounding box center [295, 791] width 70 height 37
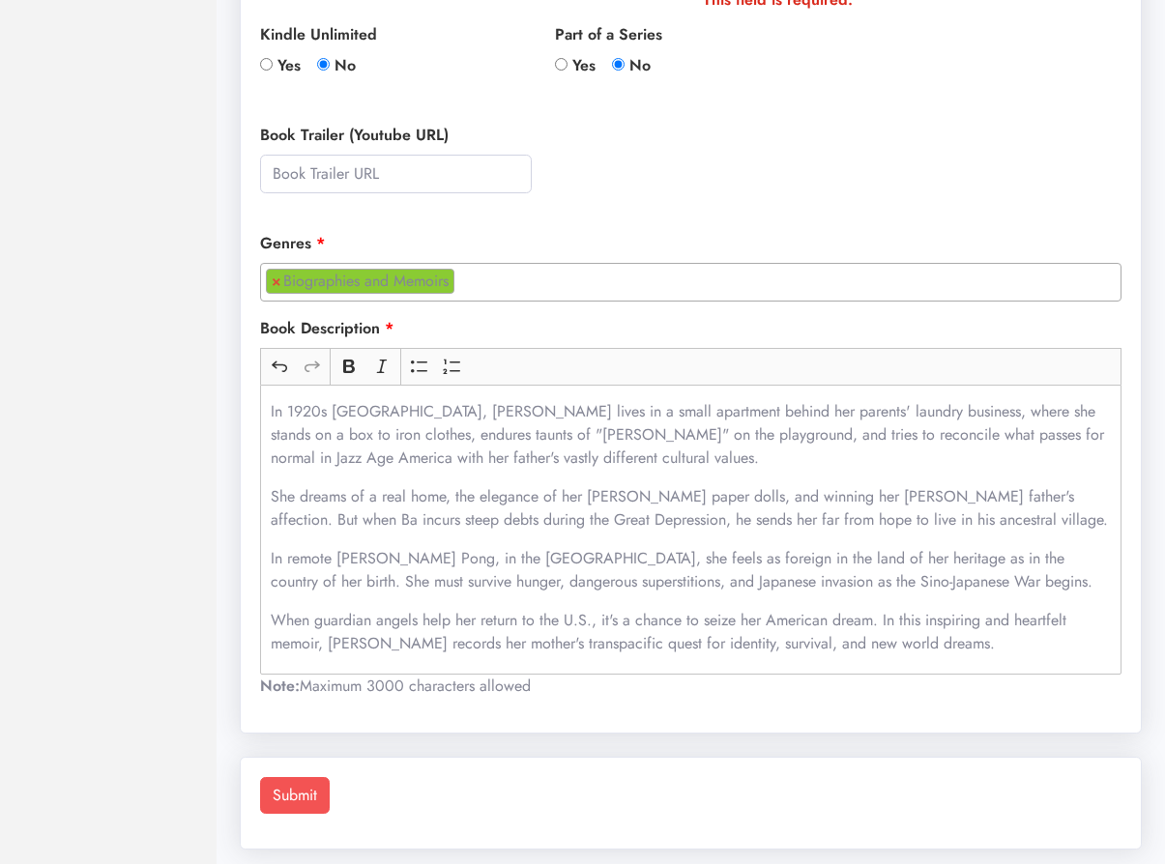
scroll to position [221, 0]
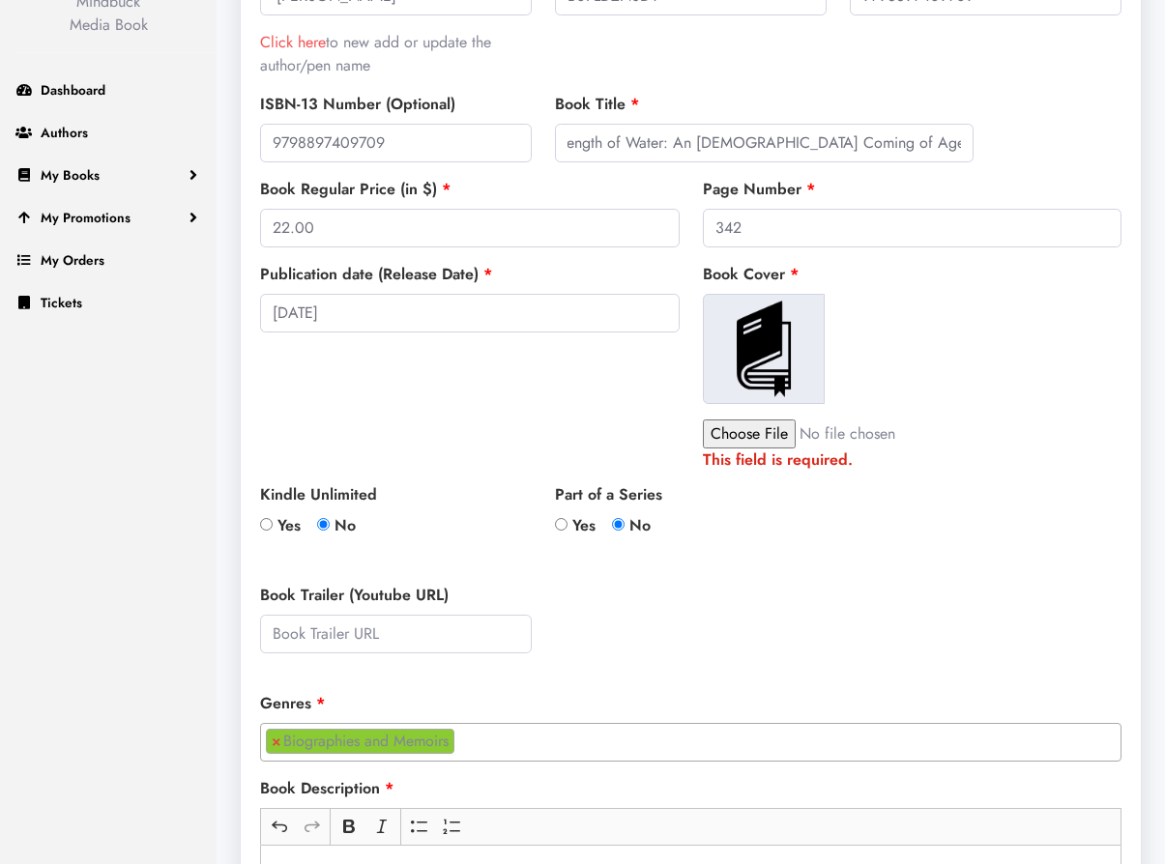
click at [718, 438] on input "file" at bounding box center [867, 433] width 329 height 29
click at [728, 440] on input "file" at bounding box center [867, 433] width 329 height 29
click at [745, 428] on input "file" at bounding box center [867, 433] width 329 height 29
type input "C:\fakepath\The Strength of Water-FINAL.jpg"
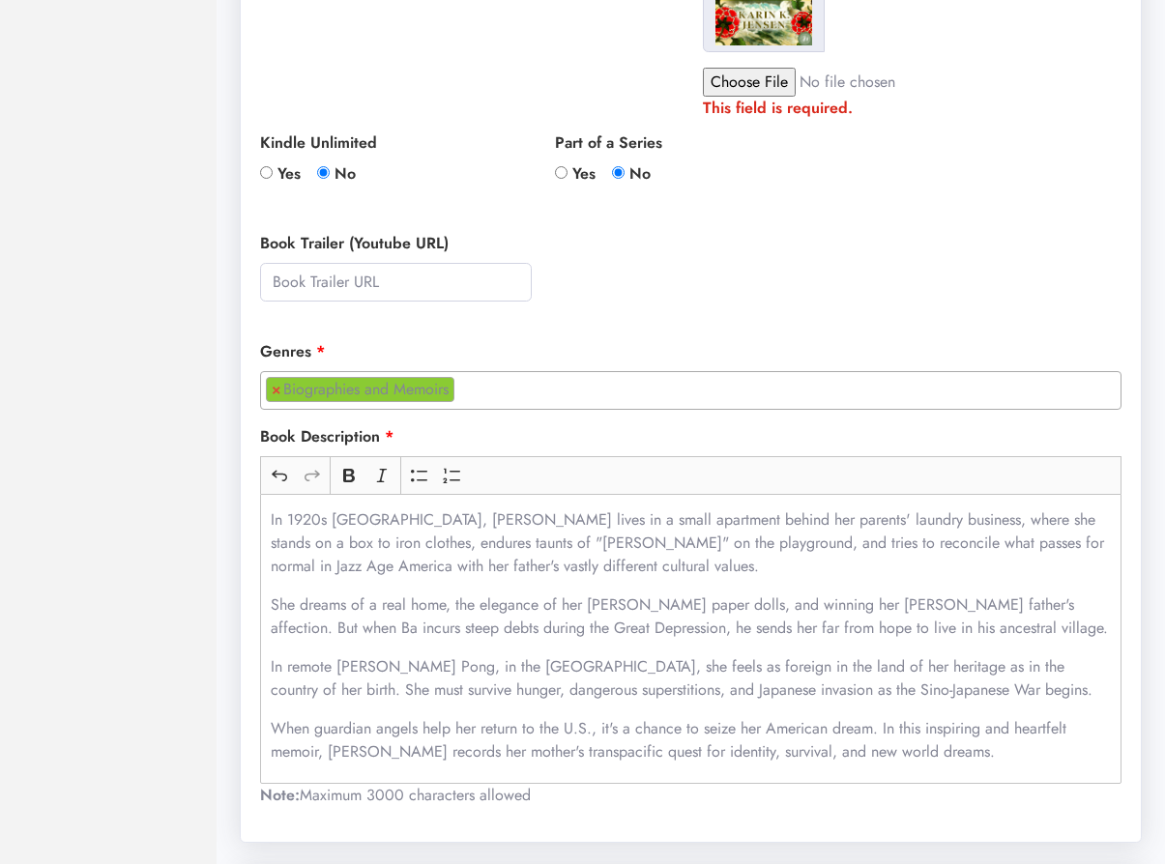
scroll to position [737, 0]
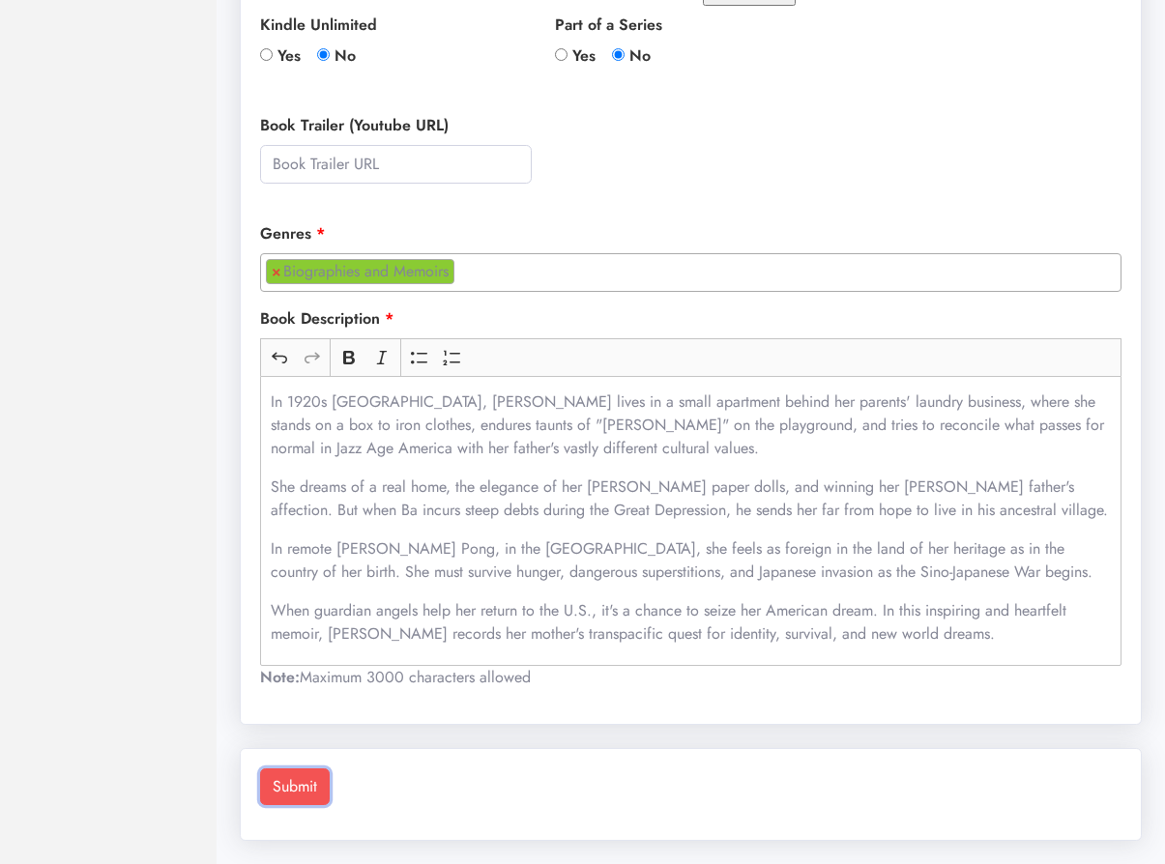
click at [304, 781] on button "Submit" at bounding box center [295, 786] width 70 height 37
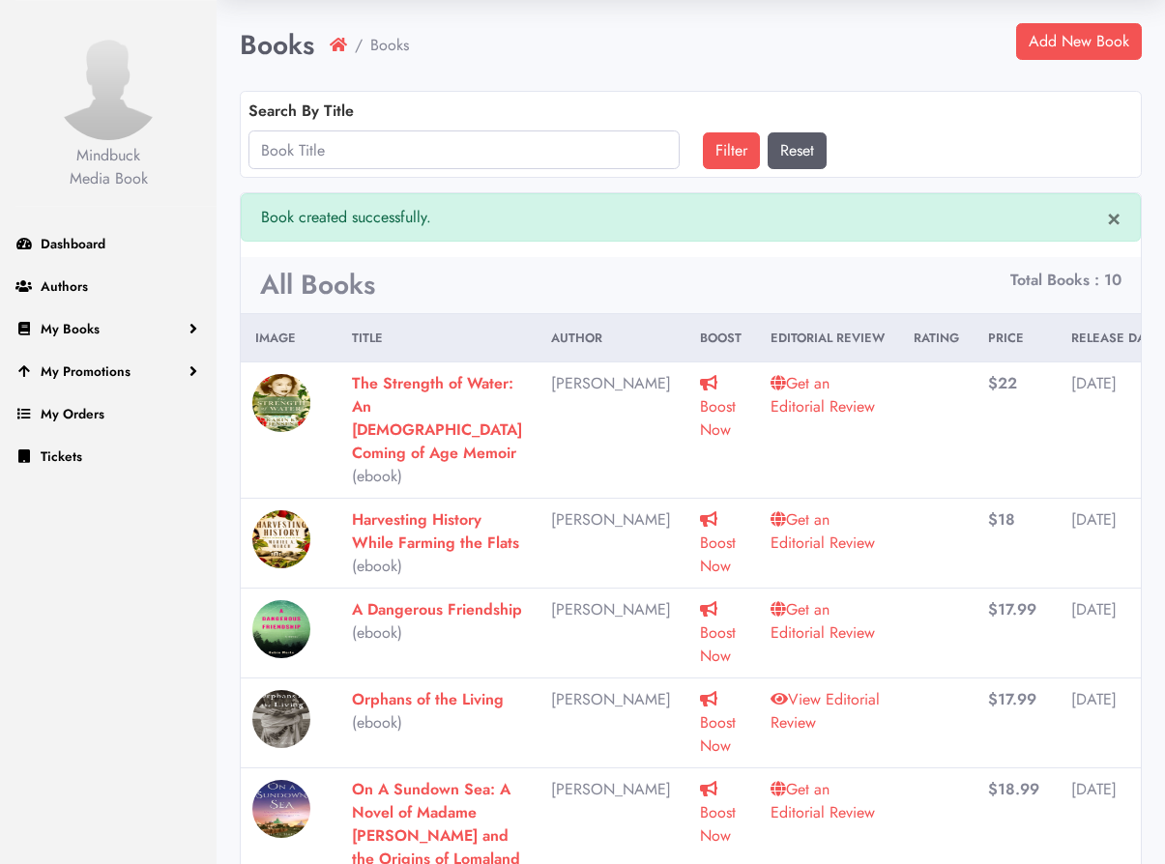
scroll to position [75, 0]
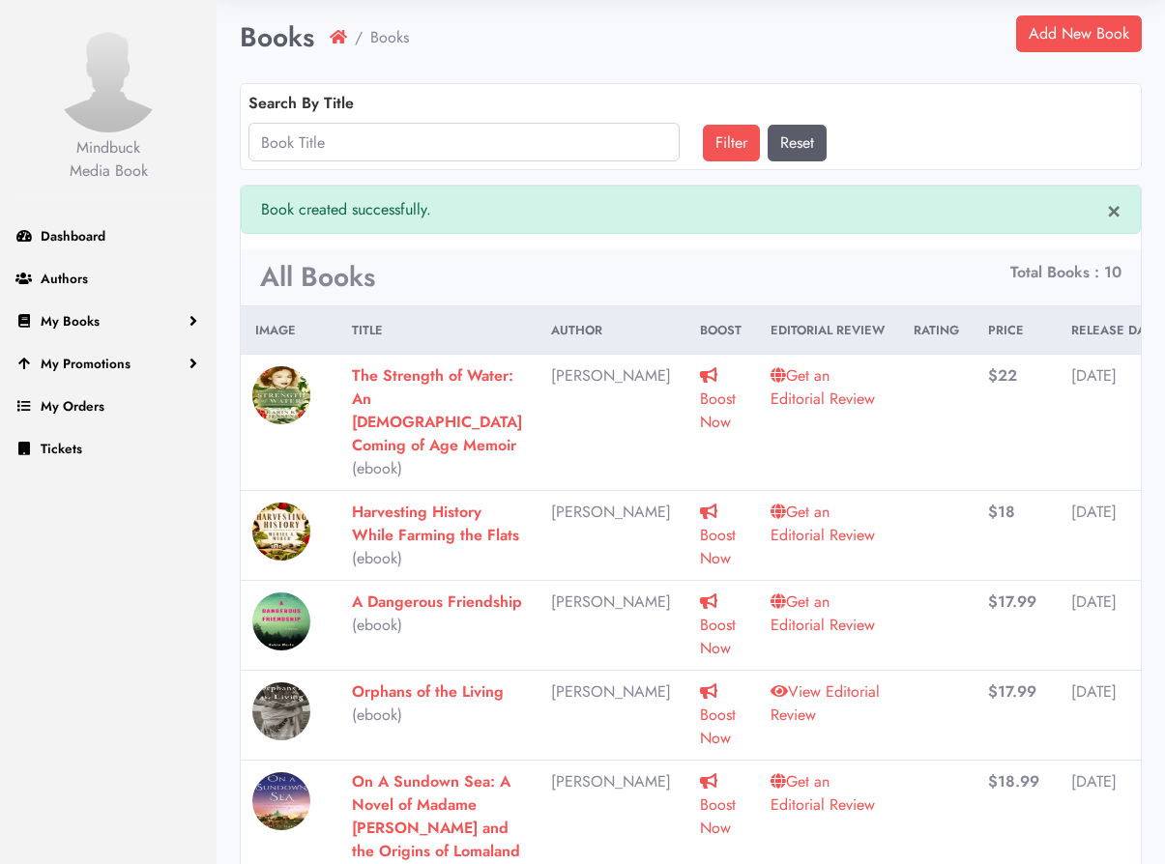
click at [770, 401] on link "Get an Editorial Review" at bounding box center [822, 386] width 104 height 45
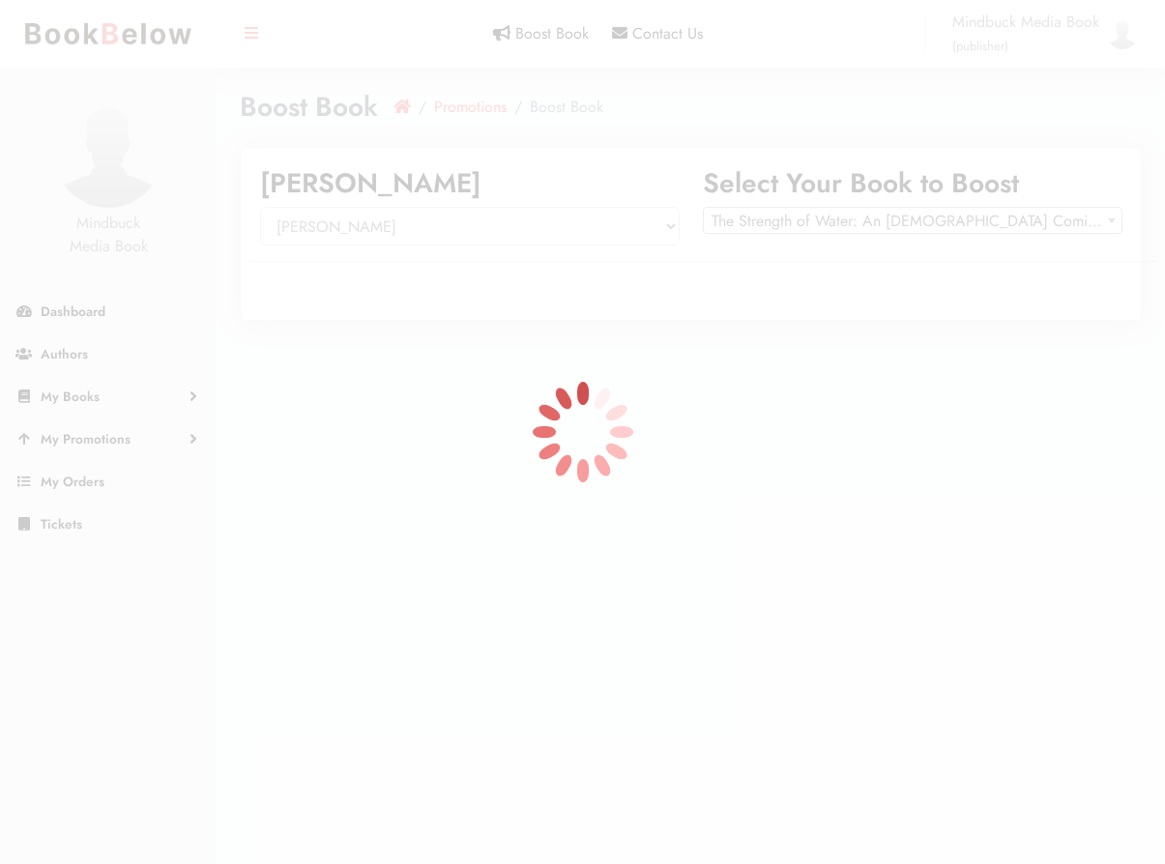
select select "150361"
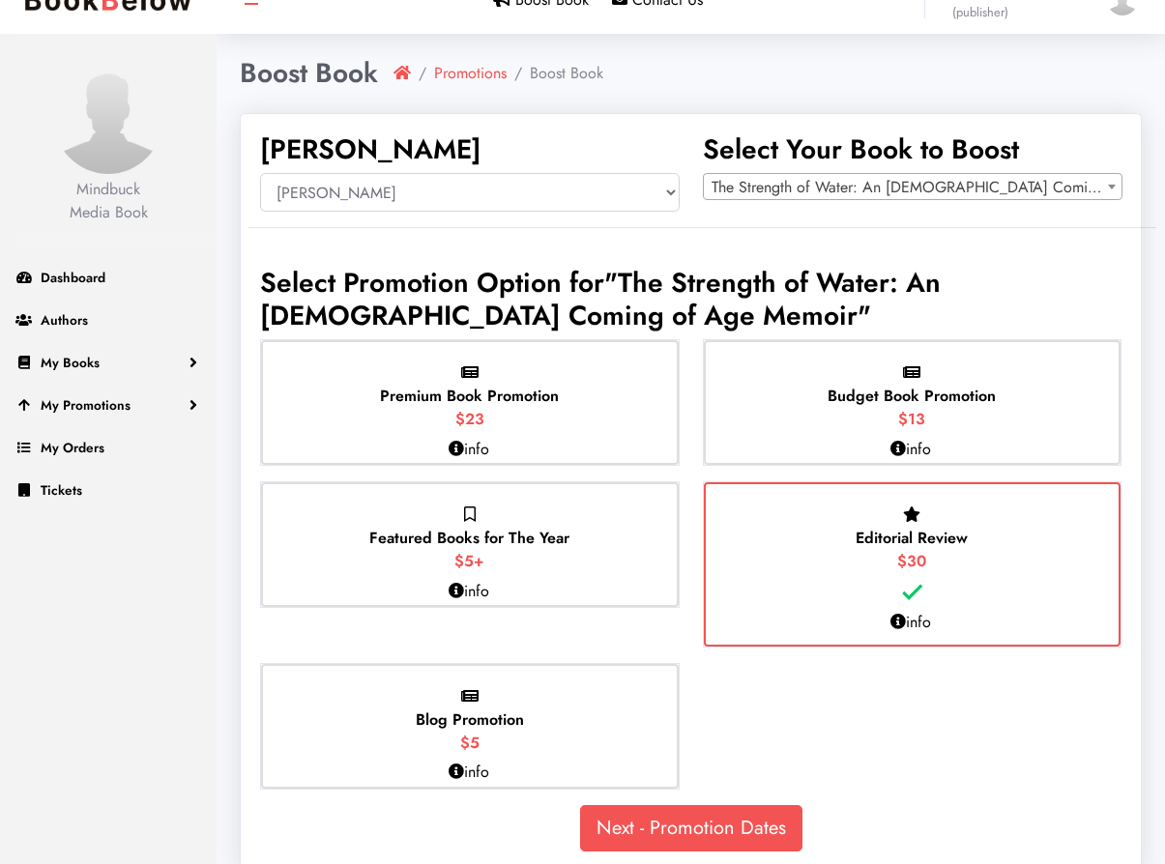
scroll to position [65, 0]
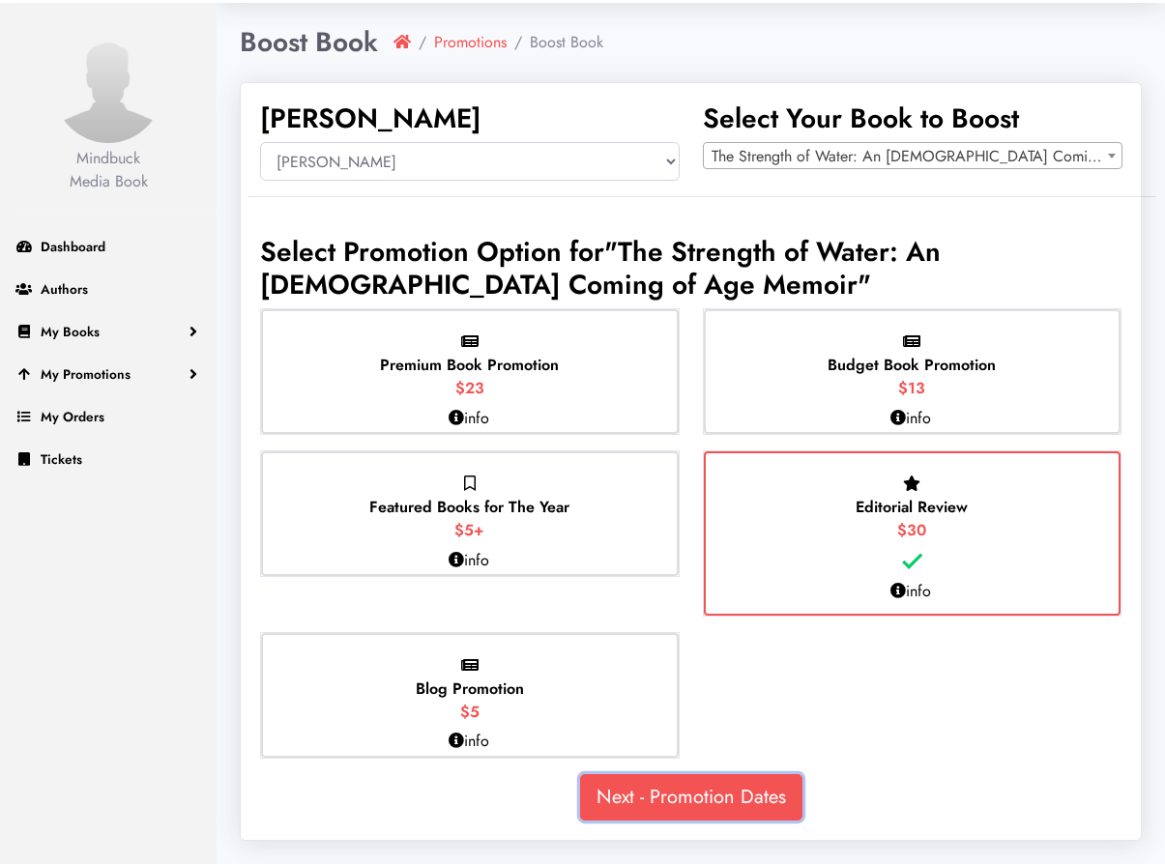
click at [709, 787] on link "Next - Promotion Dates" at bounding box center [691, 797] width 222 height 46
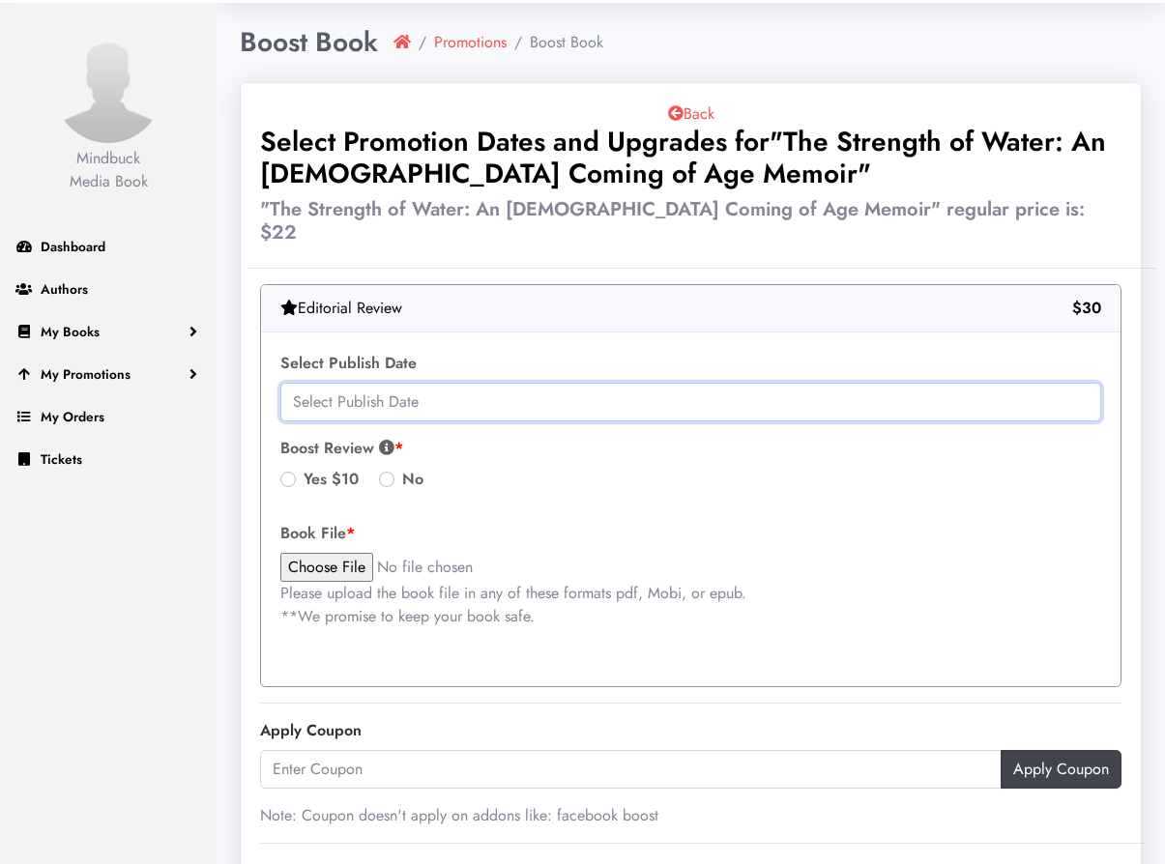
click at [402, 383] on input "text" at bounding box center [690, 402] width 821 height 39
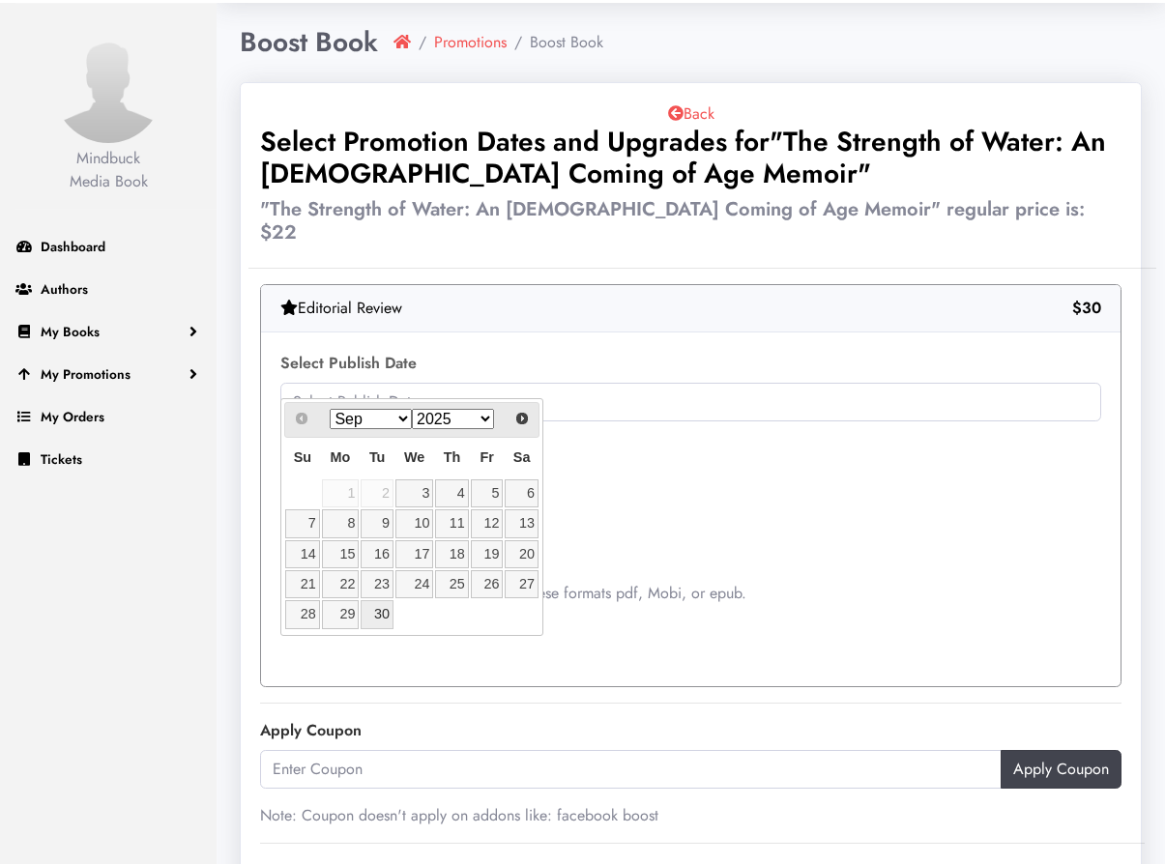
click at [377, 622] on link "30" at bounding box center [377, 614] width 33 height 28
type input "2025-09-30"
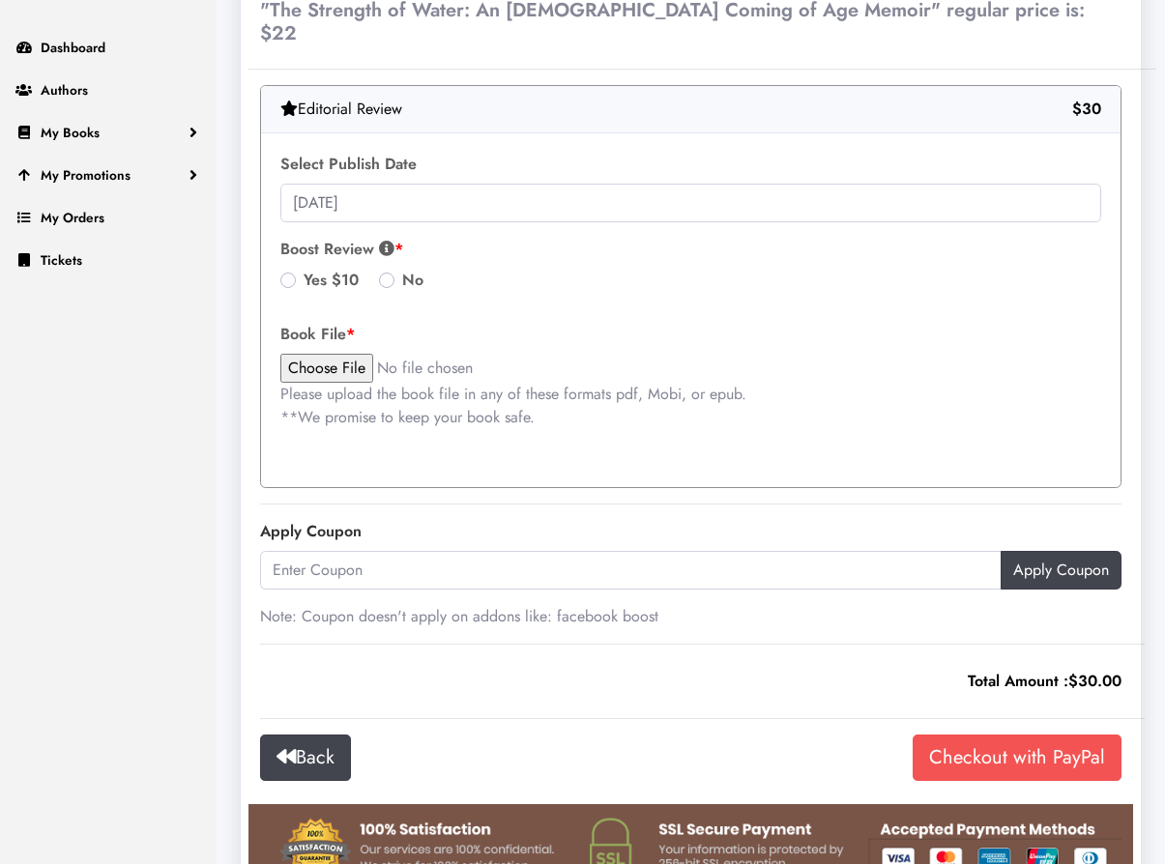
scroll to position [303, 0]
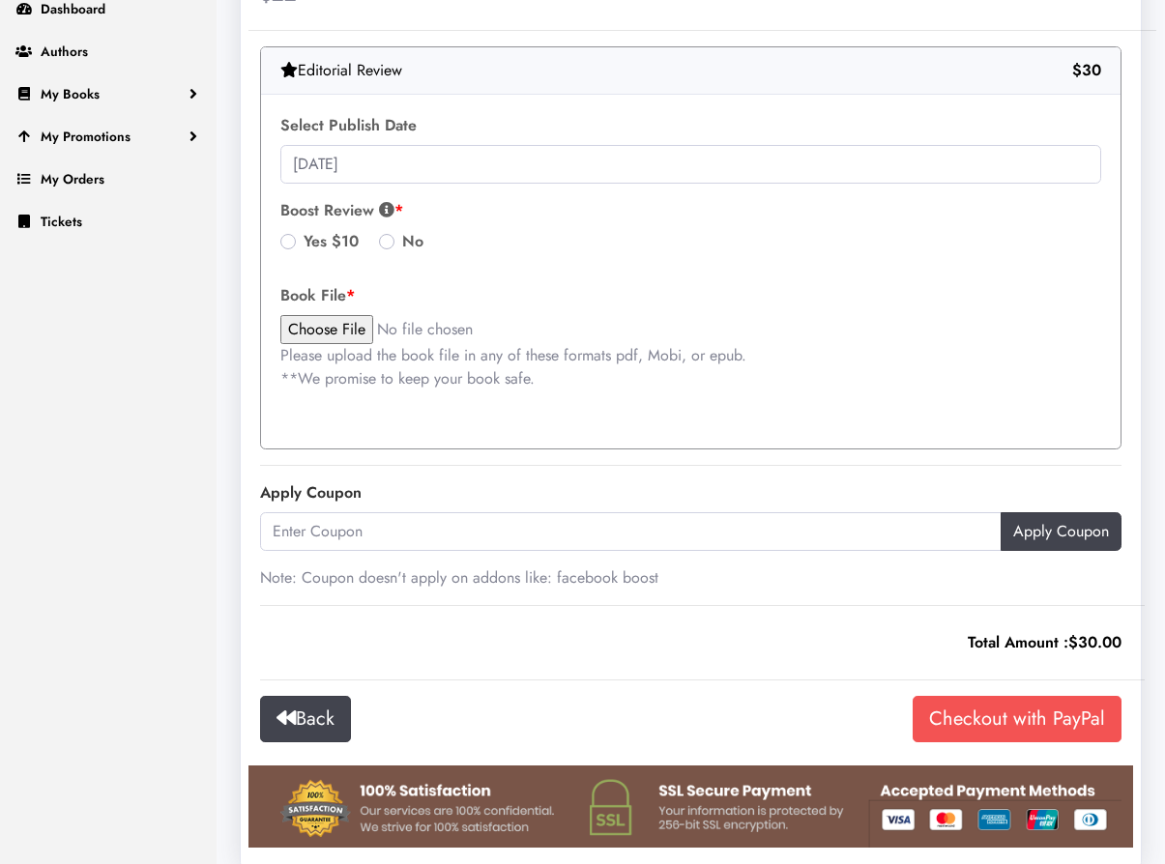
click at [332, 315] on input "file" at bounding box center [444, 329] width 329 height 29
click at [337, 315] on input "file" at bounding box center [444, 329] width 329 height 29
type input "C:\fakepath\finalINTERIOR The Strength of Water.pdf"
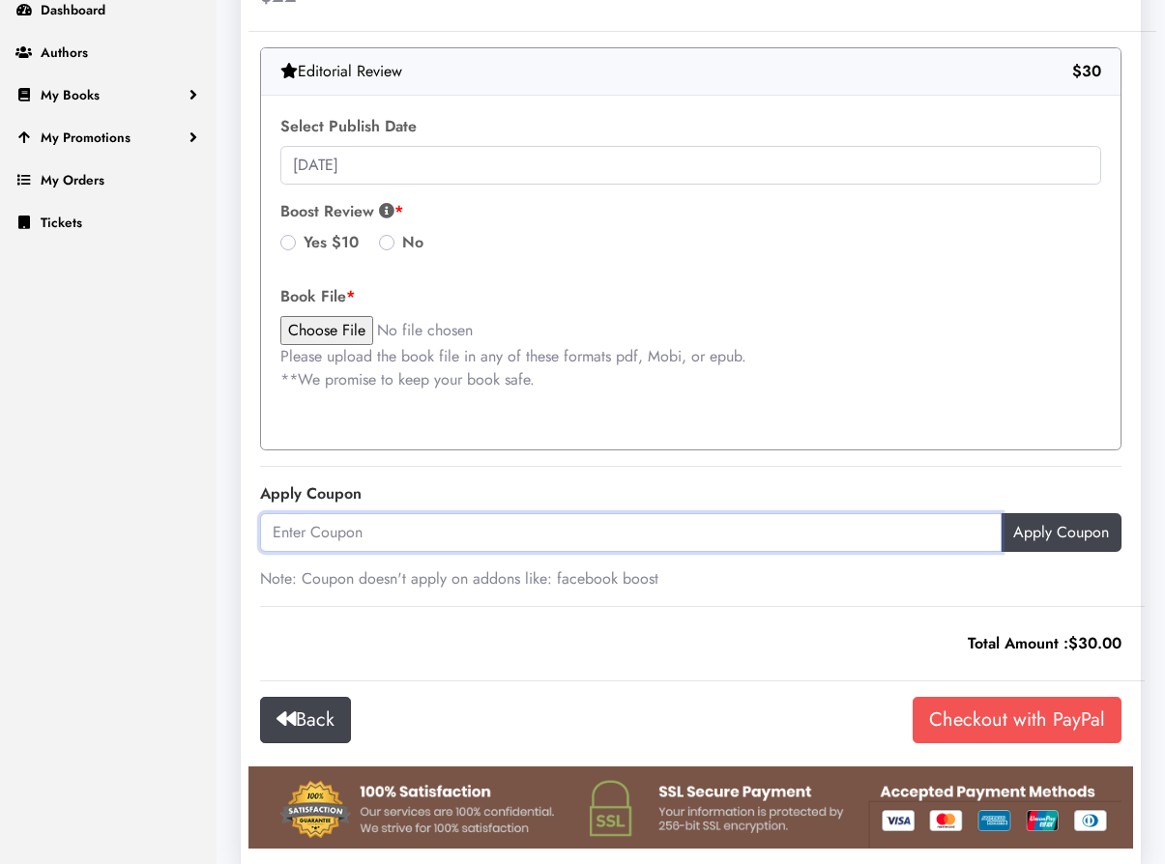
click at [672, 513] on input "text" at bounding box center [630, 532] width 741 height 39
paste input "In 1920s Detroit, King Ying lives in a small apartment behind her parents' laun…"
type input "In 1920s Detroit, King Ying lives in a small apartment behind her parents' laun…"
paste input "EVERYPROMO10"
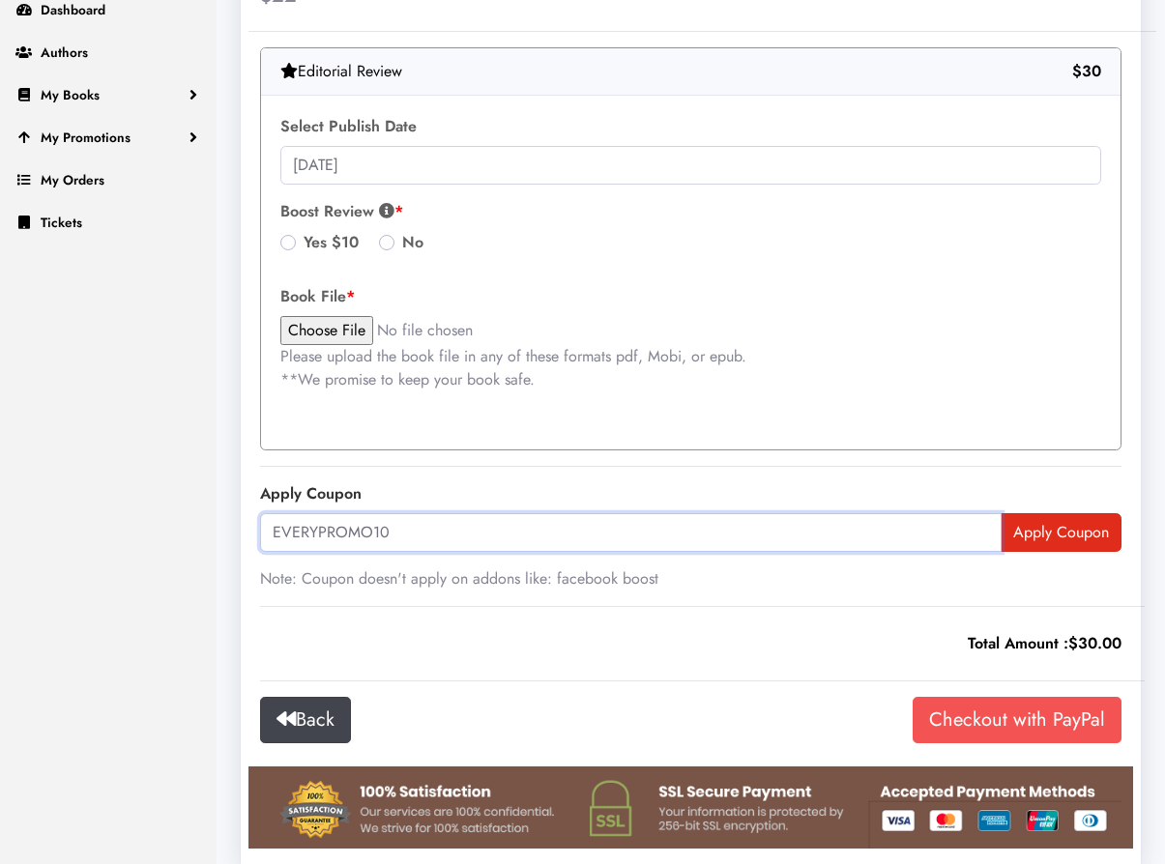
type input "EVERYPROMO10"
click at [1077, 513] on input "Apply Coupon" at bounding box center [1060, 532] width 121 height 39
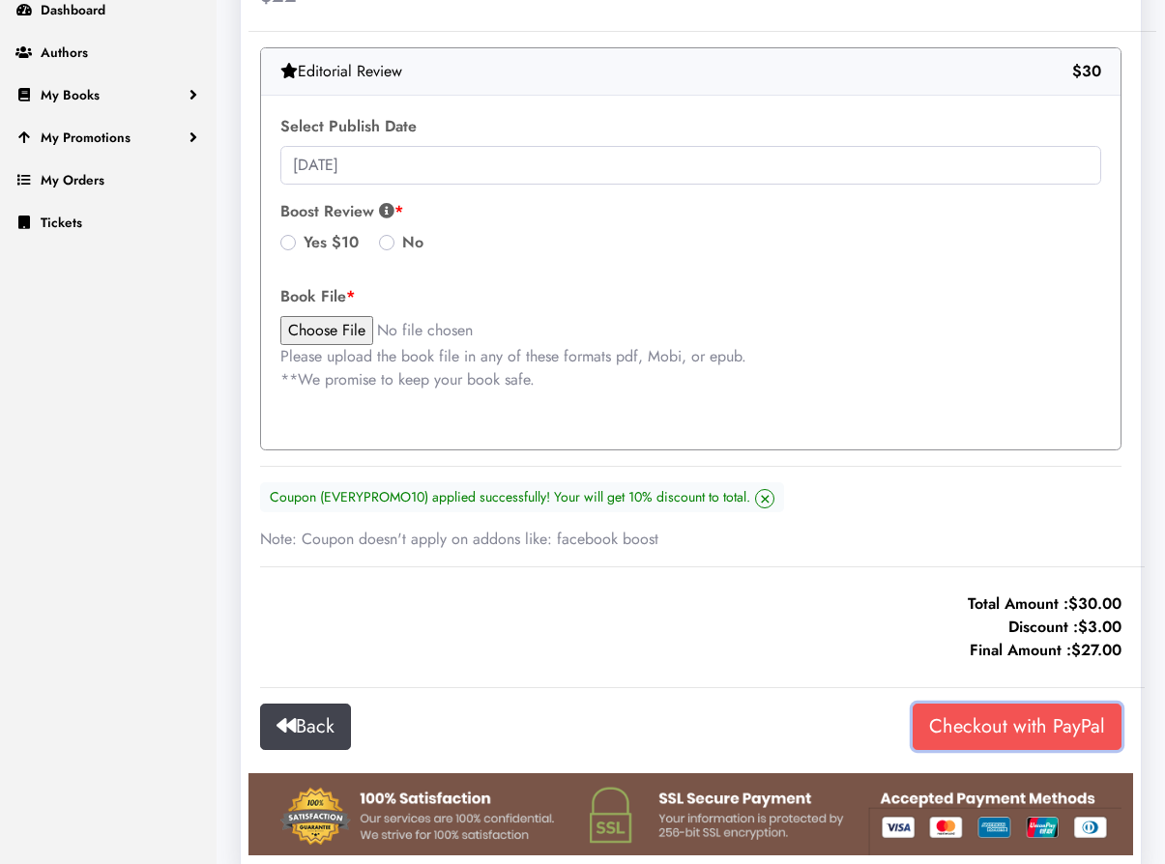
click at [1064, 710] on input "Checkout with PayPal" at bounding box center [1016, 727] width 209 height 46
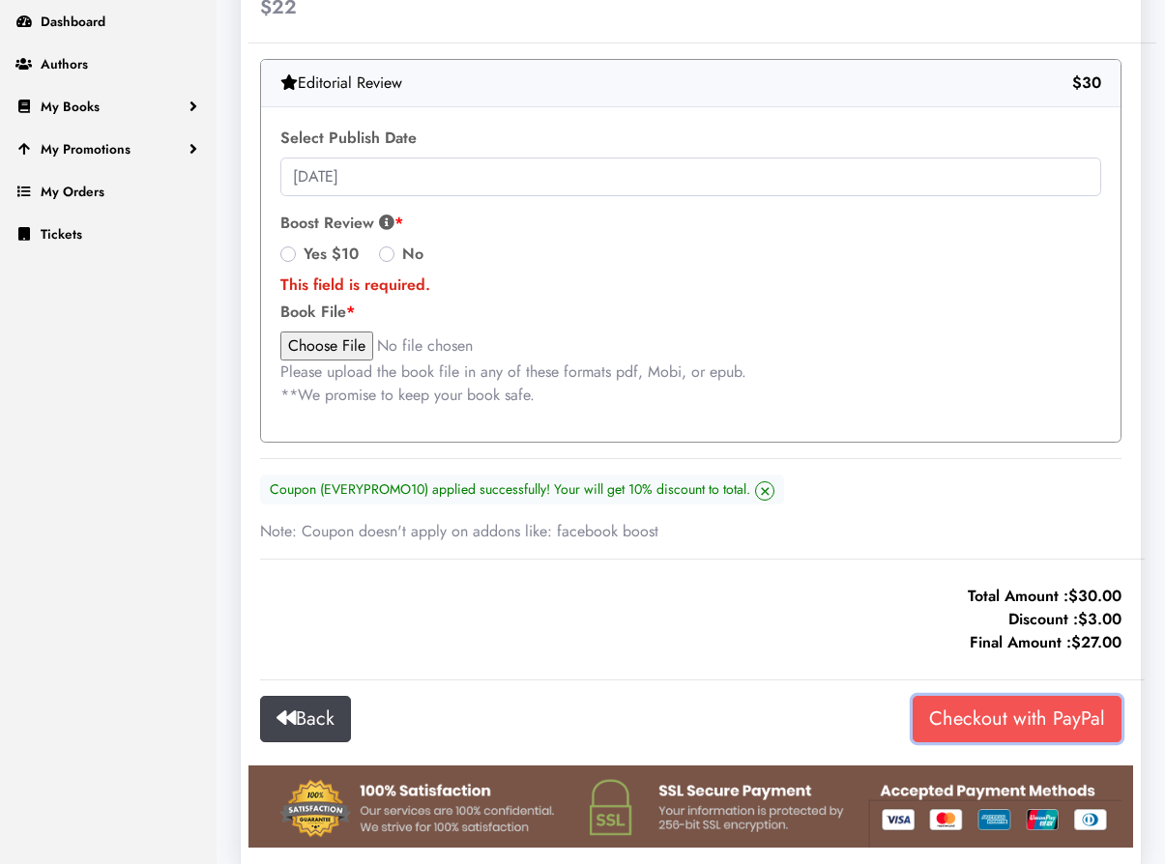
click at [1052, 696] on input "Checkout with PayPal" at bounding box center [1016, 719] width 209 height 46
drag, startPoint x: 383, startPoint y: 234, endPoint x: 491, endPoint y: 353, distance: 160.8
click at [402, 243] on label "No" at bounding box center [412, 254] width 21 height 23
click at [383, 243] on input "No" at bounding box center [386, 252] width 15 height 19
radio input "true"
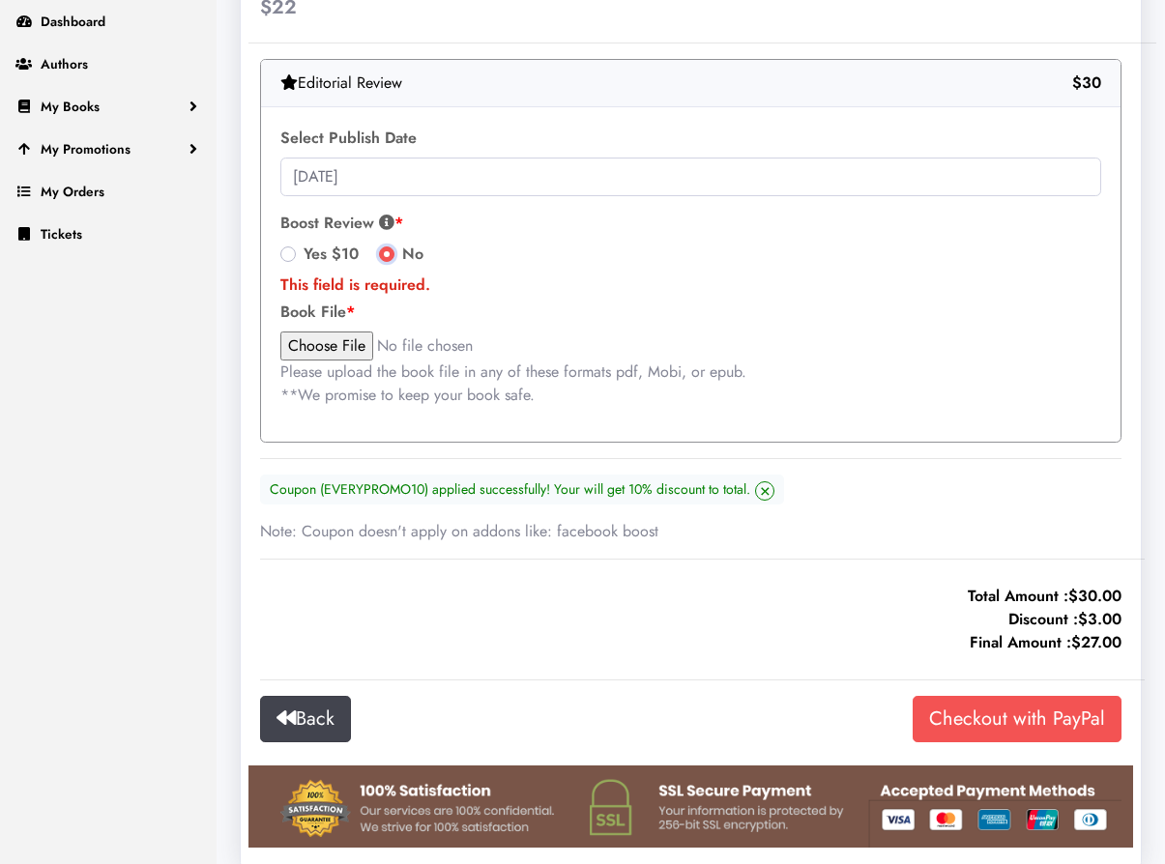
scroll to position [263, 0]
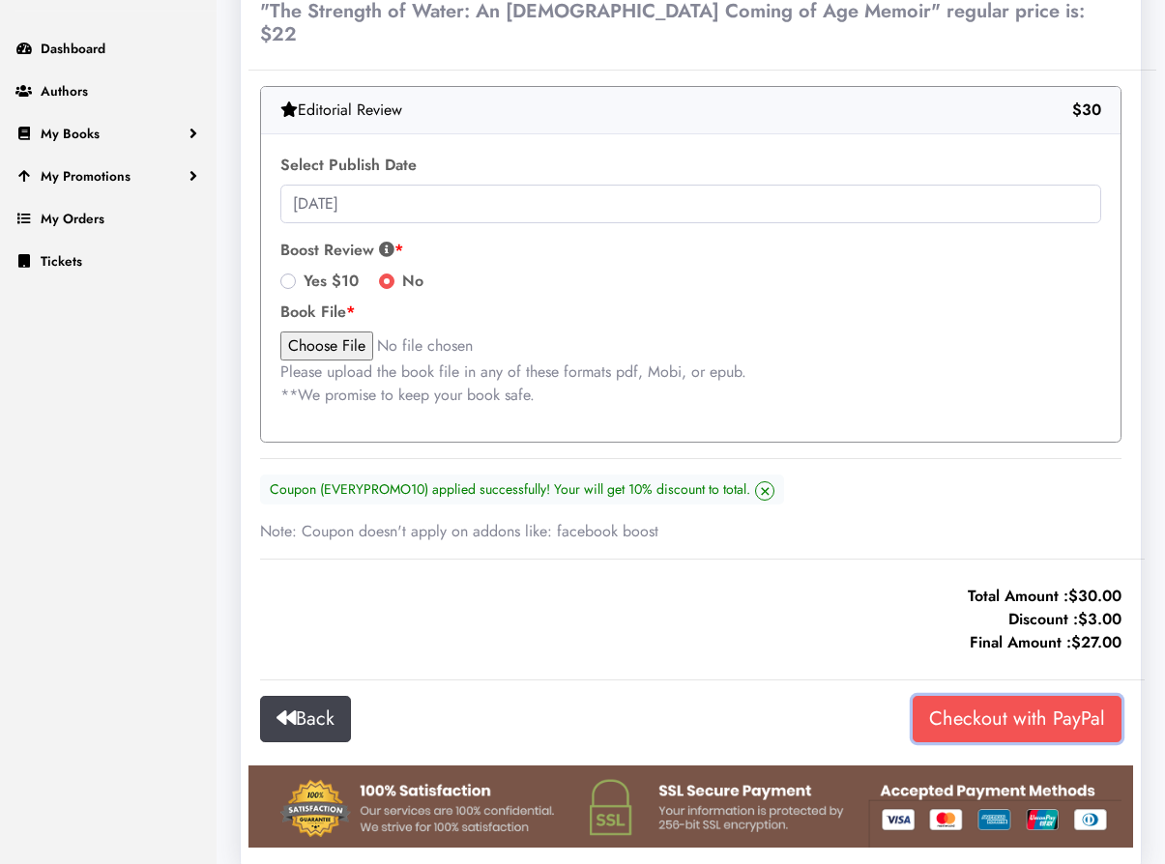
click at [1018, 696] on input "Checkout with PayPal" at bounding box center [1016, 719] width 209 height 46
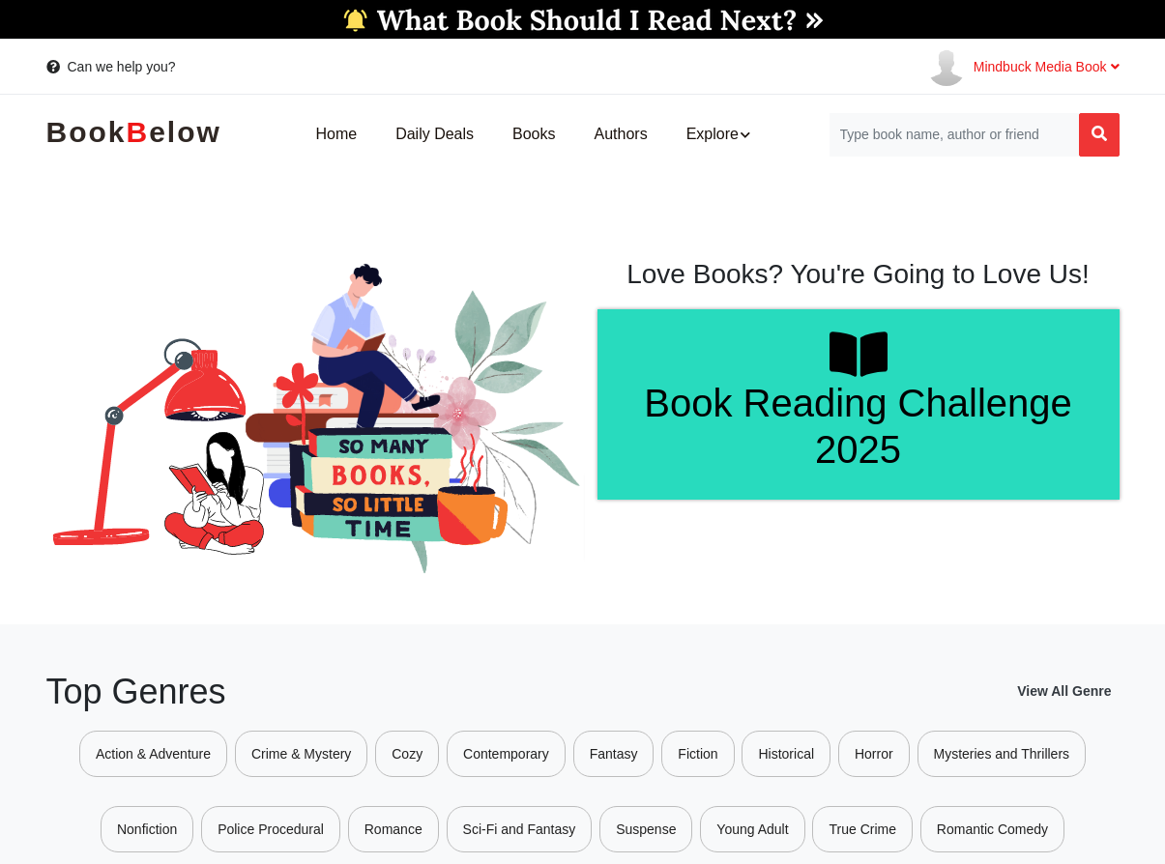
click at [1027, 72] on span "Mindbuck Media Book" at bounding box center [1046, 66] width 146 height 15
drag, startPoint x: 940, startPoint y: 118, endPoint x: 952, endPoint y: 141, distance: 26.4
click at [940, 118] on span "Dashboard" at bounding box center [964, 117] width 75 height 16
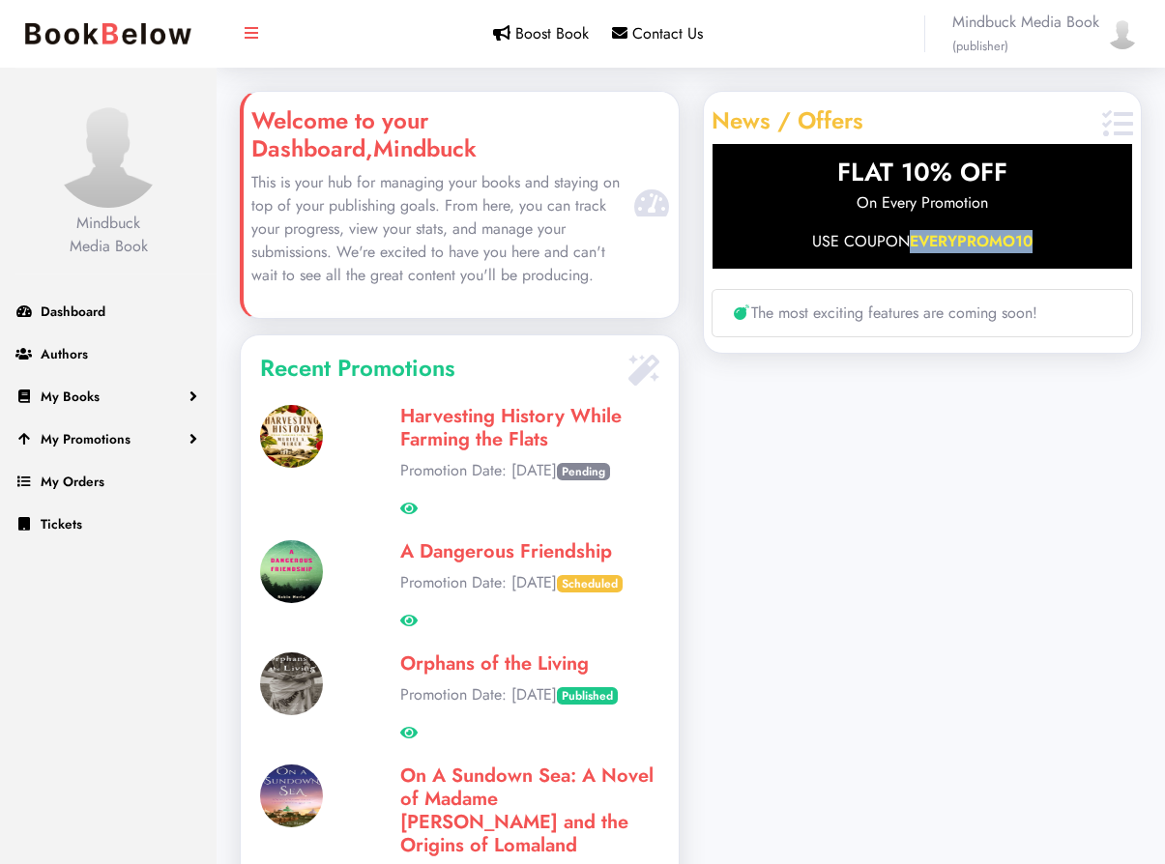
drag, startPoint x: 1034, startPoint y: 240, endPoint x: 916, endPoint y: 248, distance: 118.2
click at [914, 246] on p "USE COUPON EVERYPROMO10" at bounding box center [922, 241] width 420 height 23
copy span "EVERYPROMO10"
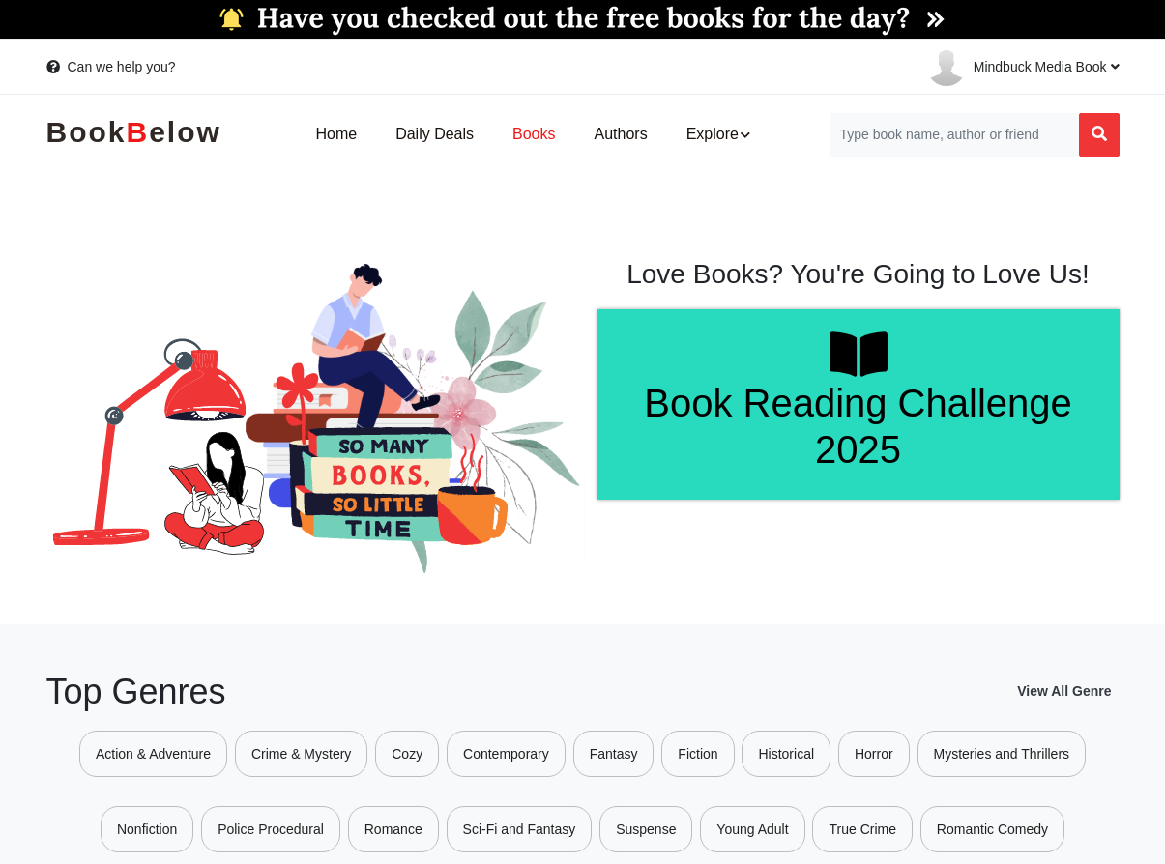
click at [536, 134] on link "Books" at bounding box center [533, 134] width 81 height 61
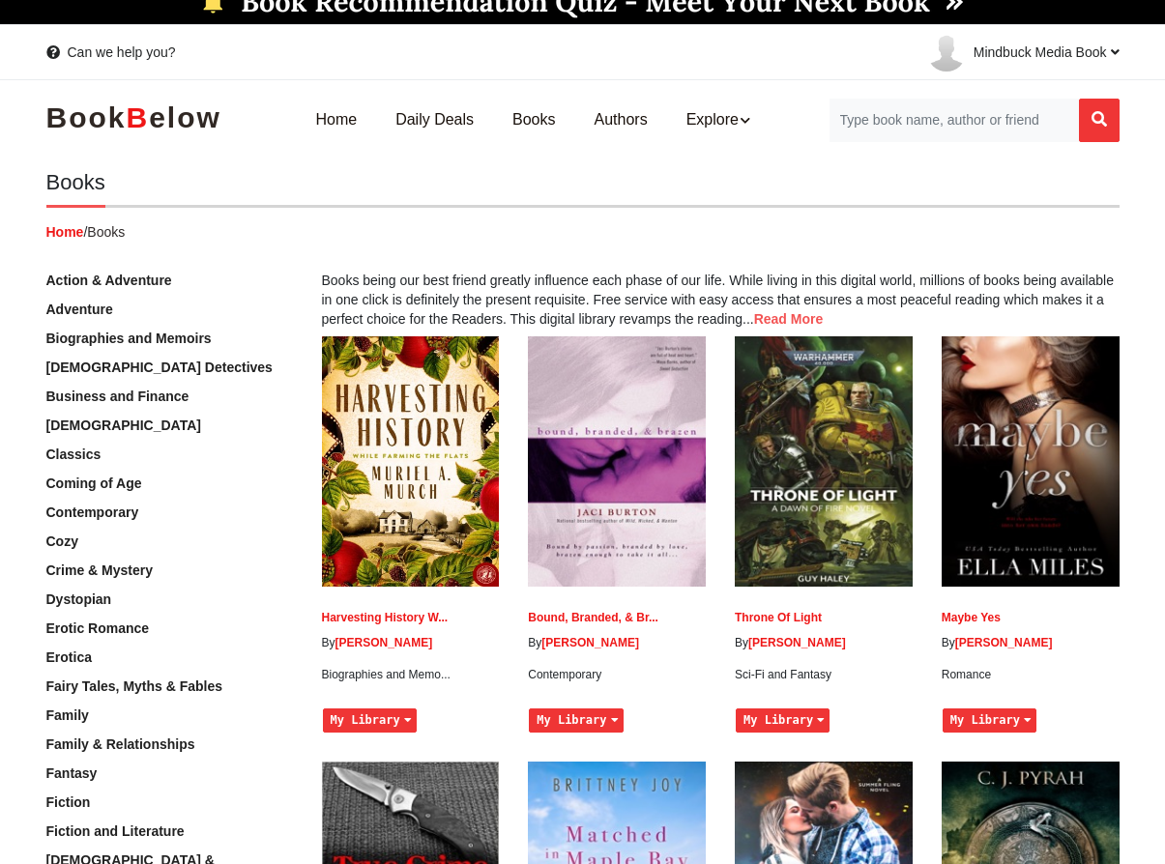
scroll to position [16, 0]
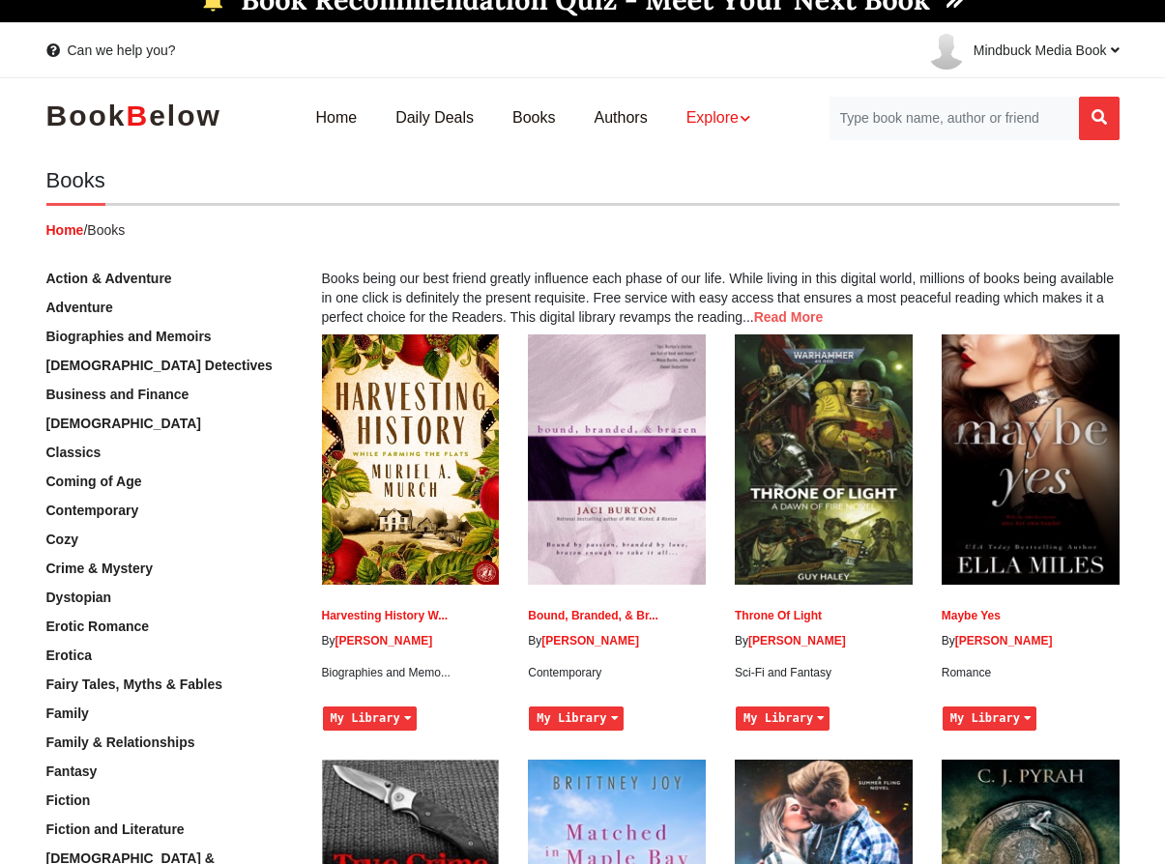
click at [694, 113] on link "Explore" at bounding box center [718, 118] width 102 height 61
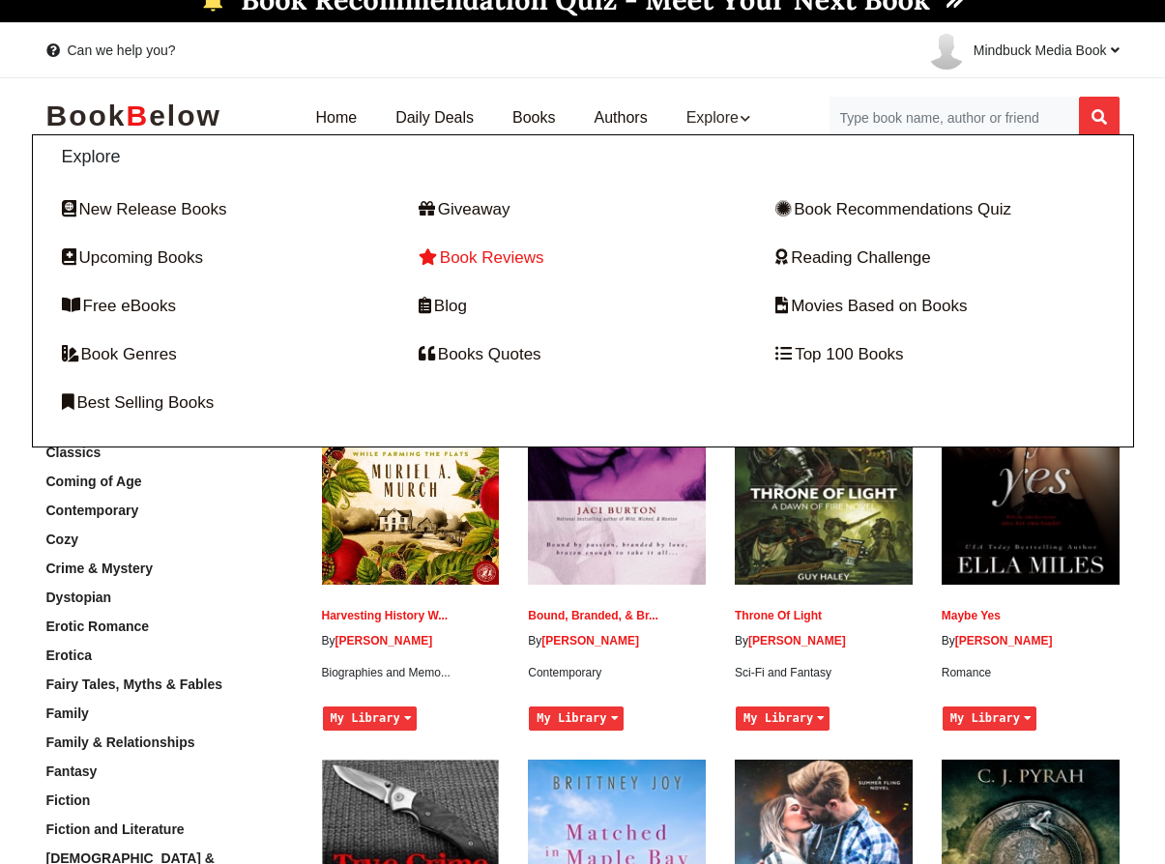
click at [500, 255] on link "Book Reviews" at bounding box center [583, 258] width 328 height 48
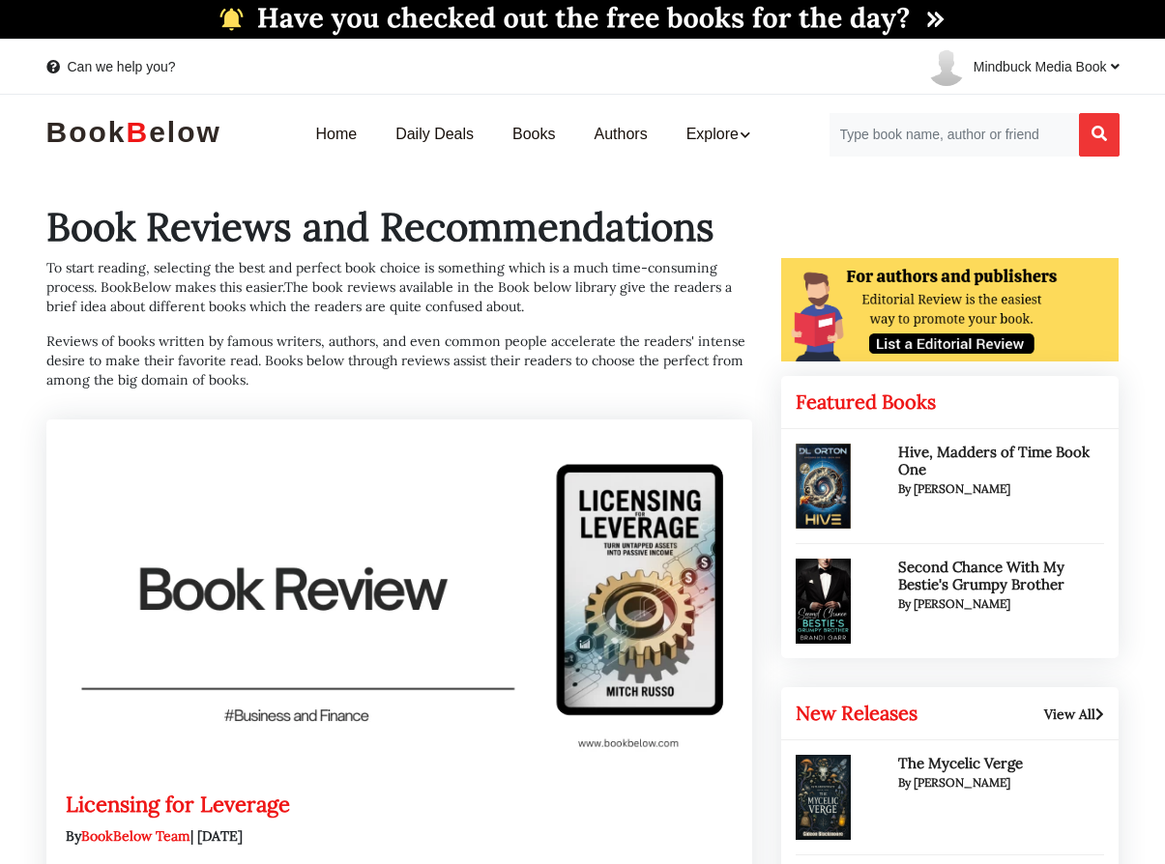
click at [982, 67] on span "Mindbuck Media Book" at bounding box center [1046, 66] width 146 height 15
click at [966, 113] on span "Dashboard" at bounding box center [964, 117] width 75 height 16
